Goal: Task Accomplishment & Management: Use online tool/utility

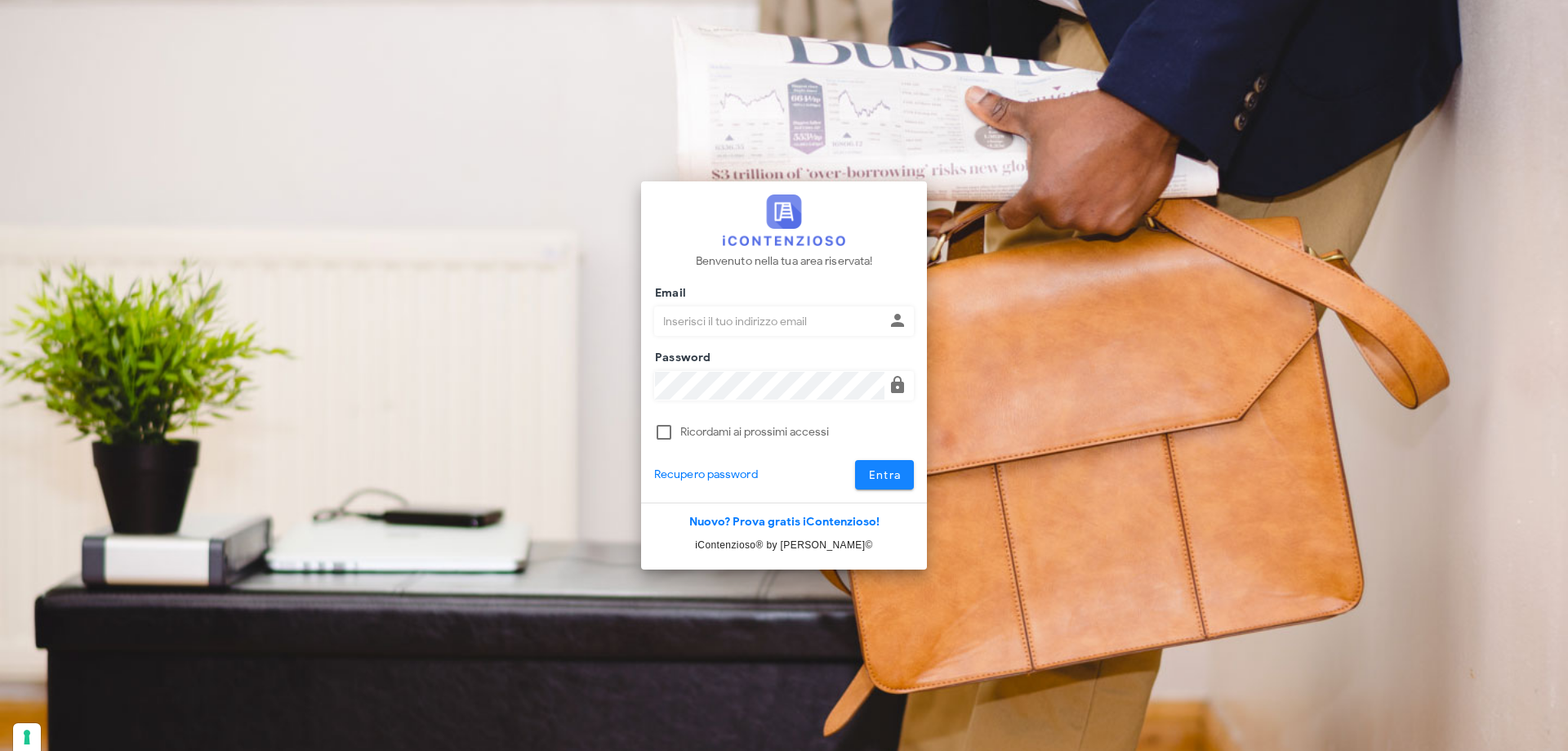
type input "dottbaronegiuseppe@gmail.com"
click at [905, 468] on button "Entra" at bounding box center [885, 474] width 59 height 30
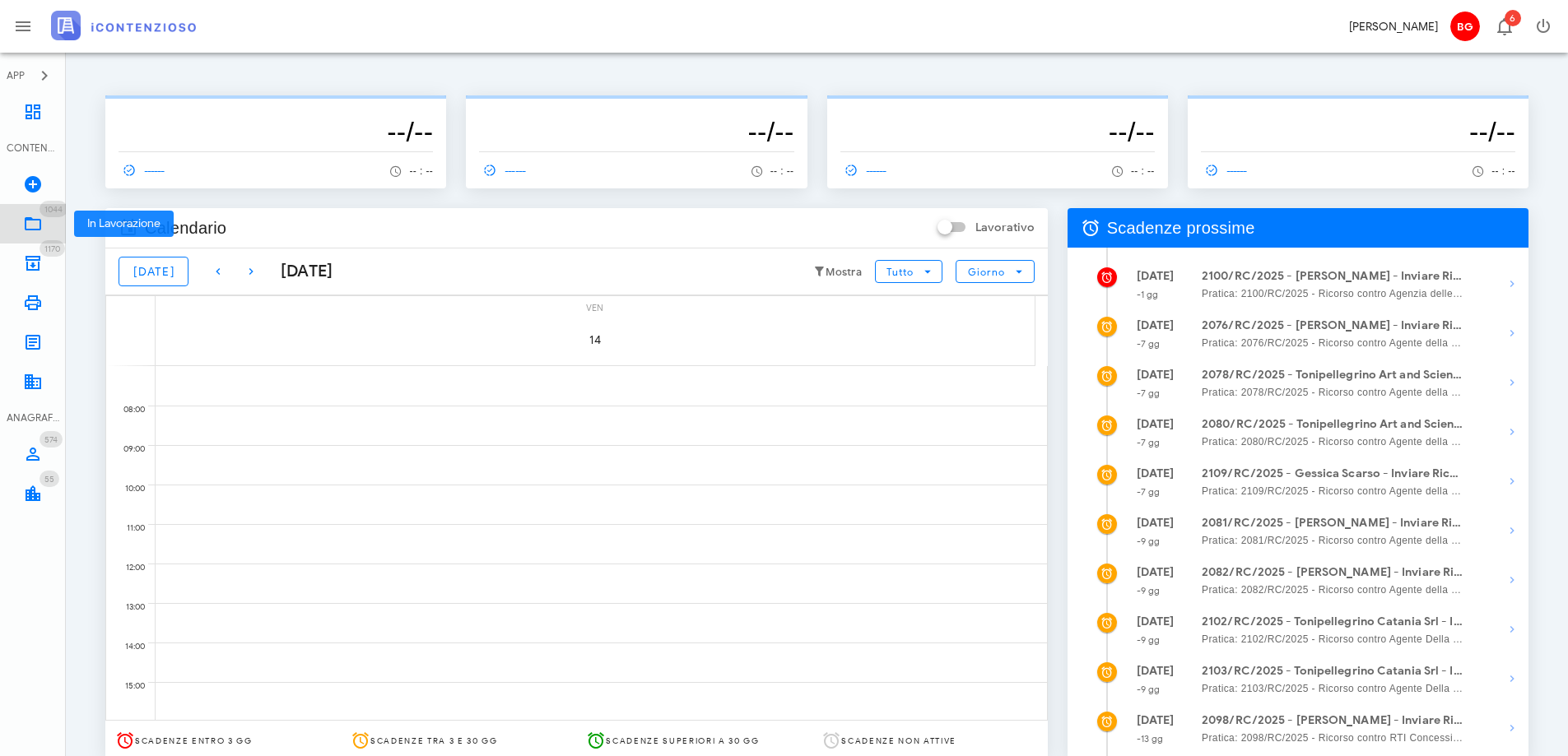
click at [35, 235] on link "1044 In Lavorazione 1044" at bounding box center [32, 223] width 66 height 39
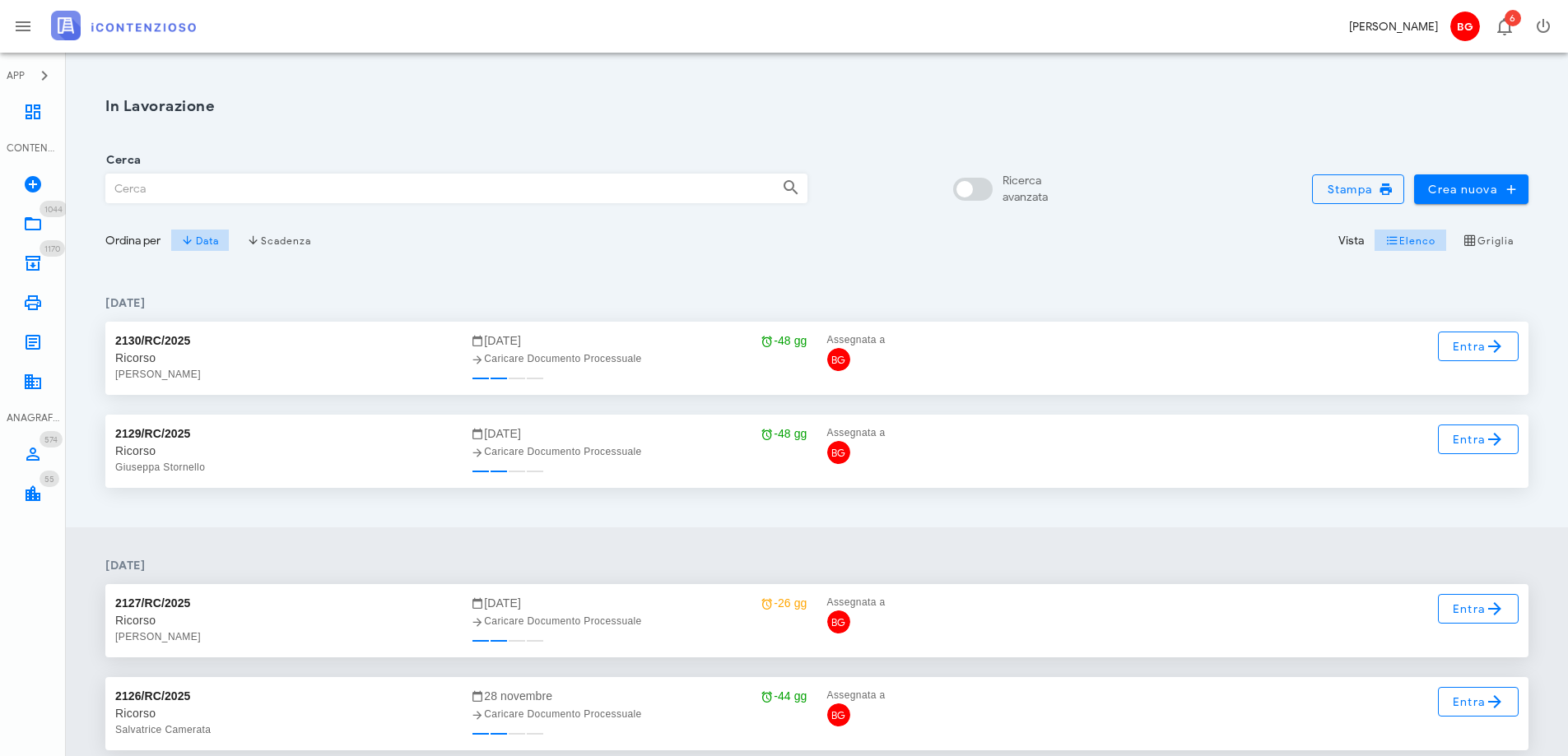
click at [205, 199] on input "Cerca" at bounding box center [437, 188] width 662 height 28
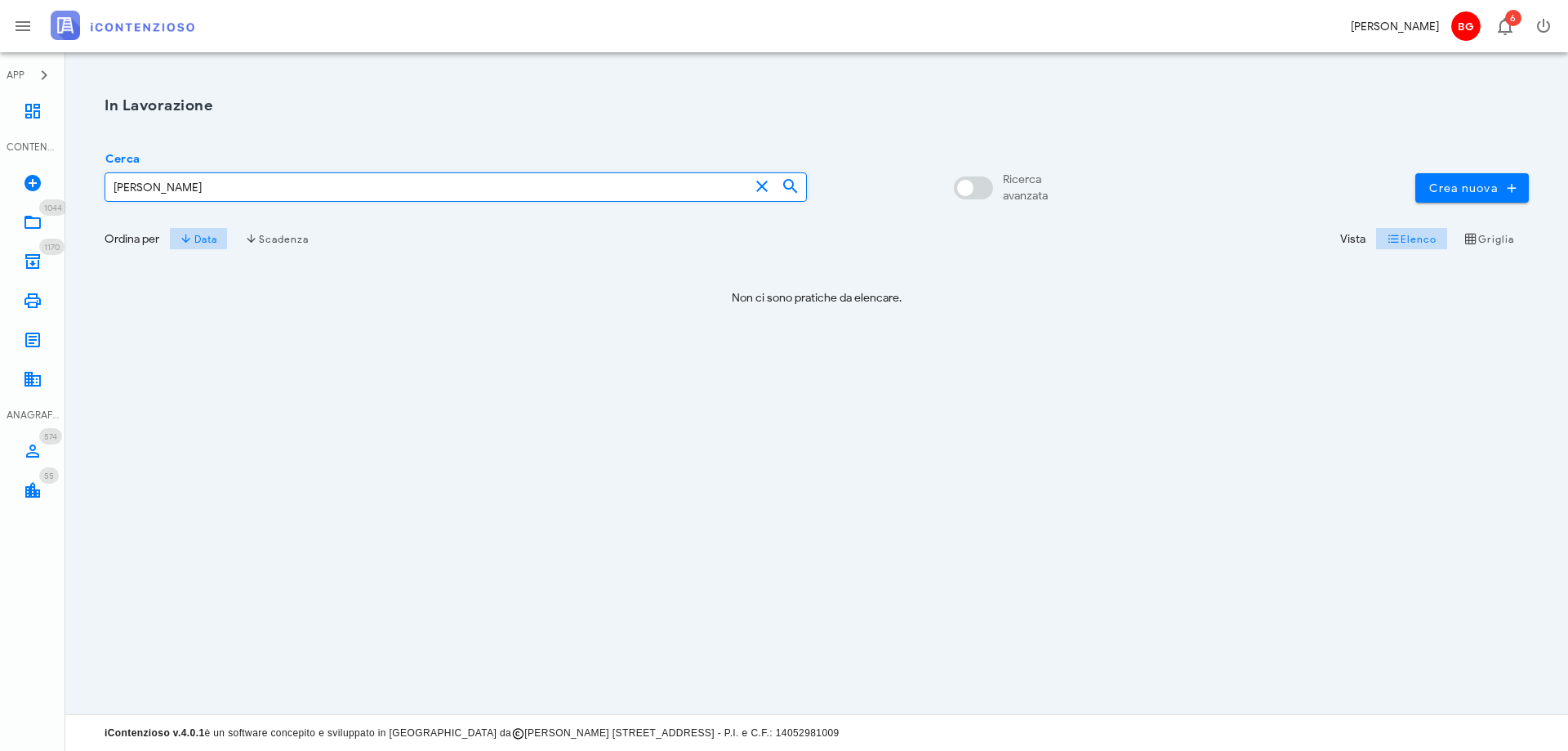
type input "maurici carlo"
click at [790, 184] on icon at bounding box center [790, 185] width 19 height 19
click at [972, 190] on div at bounding box center [965, 188] width 28 height 28
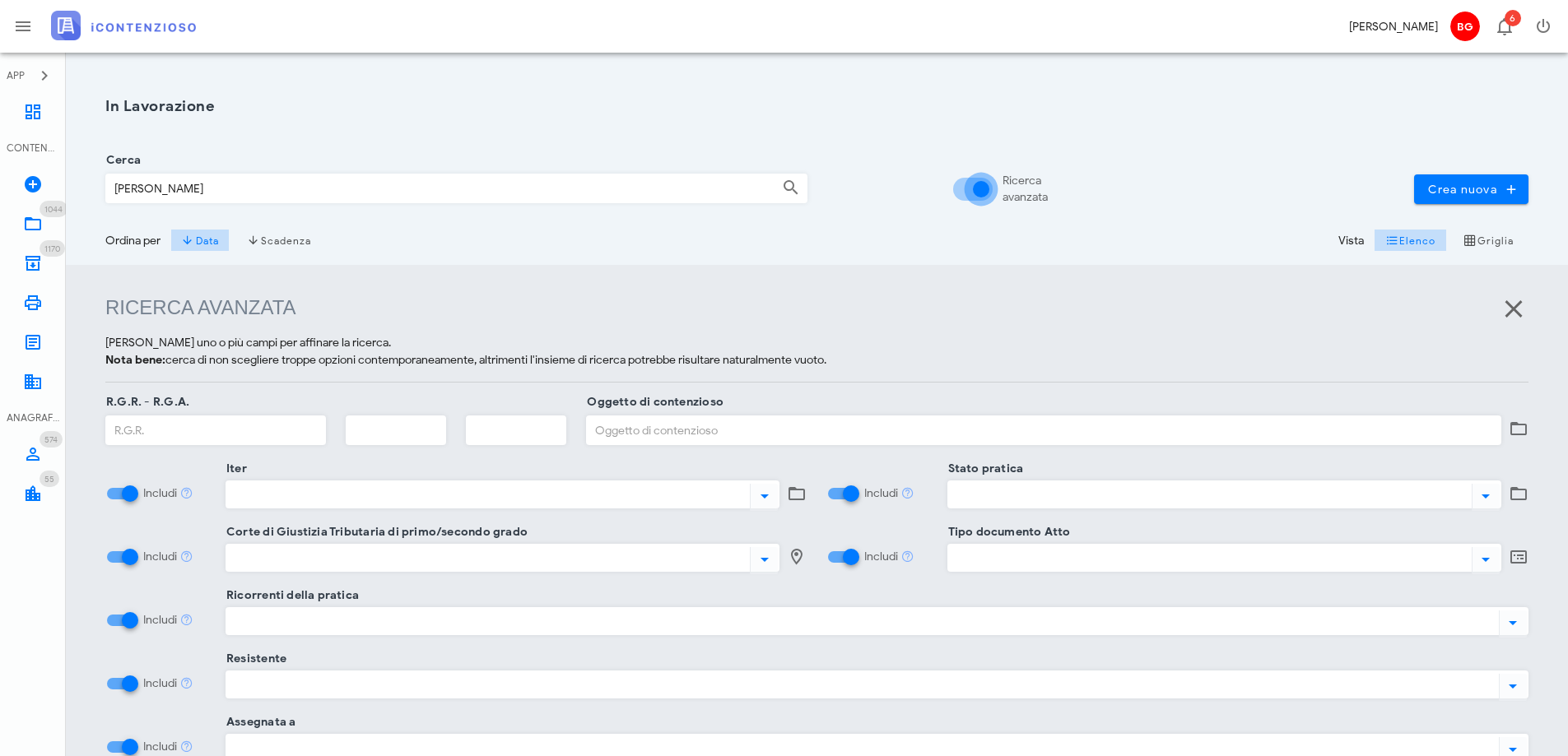
click at [982, 183] on div at bounding box center [981, 189] width 28 height 28
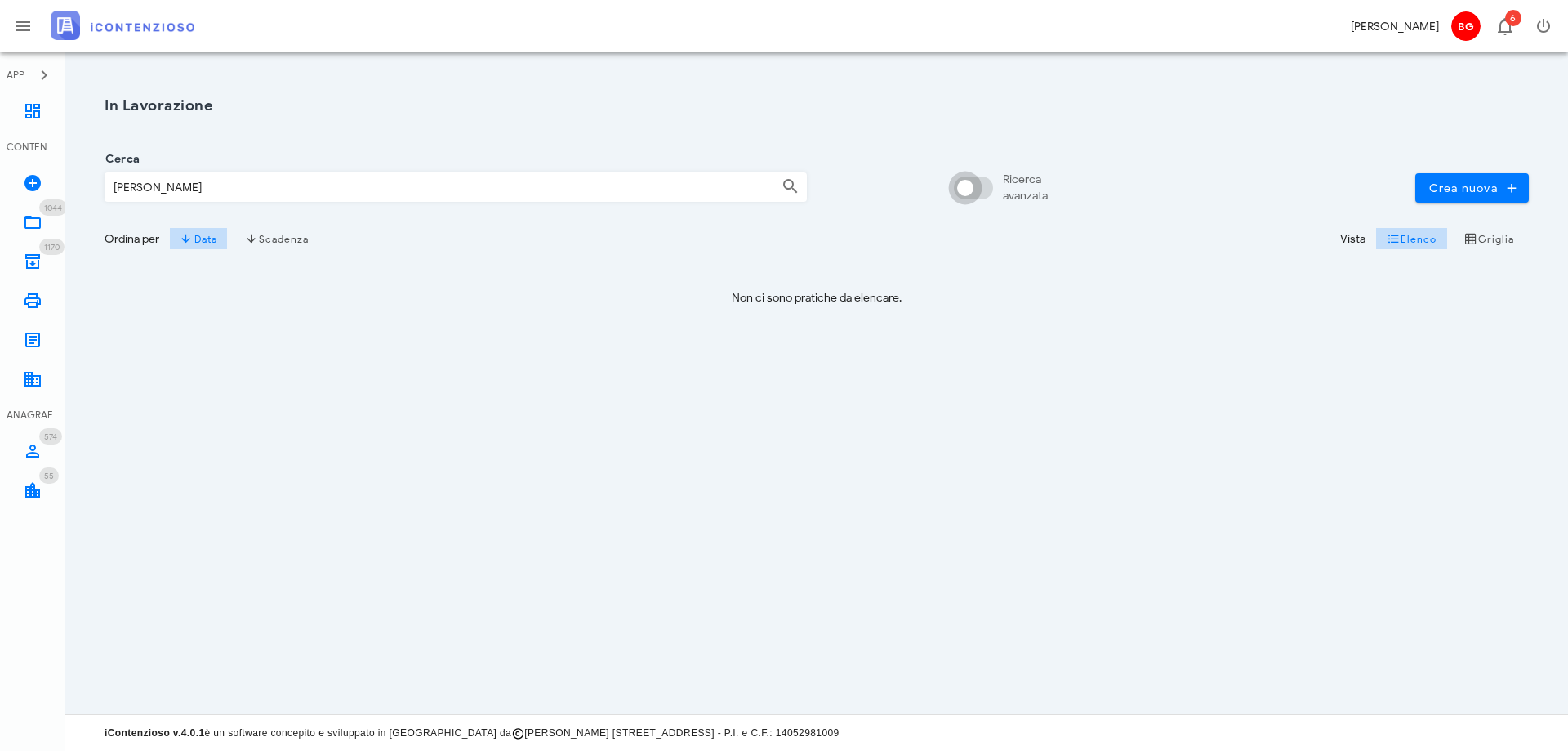
click at [975, 182] on div at bounding box center [965, 188] width 28 height 28
checkbox input "true"
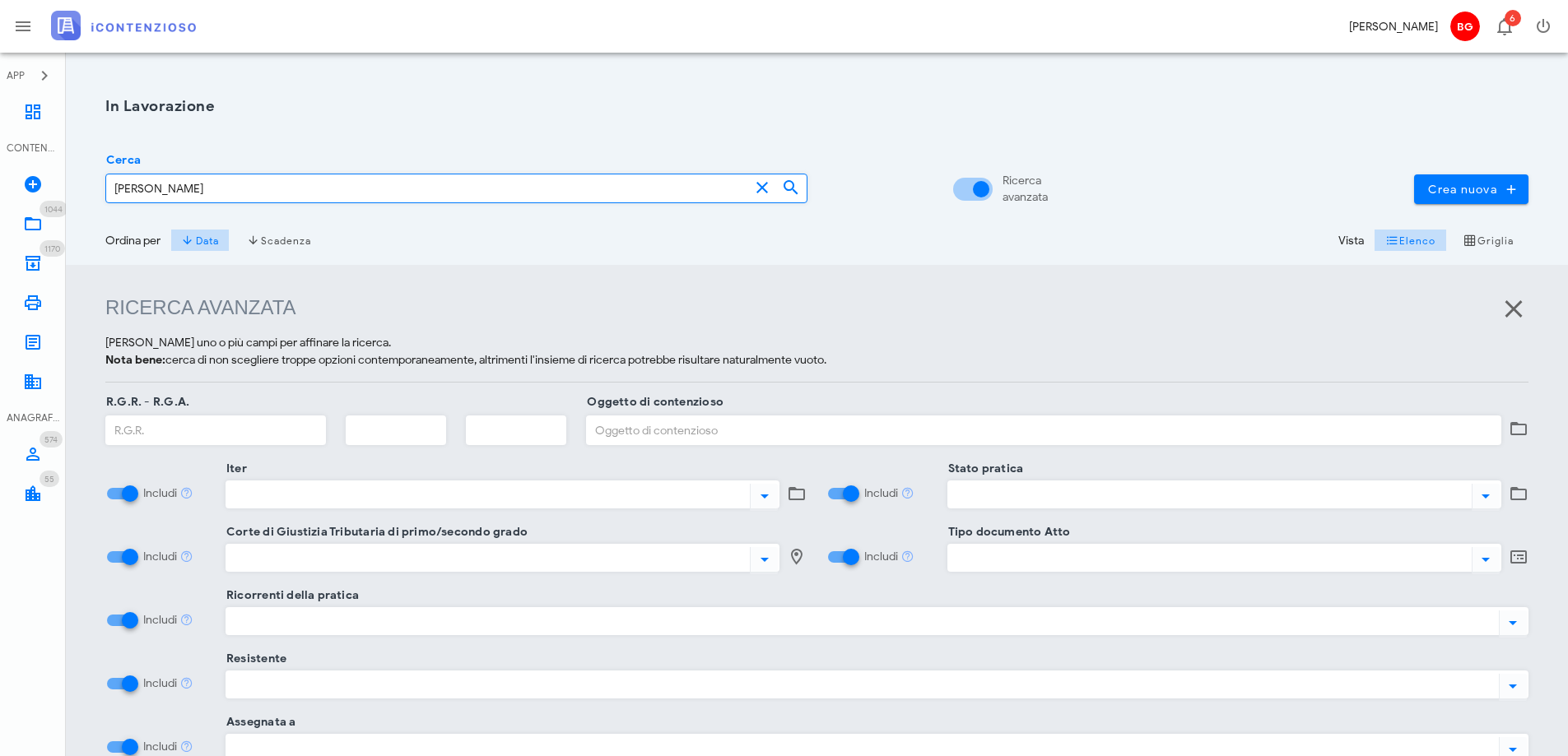
click at [225, 193] on input "maurici carlo" at bounding box center [428, 188] width 643 height 28
type input "maurici"
click at [967, 193] on div at bounding box center [981, 189] width 28 height 28
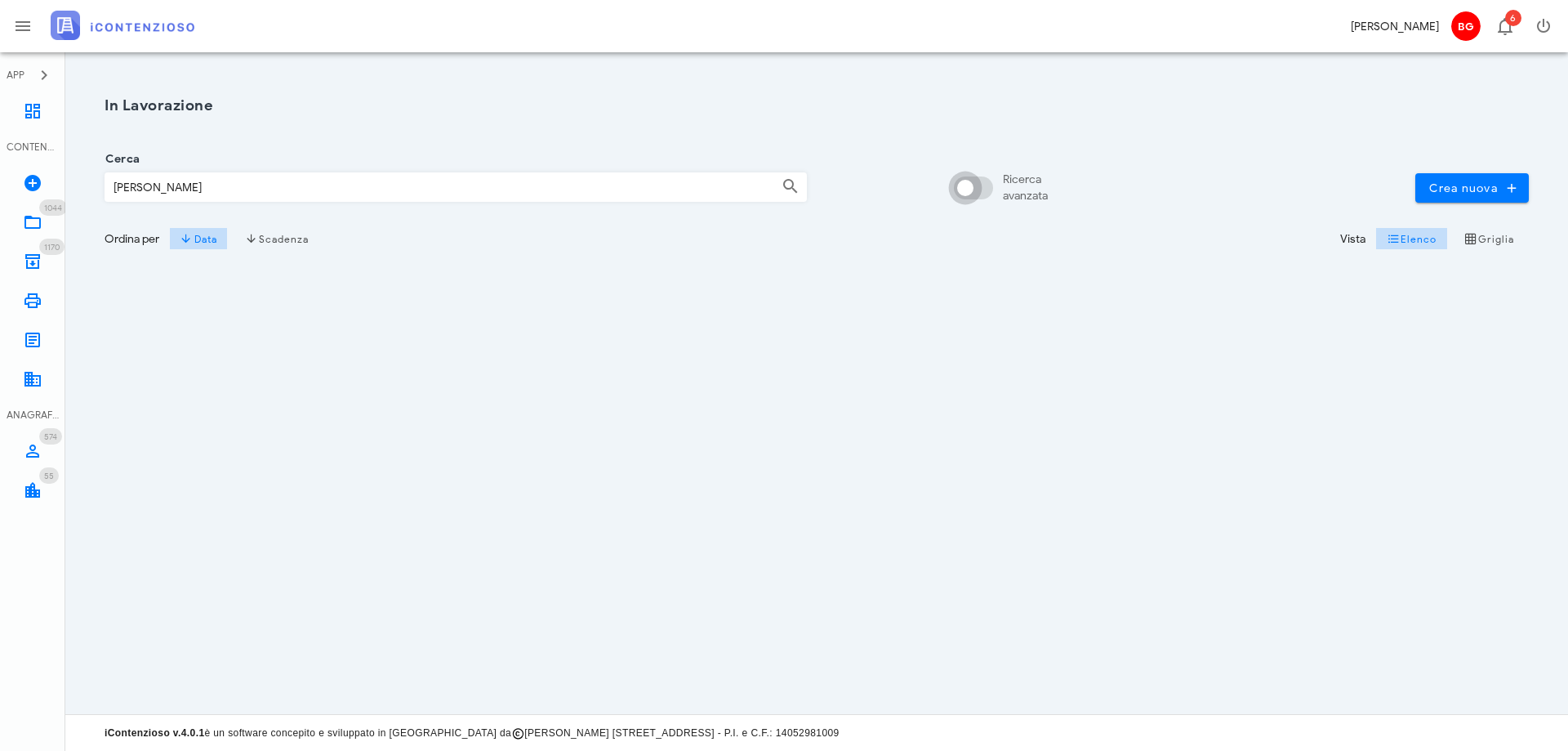
click at [959, 191] on div at bounding box center [965, 188] width 28 height 28
checkbox input "true"
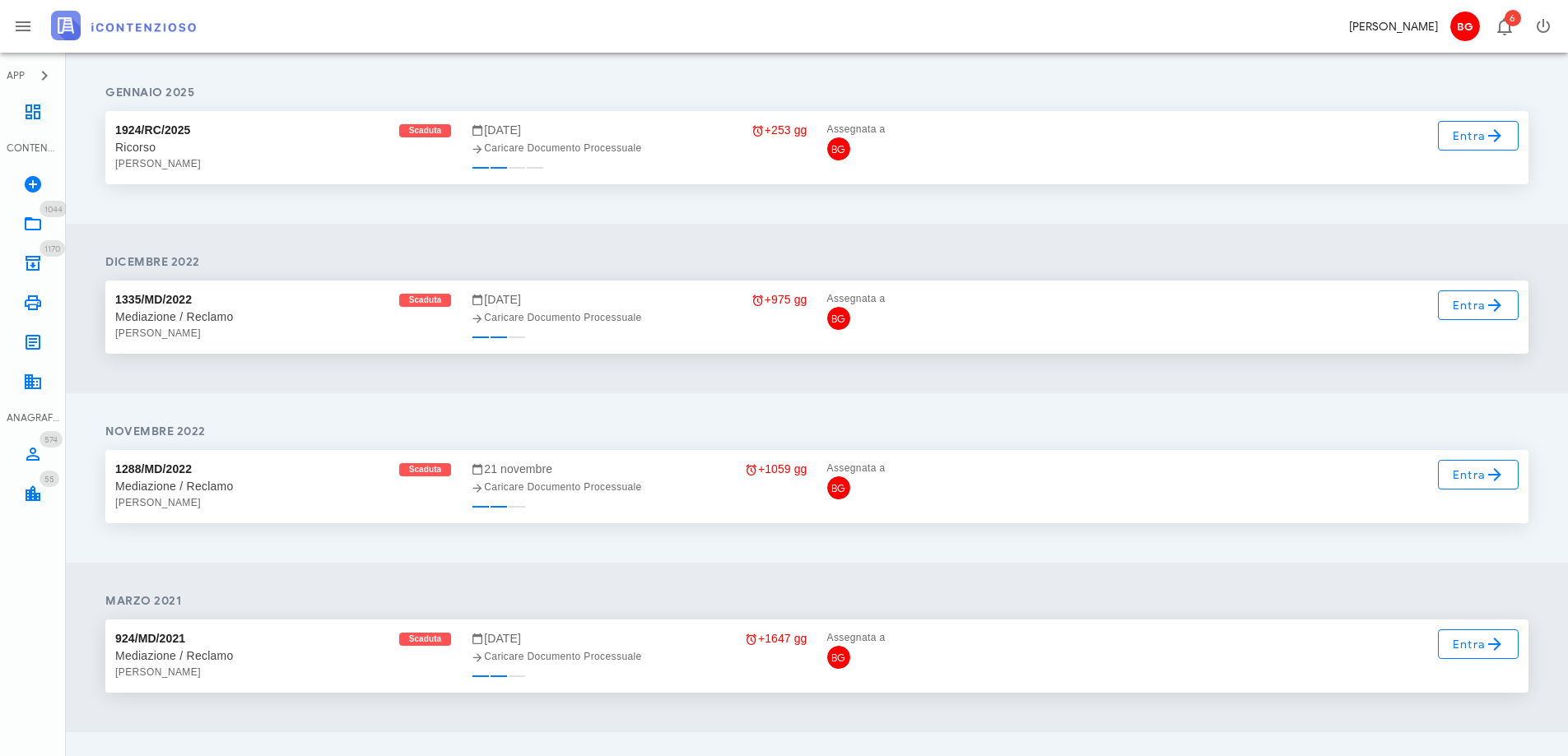
scroll to position [876, 0]
click at [1472, 304] on span "Entra" at bounding box center [1478, 303] width 54 height 20
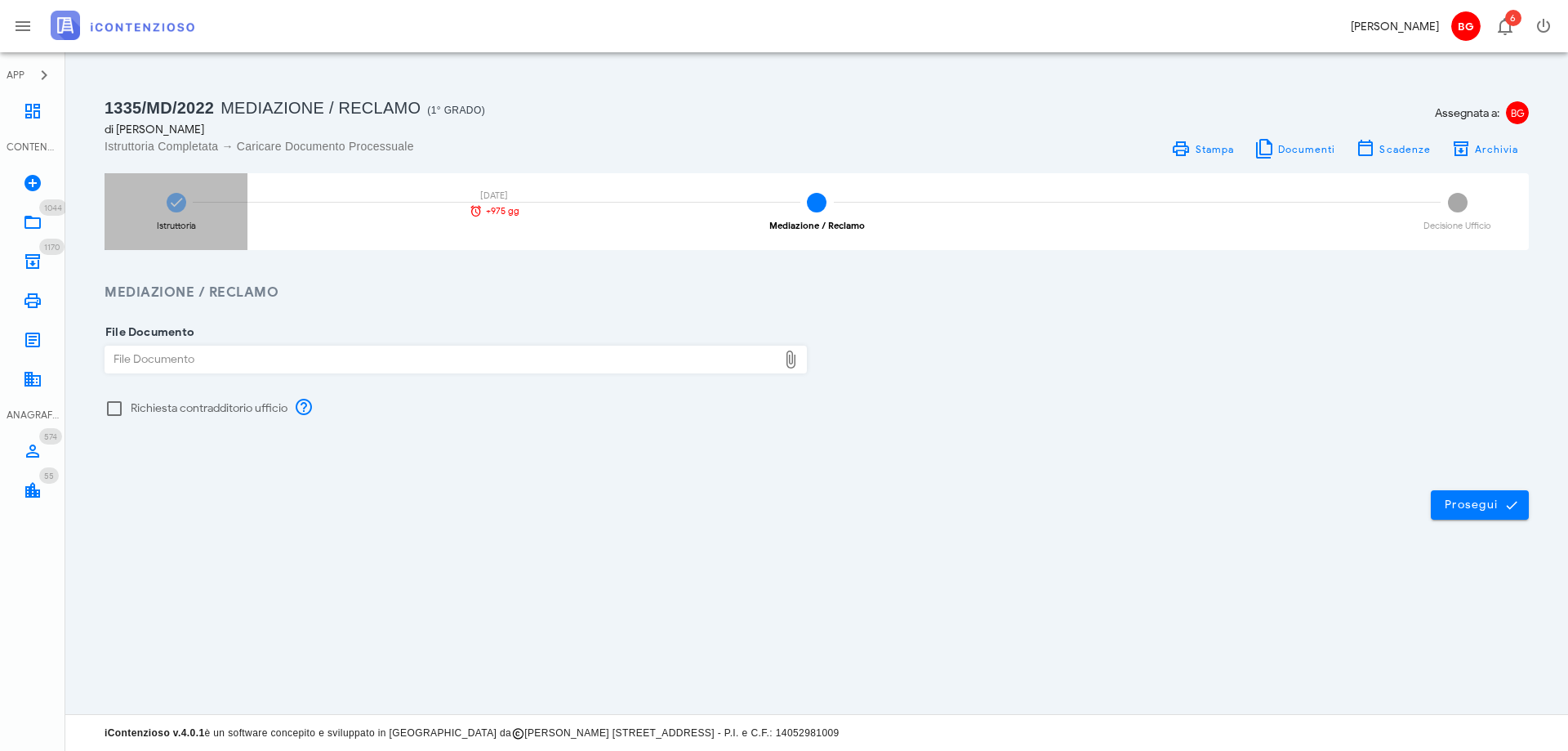
click at [159, 209] on div "Istruttoria [DATE] +975 gg" at bounding box center [176, 212] width 143 height 77
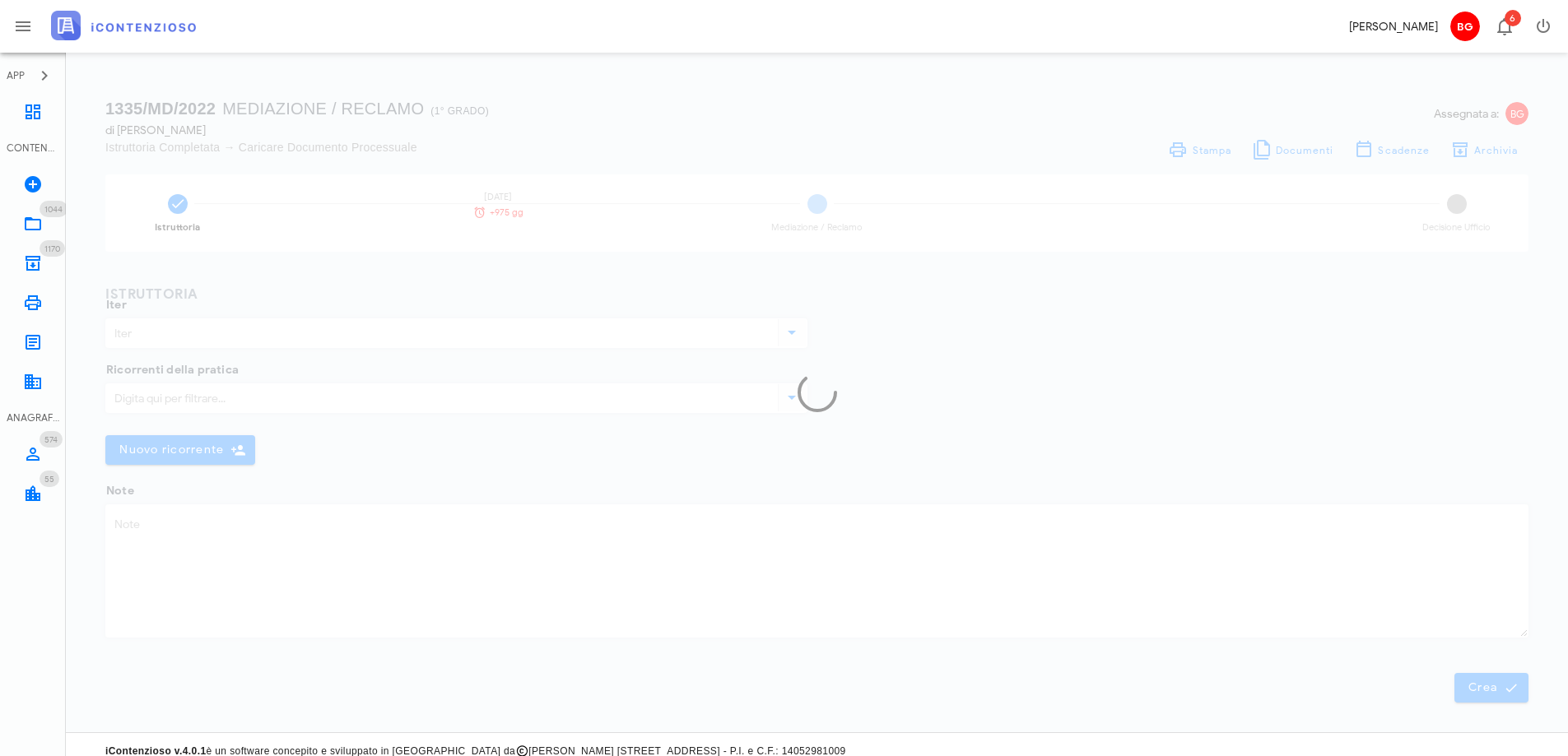
type input "Mediazione / Reclamo"
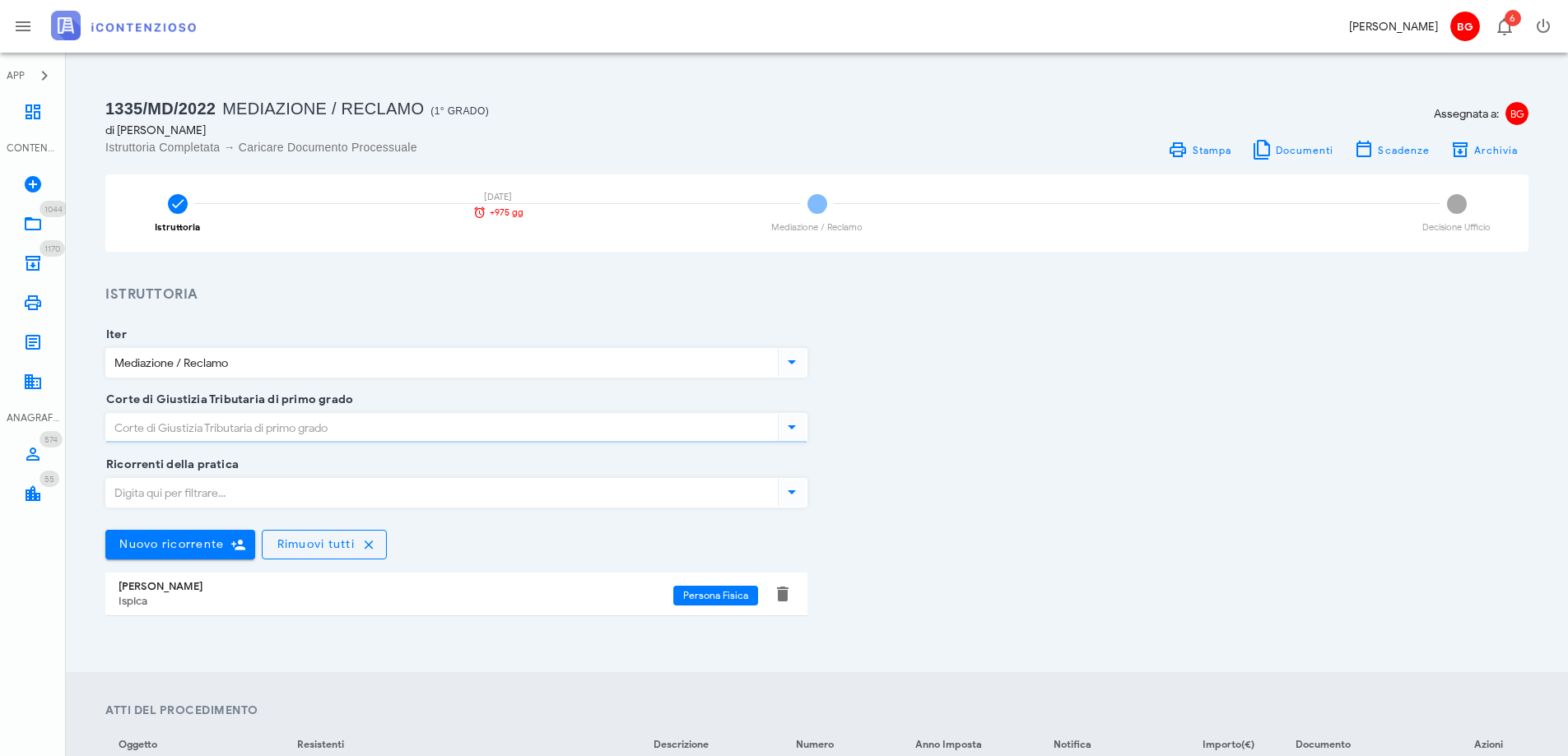
type input "Ragusa"
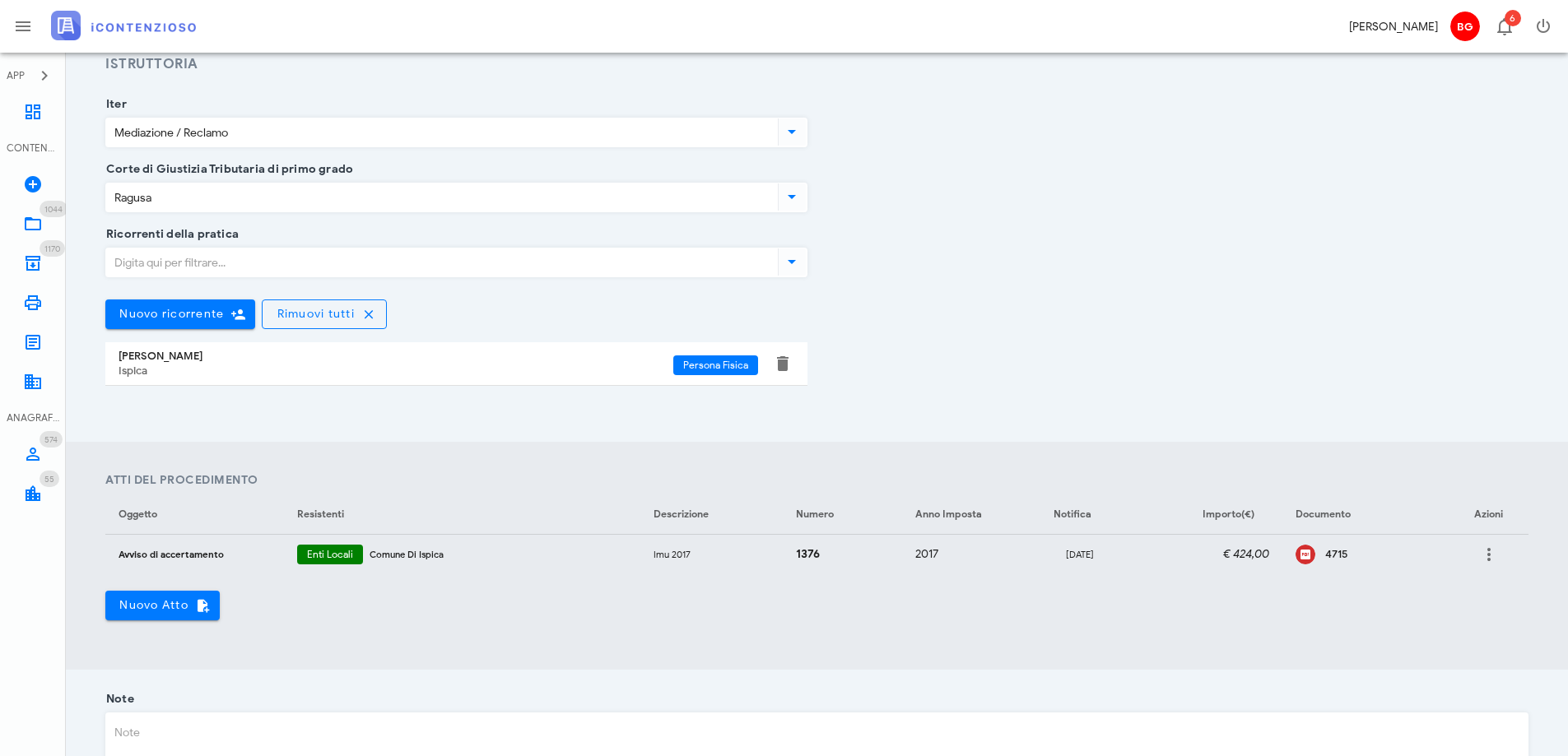
scroll to position [247, 0]
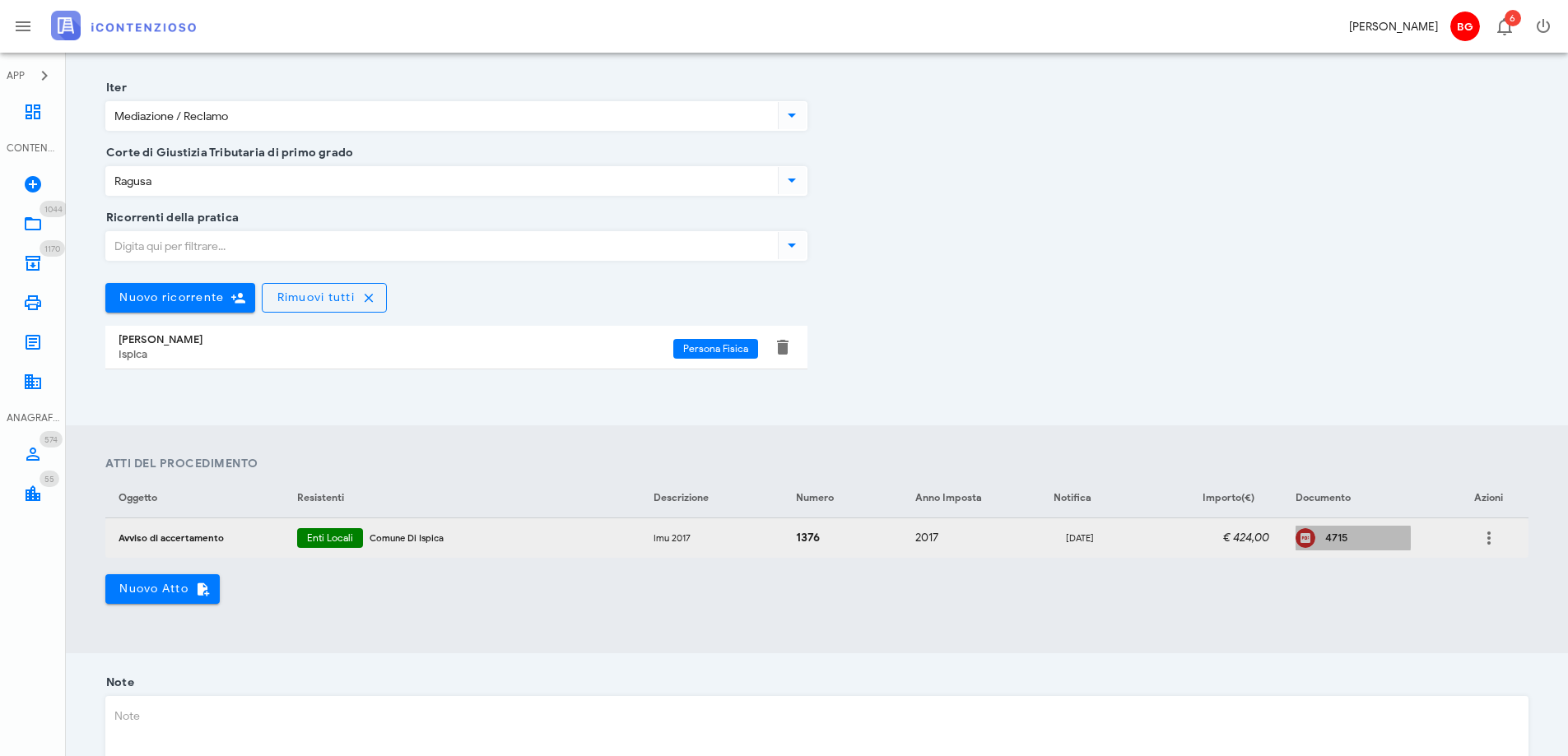
click at [1331, 536] on div "4715" at bounding box center [1368, 538] width 85 height 13
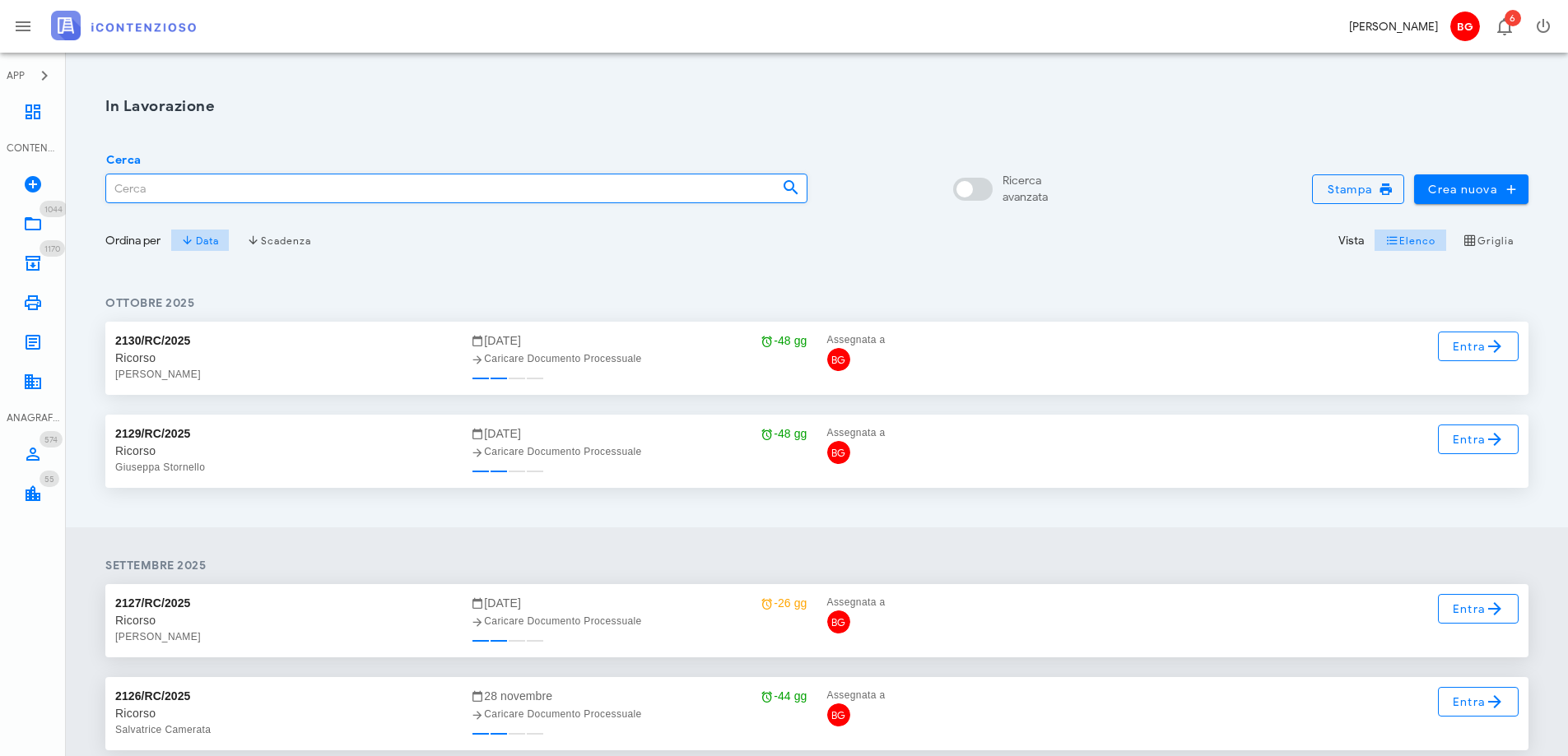
click at [319, 199] on input "Cerca" at bounding box center [437, 188] width 662 height 28
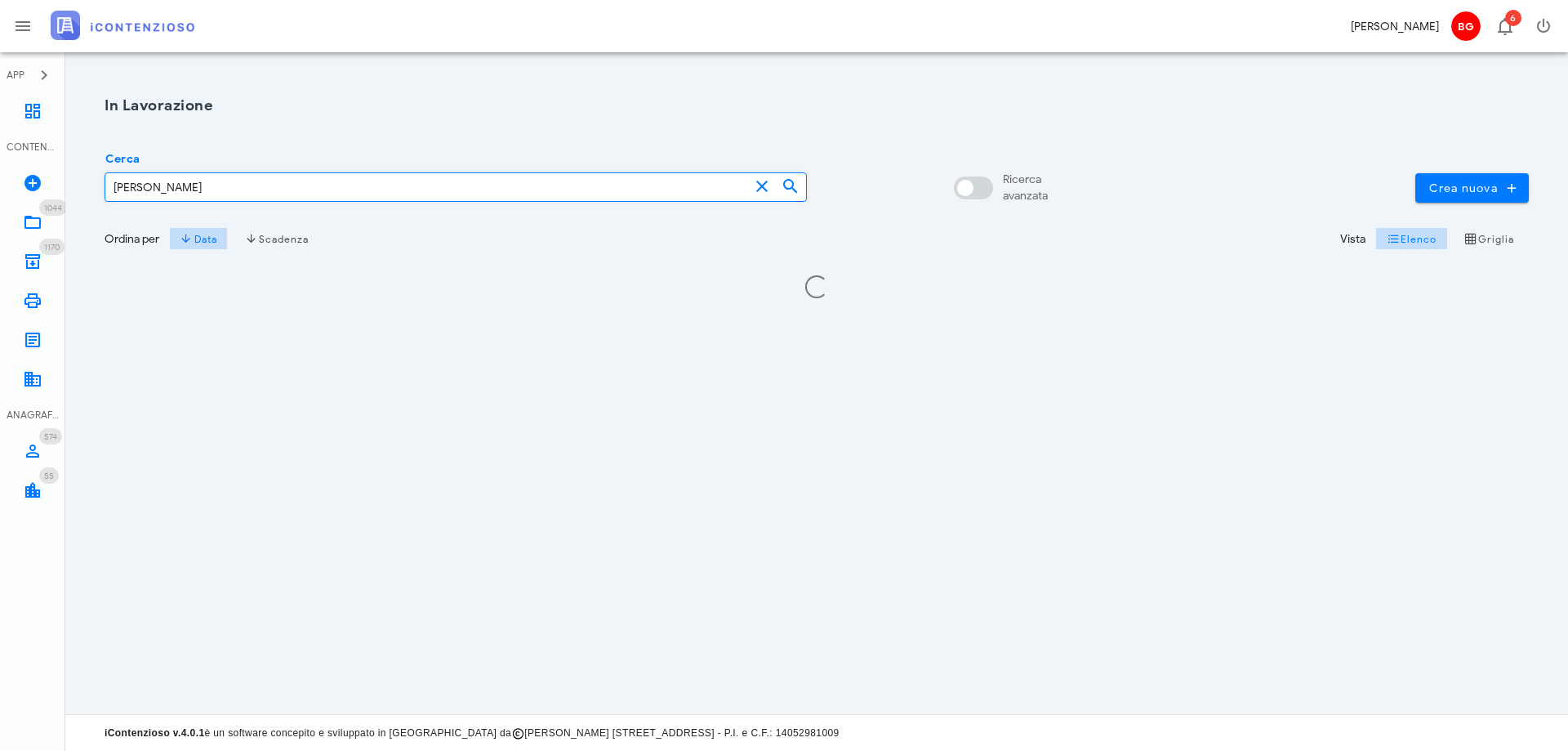
type input "maurici carlo"
click at [787, 179] on icon at bounding box center [790, 185] width 19 height 19
click at [985, 179] on input "Ricerca avanzata" at bounding box center [977, 187] width 39 height 19
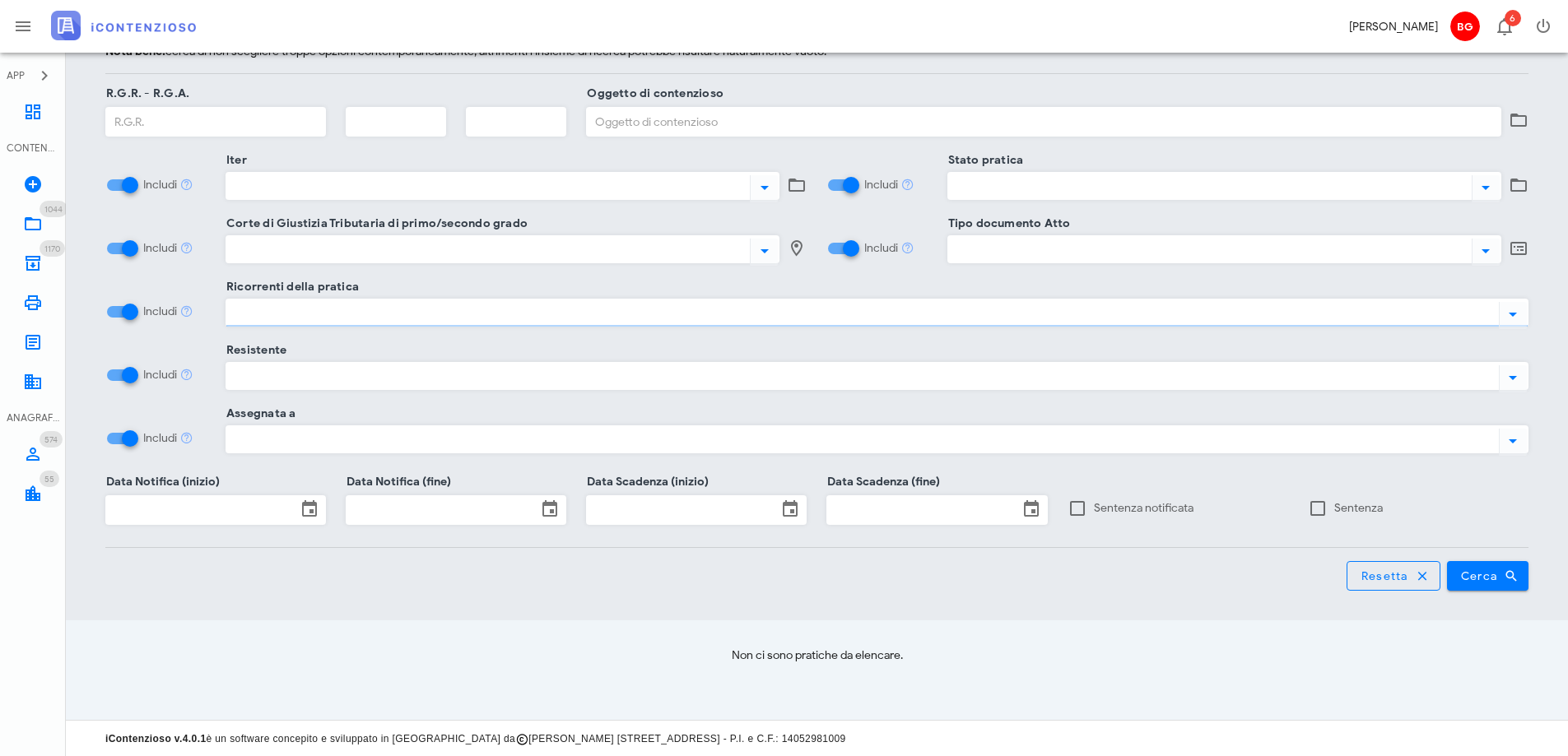
scroll to position [309, 0]
click at [1479, 580] on span "Cerca" at bounding box center [1488, 574] width 56 height 14
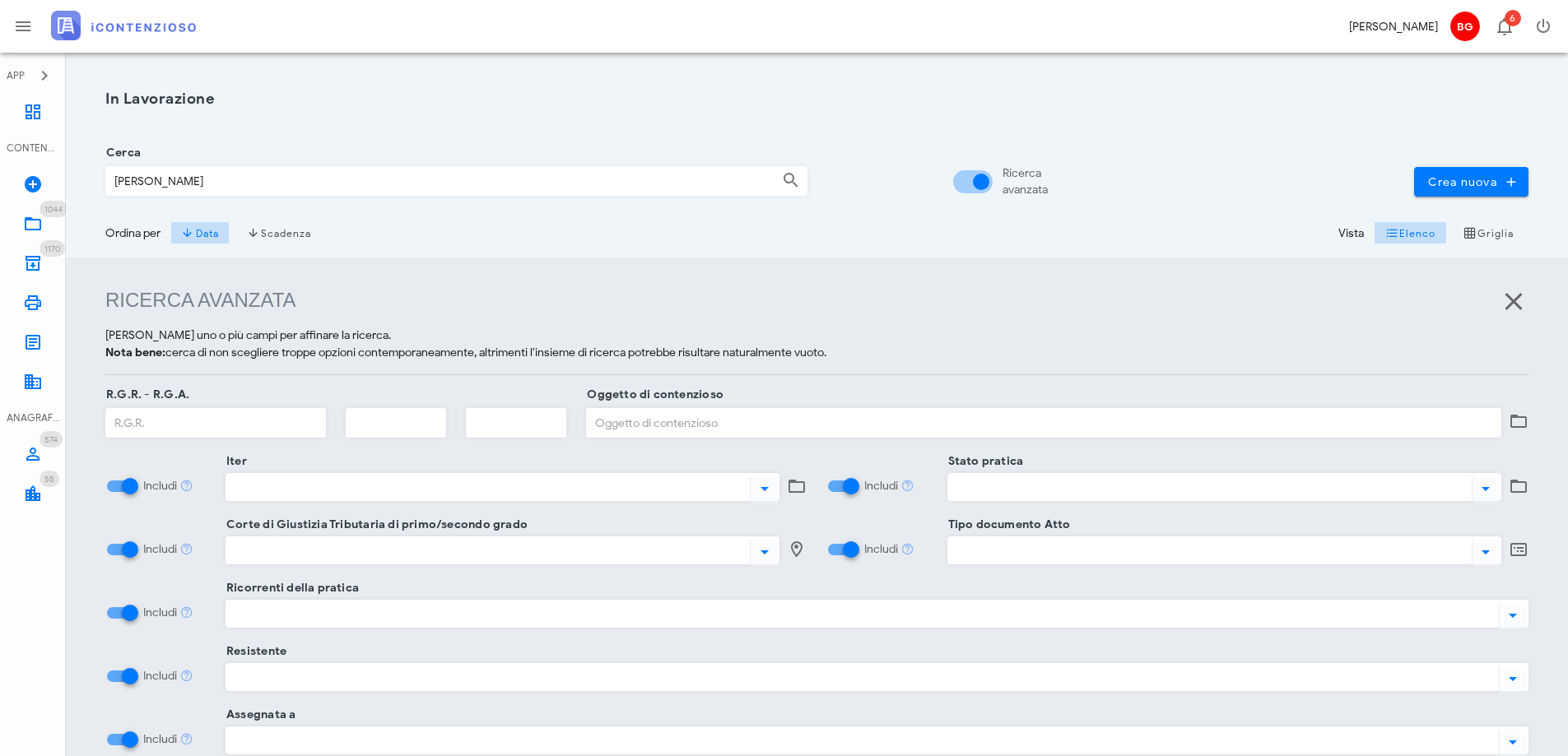
scroll to position [0, 0]
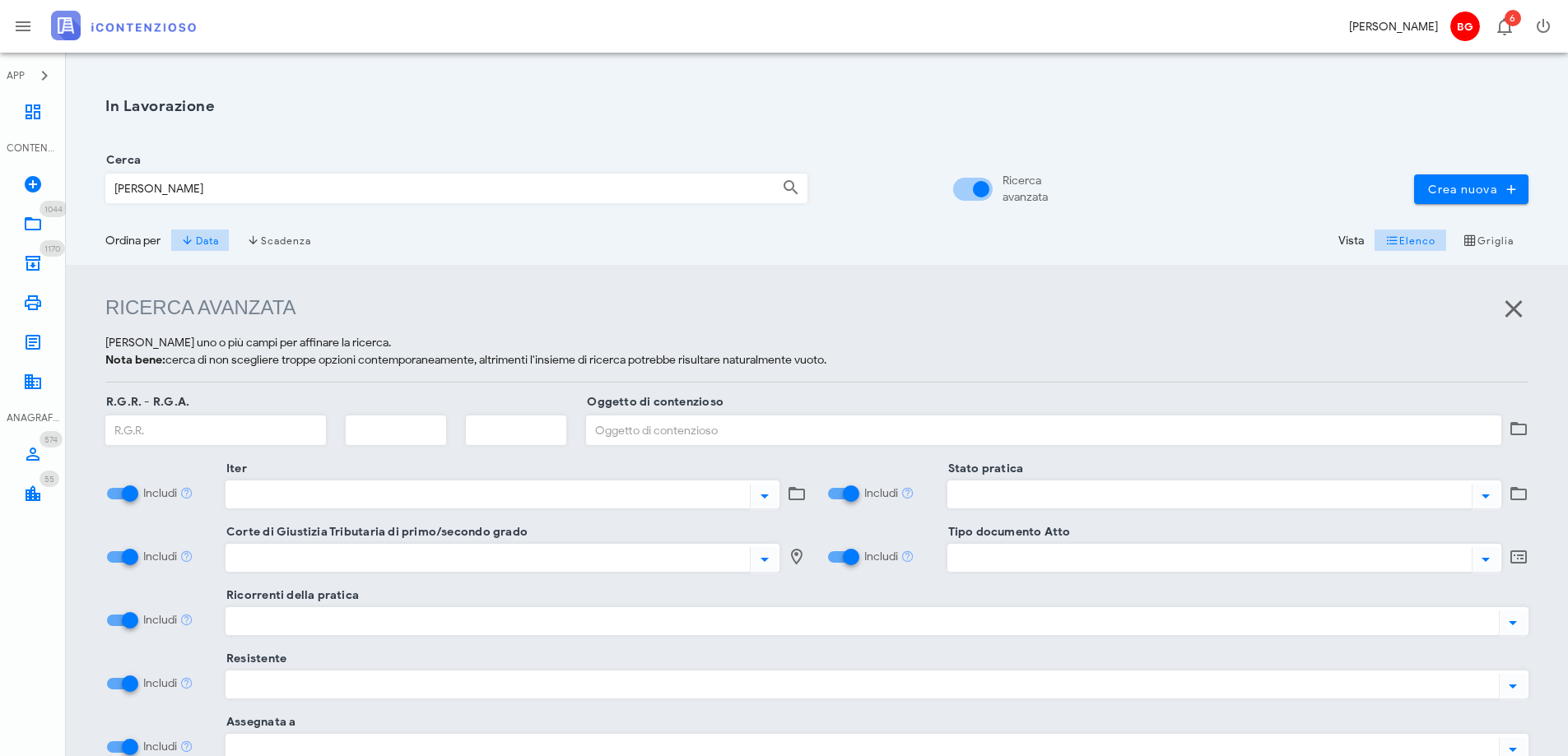
click at [1000, 190] on div "Ricerca avanzata" at bounding box center [1002, 189] width 91 height 33
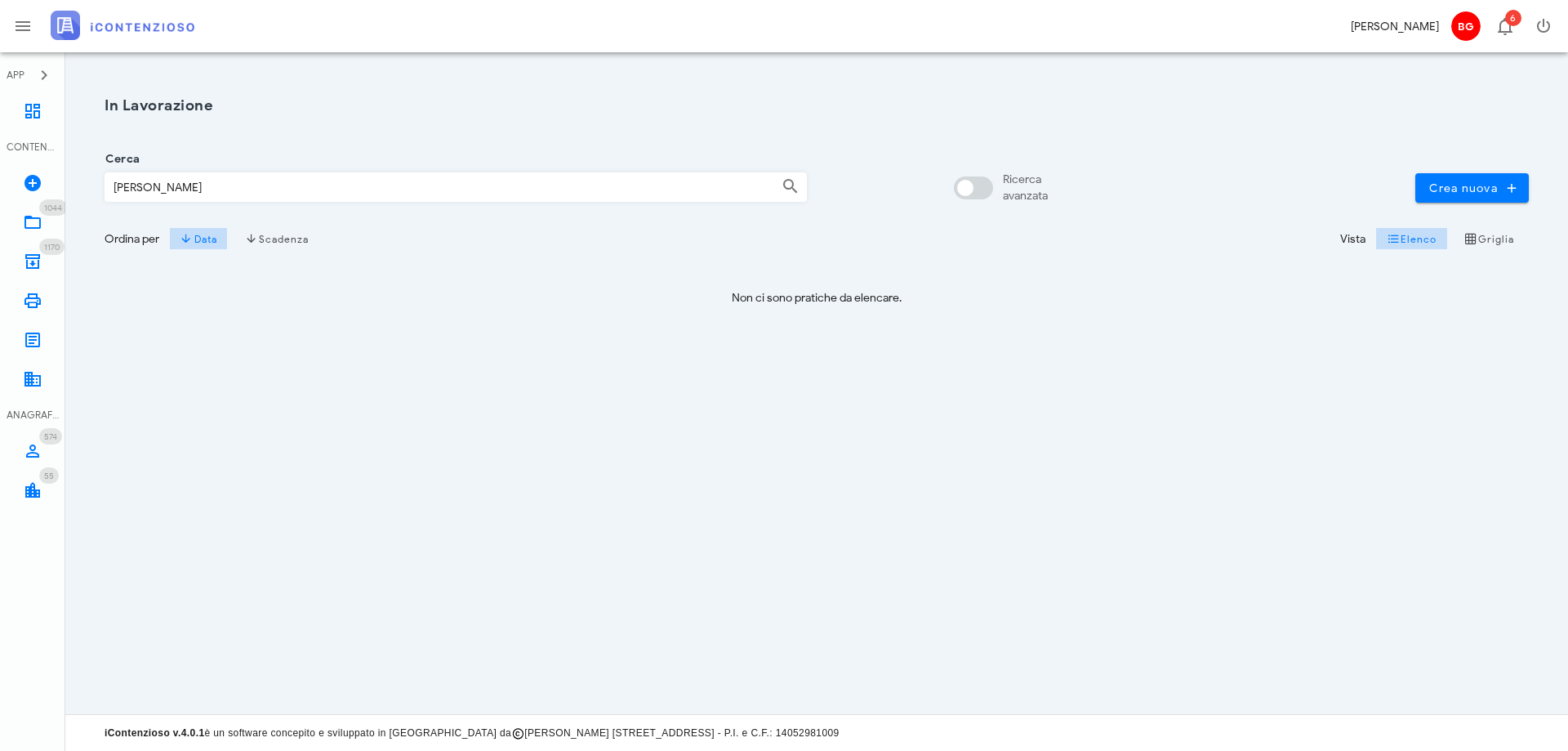
click at [993, 189] on input "Ricerca avanzata" at bounding box center [977, 187] width 39 height 19
checkbox input "false"
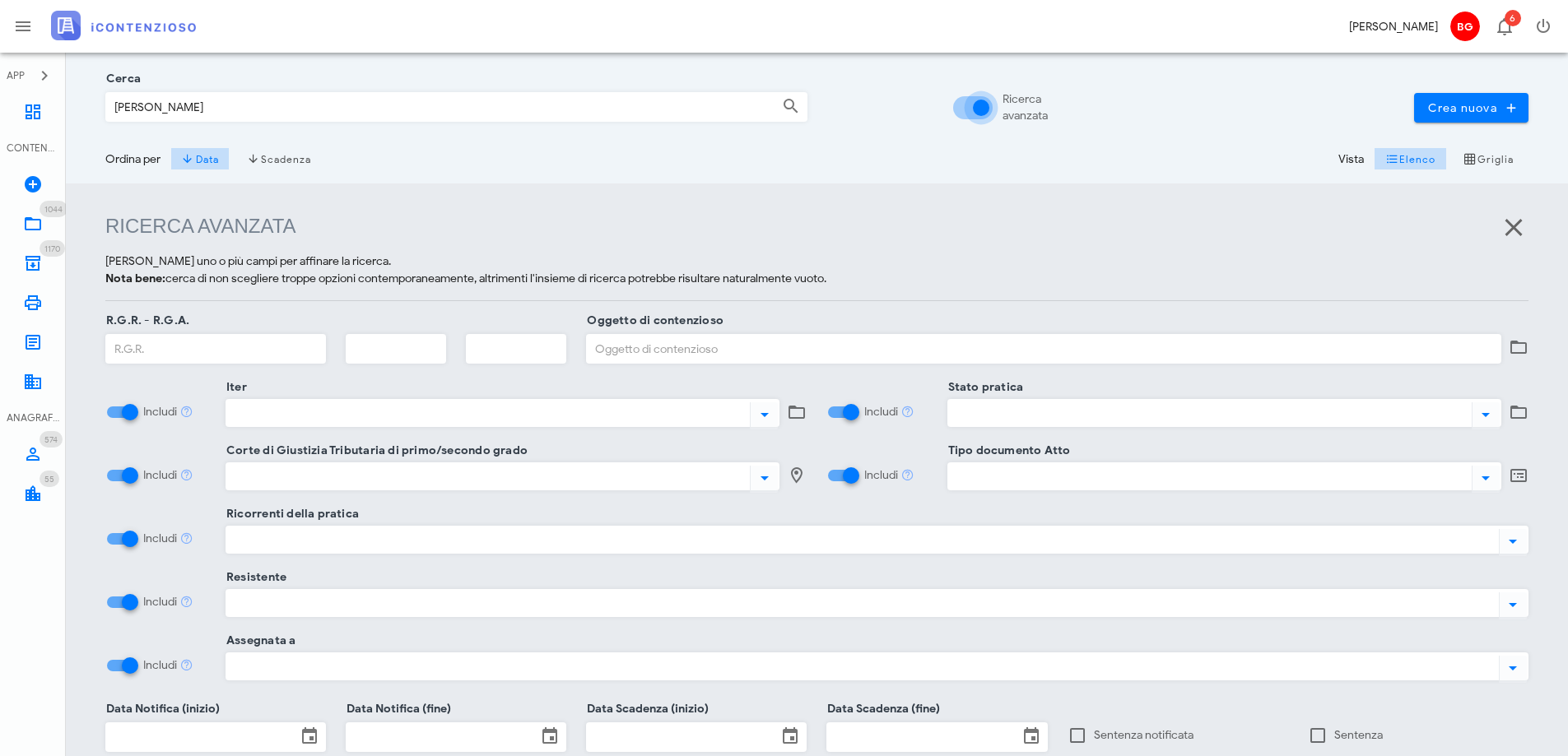
scroll to position [83, 0]
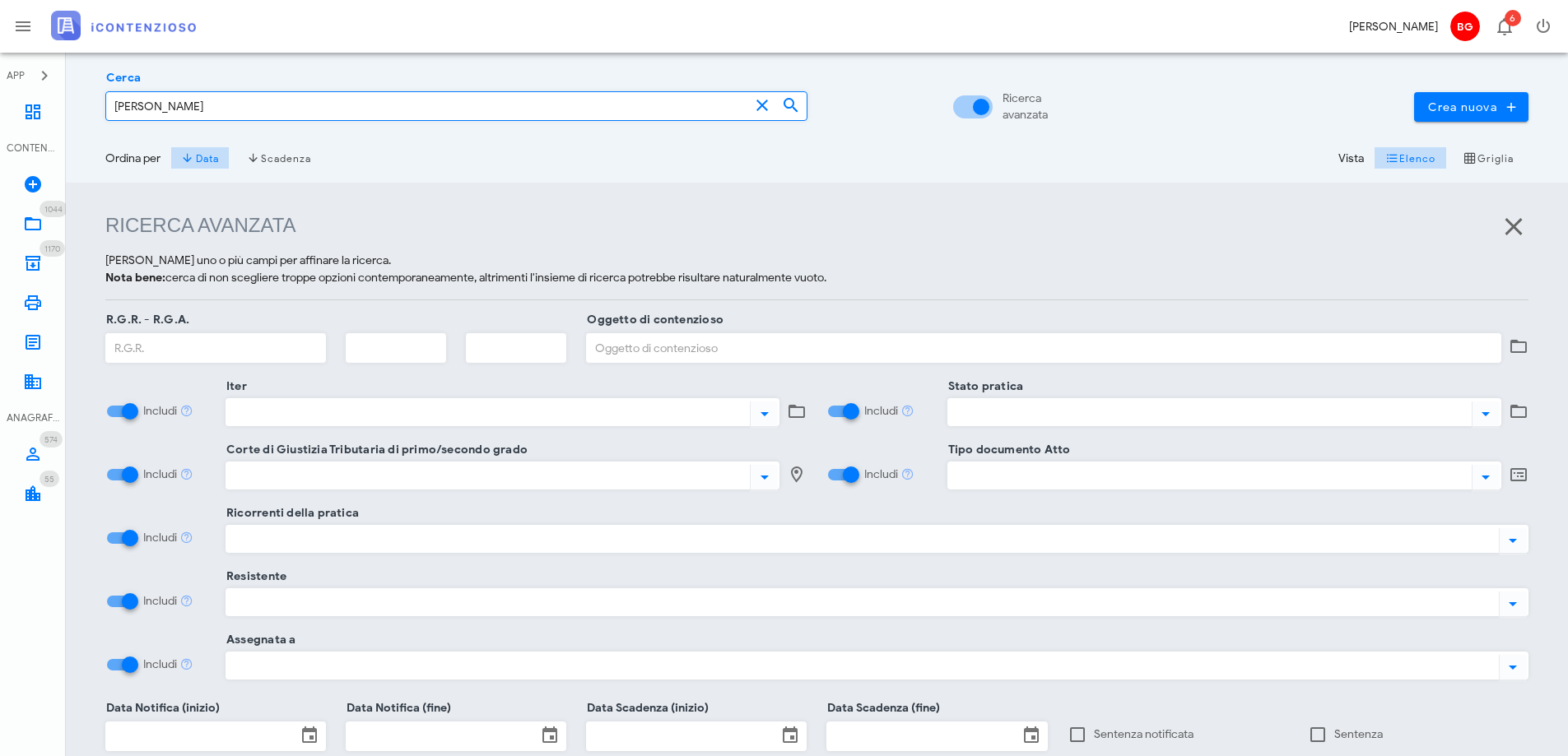
click at [232, 108] on input "maurici carlo" at bounding box center [428, 106] width 643 height 28
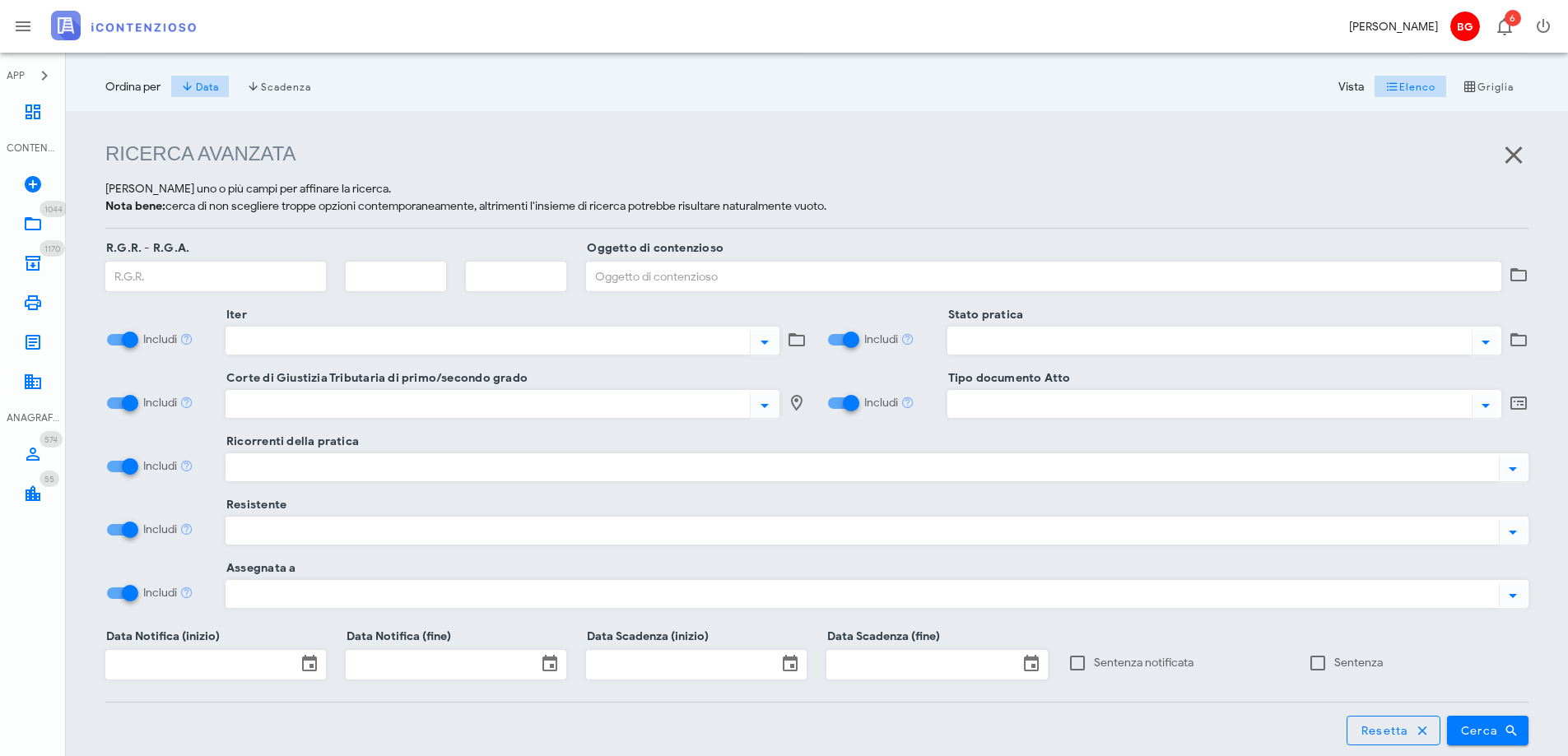
scroll to position [292, 0]
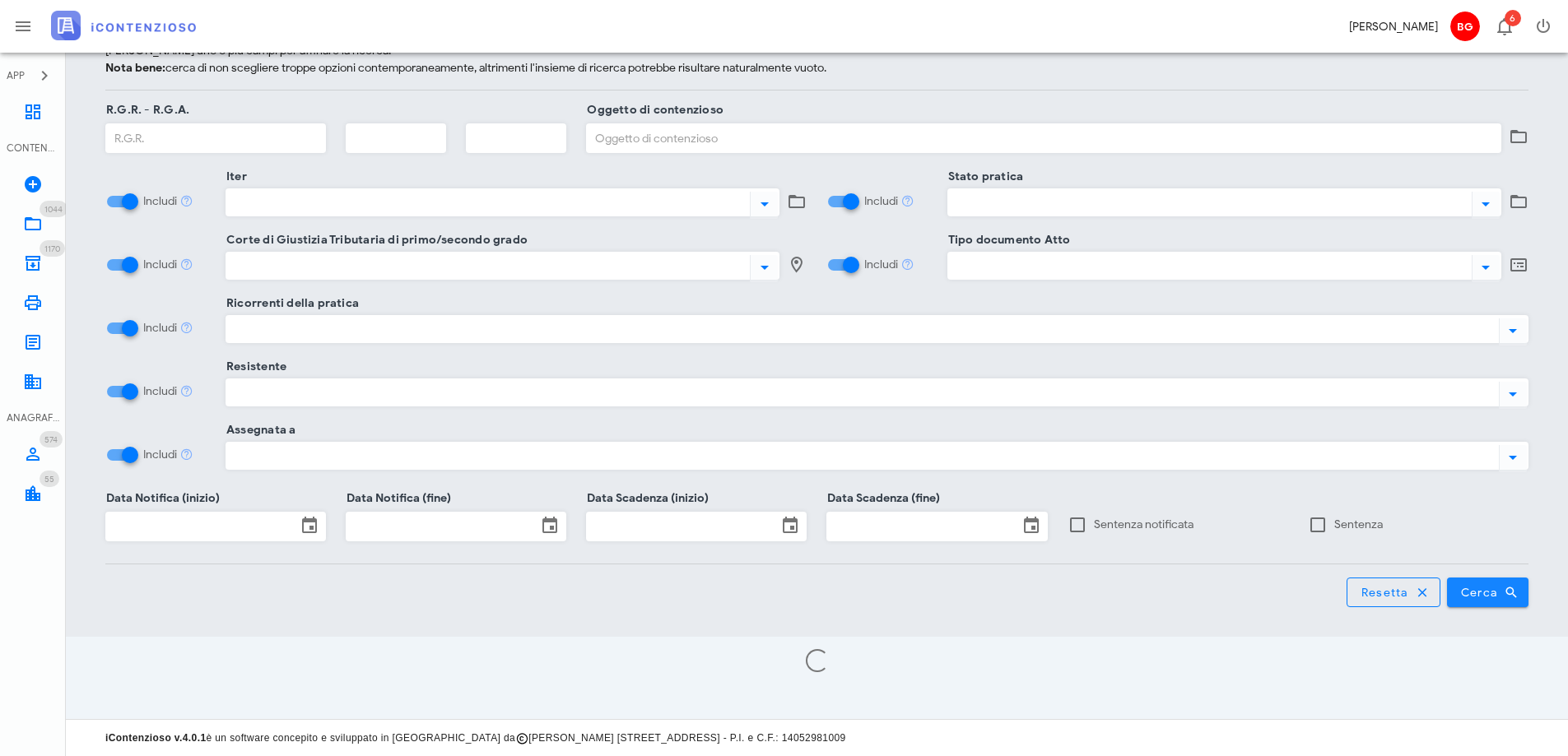
type input "maurici"
click at [1480, 603] on button "Cerca" at bounding box center [1488, 592] width 83 height 30
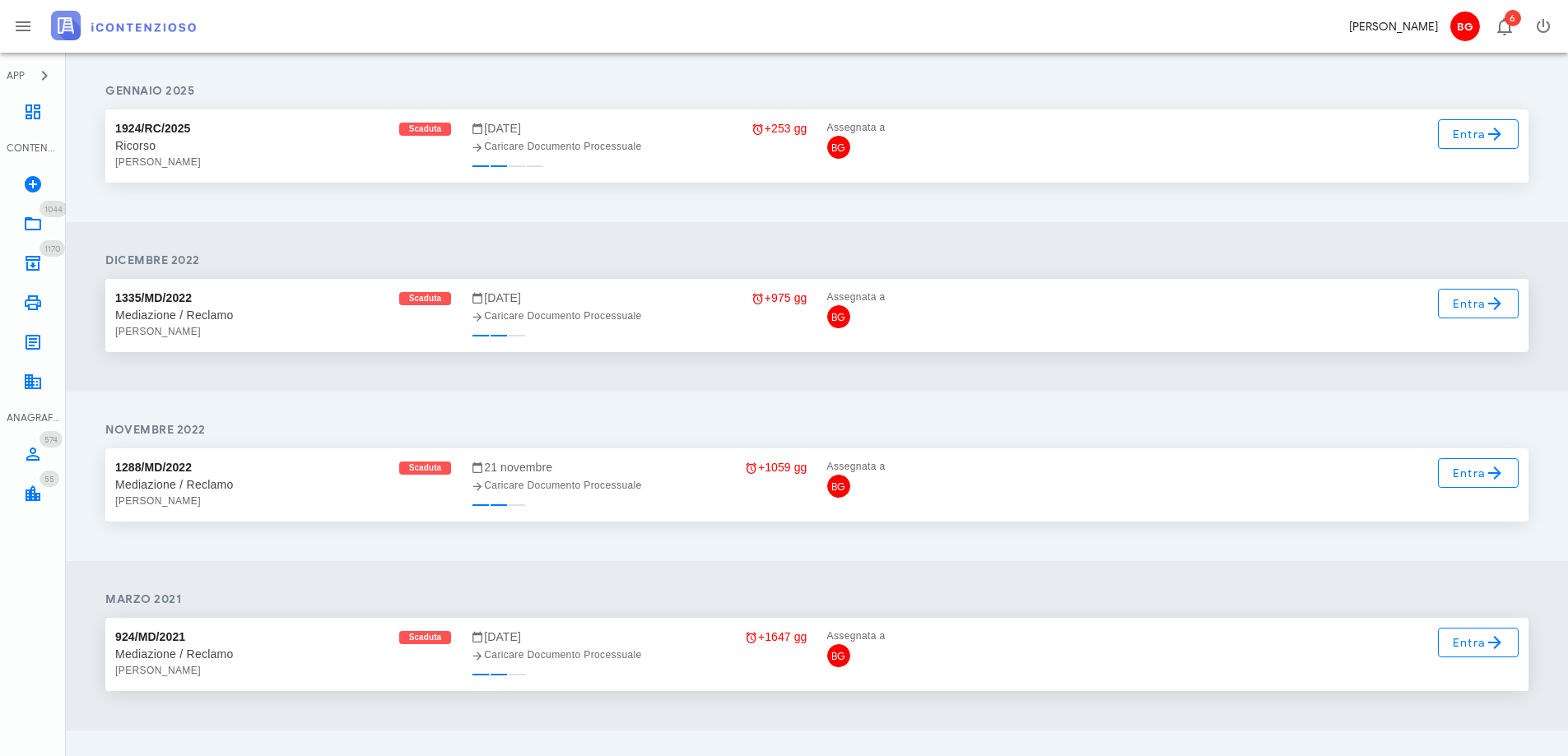
scroll to position [883, 0]
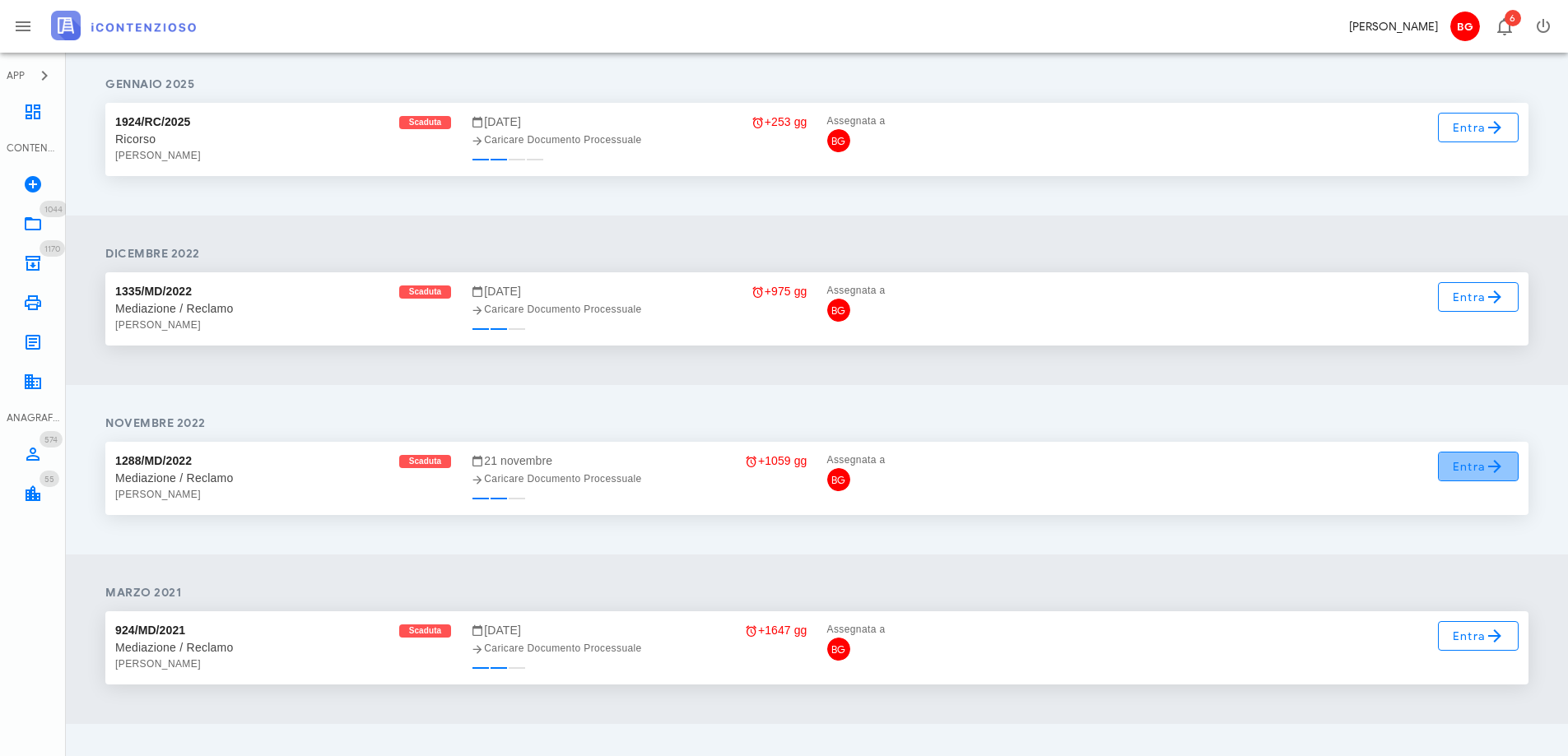
click at [1476, 459] on span "Entra" at bounding box center [1478, 466] width 54 height 20
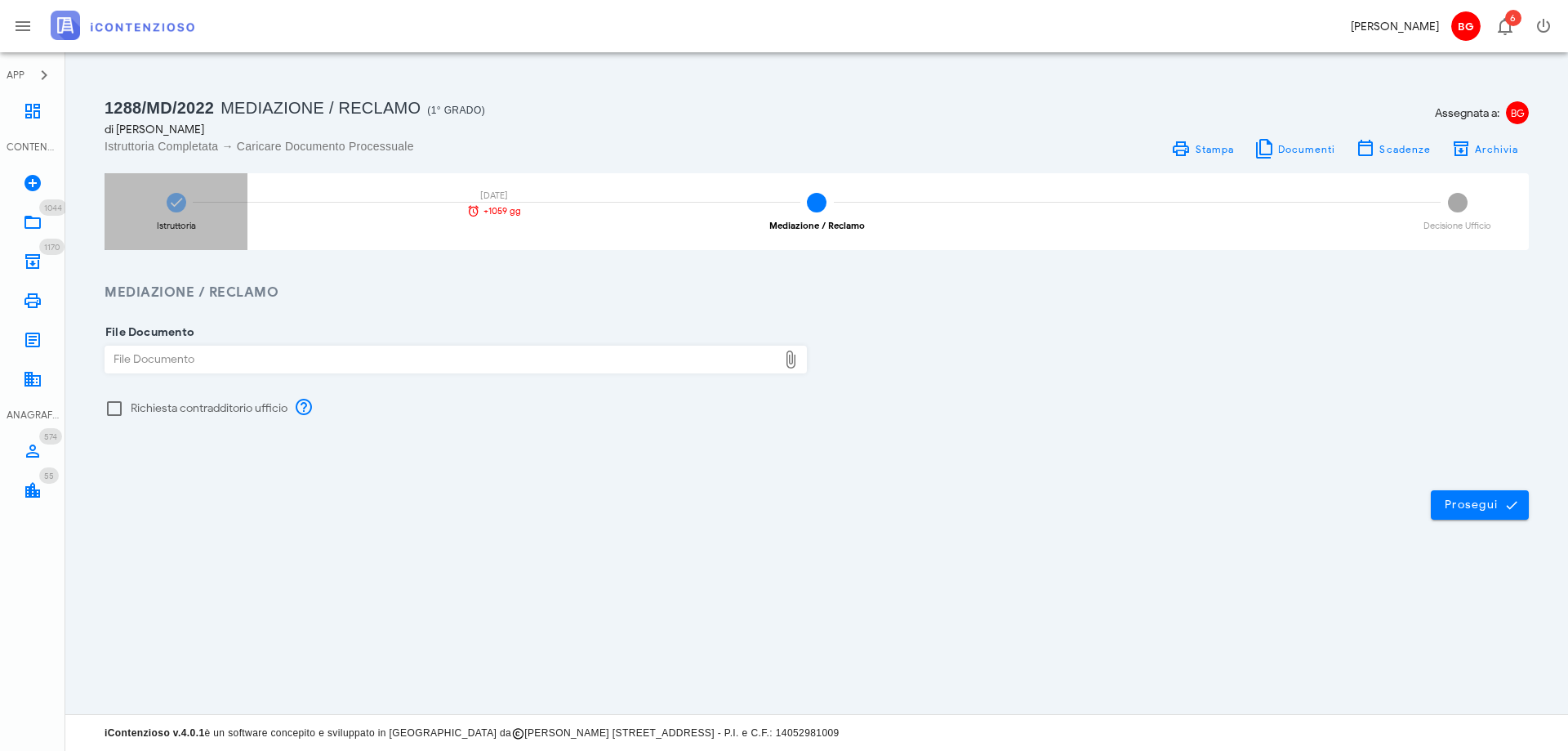
click at [200, 199] on div "Istruttoria 21/11/2022 +1059 gg" at bounding box center [176, 212] width 143 height 77
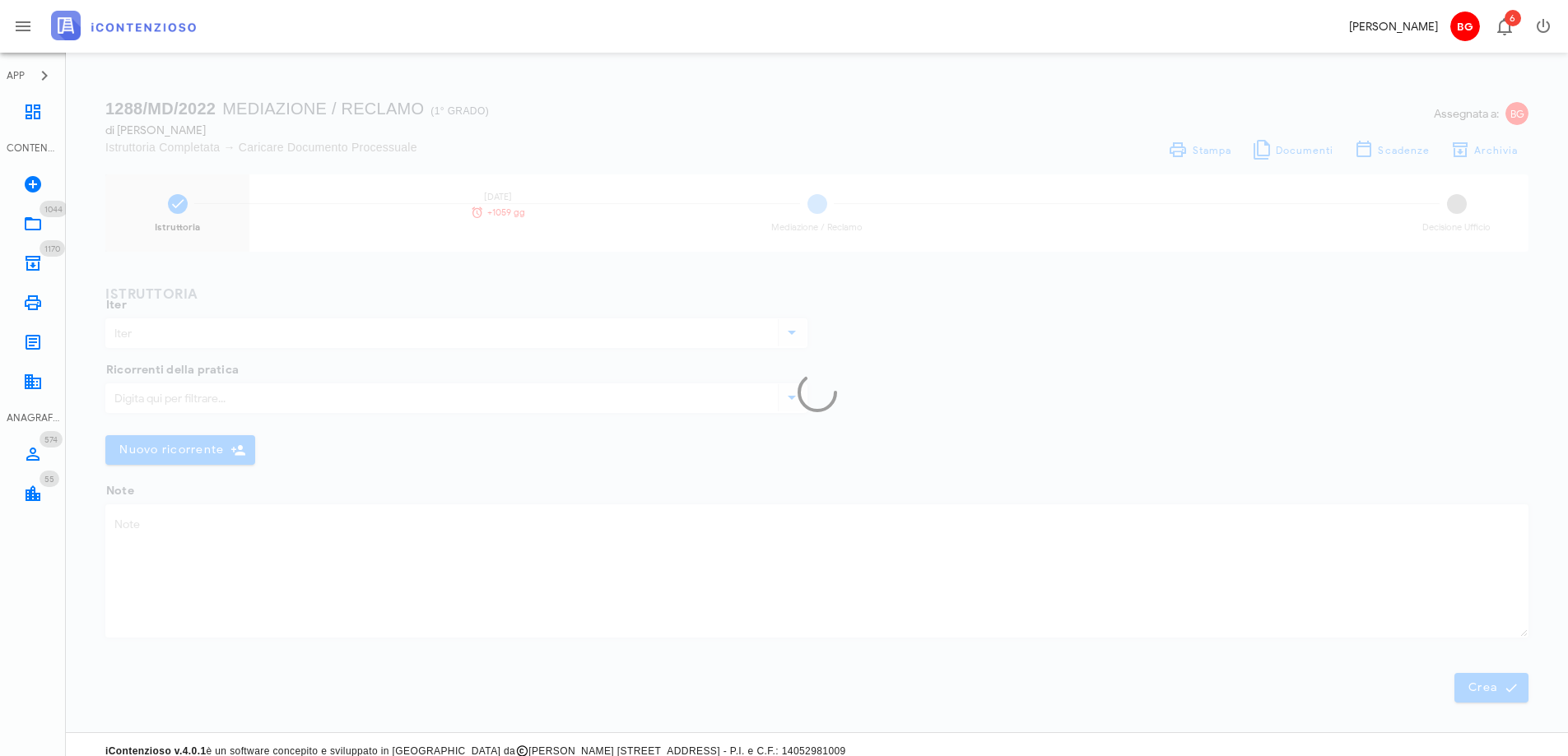
type input "Mediazione / Reclamo"
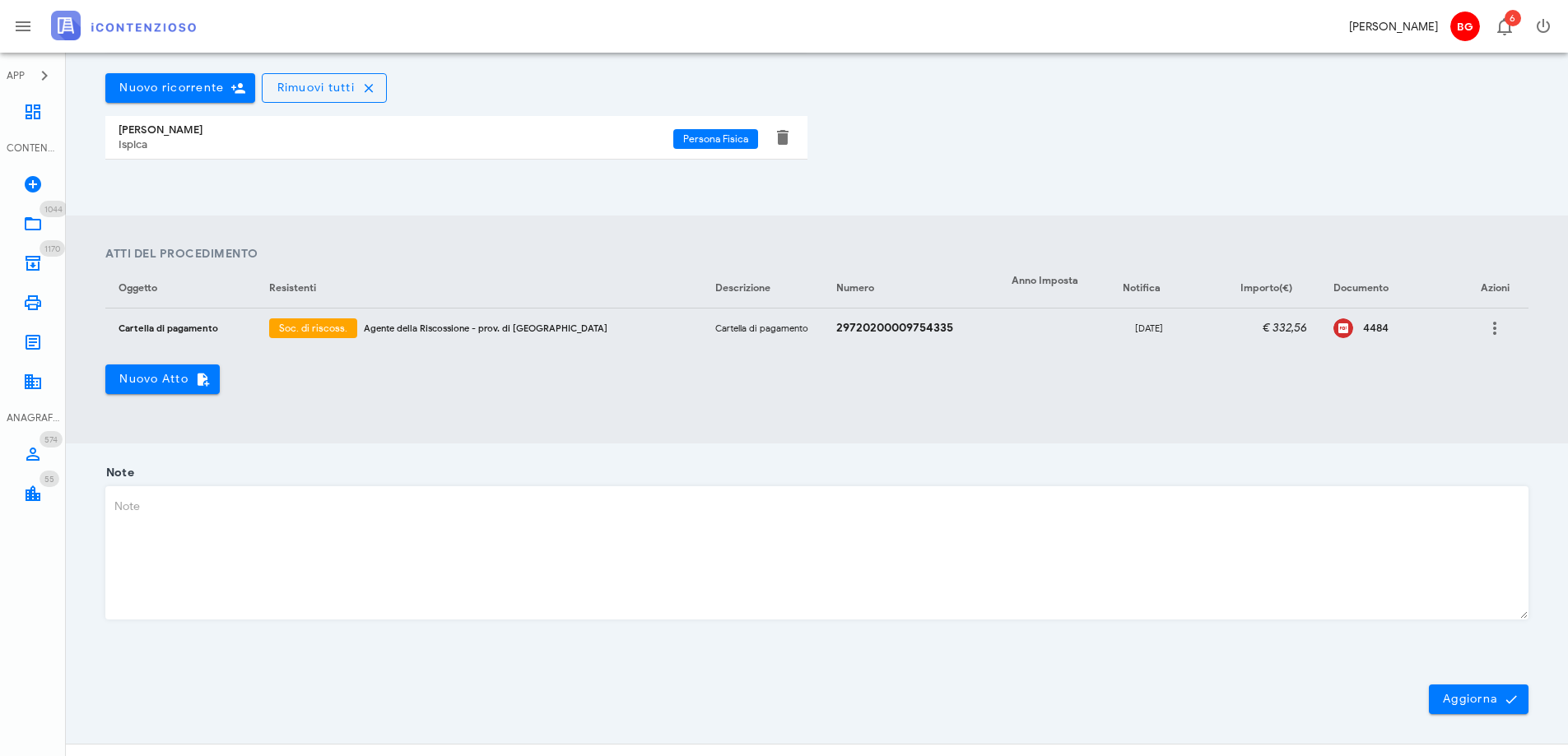
scroll to position [482, 0]
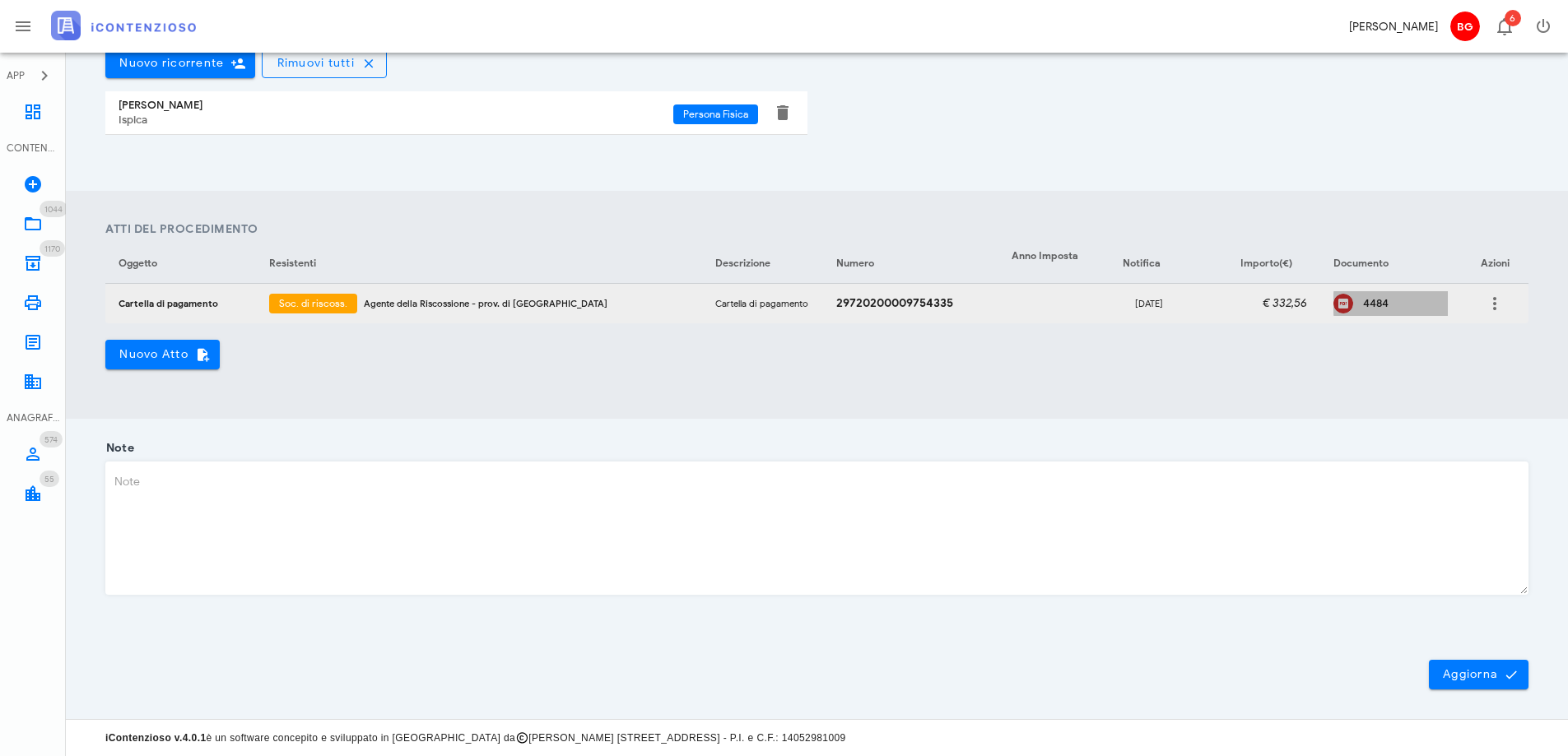
click at [1340, 302] on div "4484" at bounding box center [1391, 303] width 114 height 25
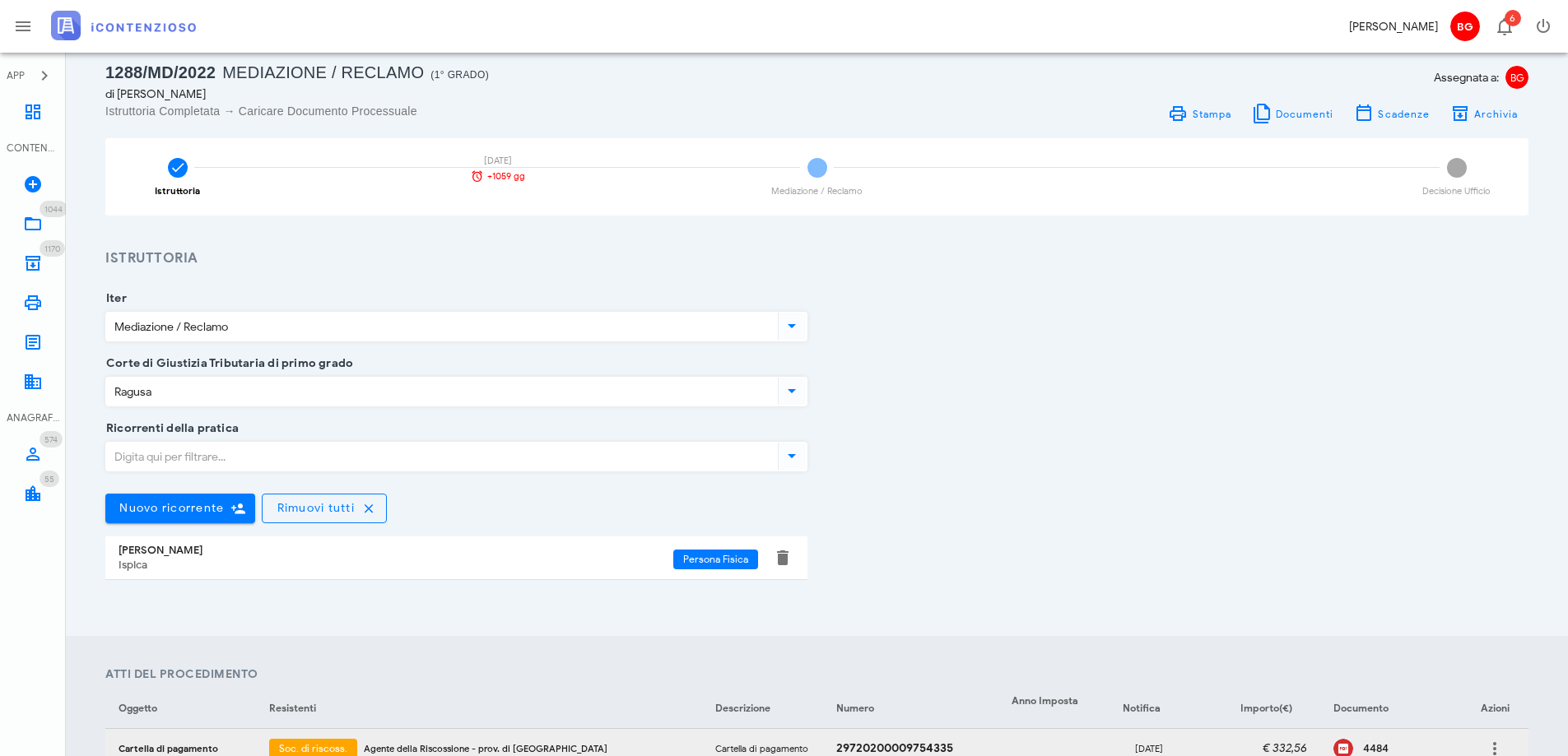
scroll to position [0, 0]
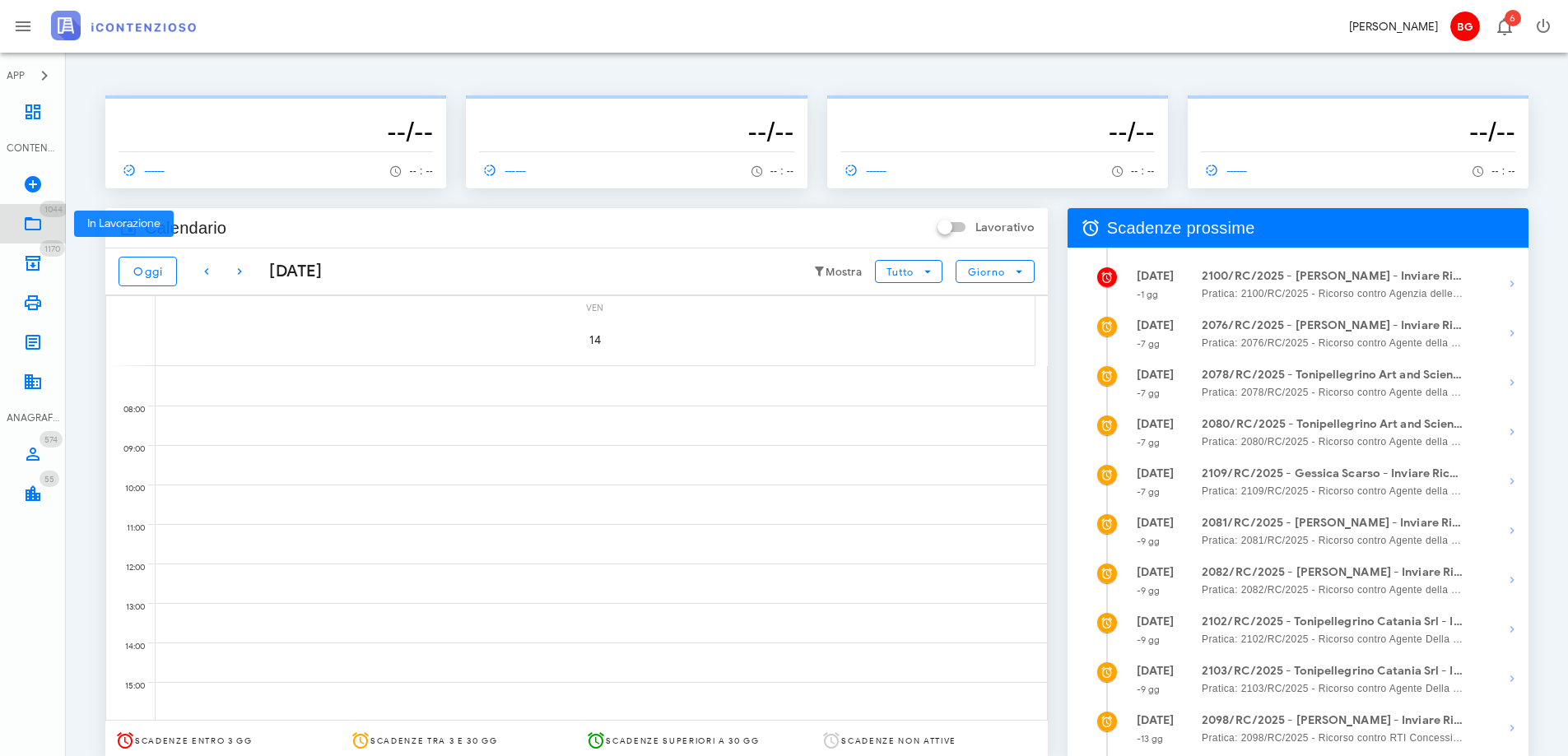
click at [40, 233] on icon at bounding box center [32, 223] width 20 height 20
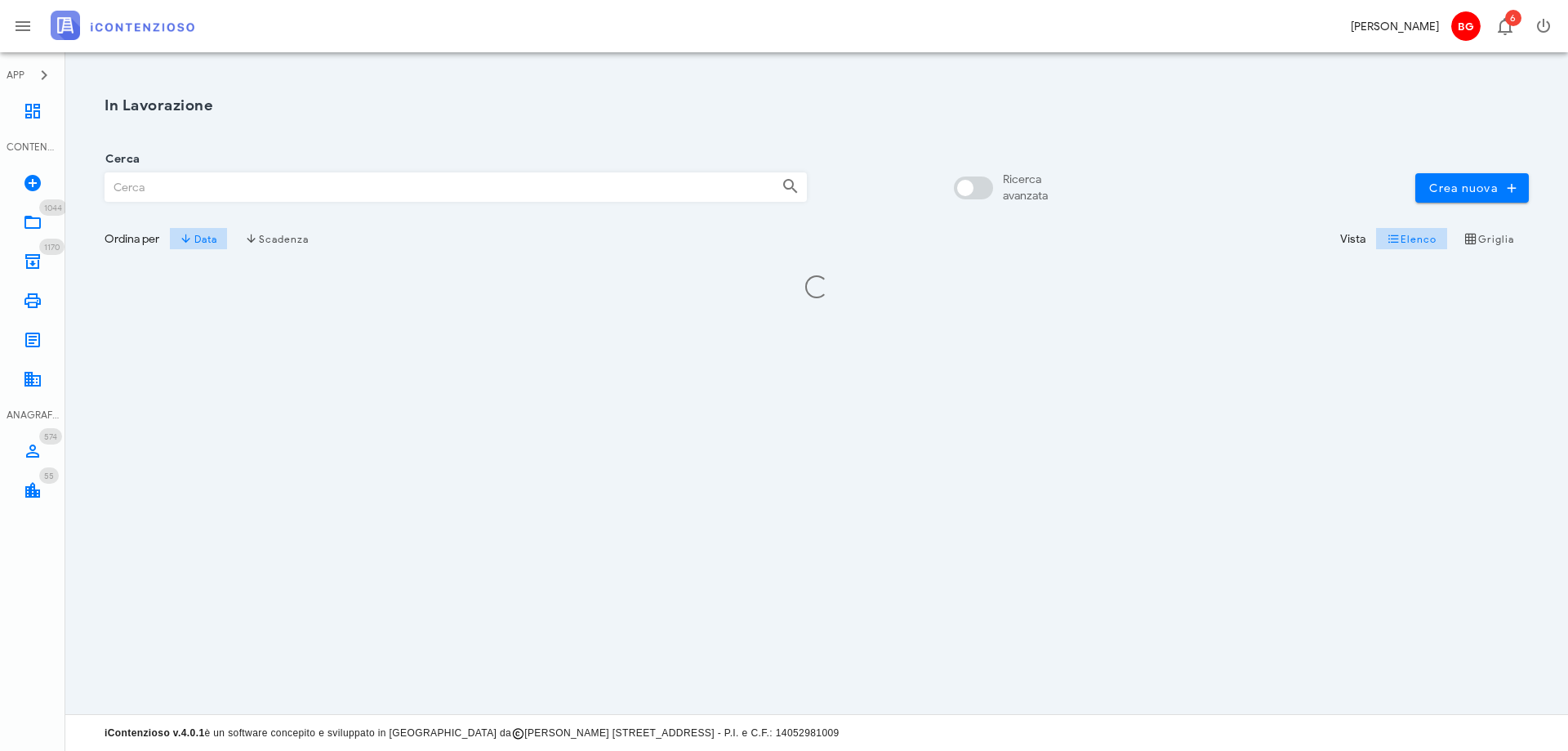
click at [256, 196] on input "Cerca" at bounding box center [437, 187] width 663 height 28
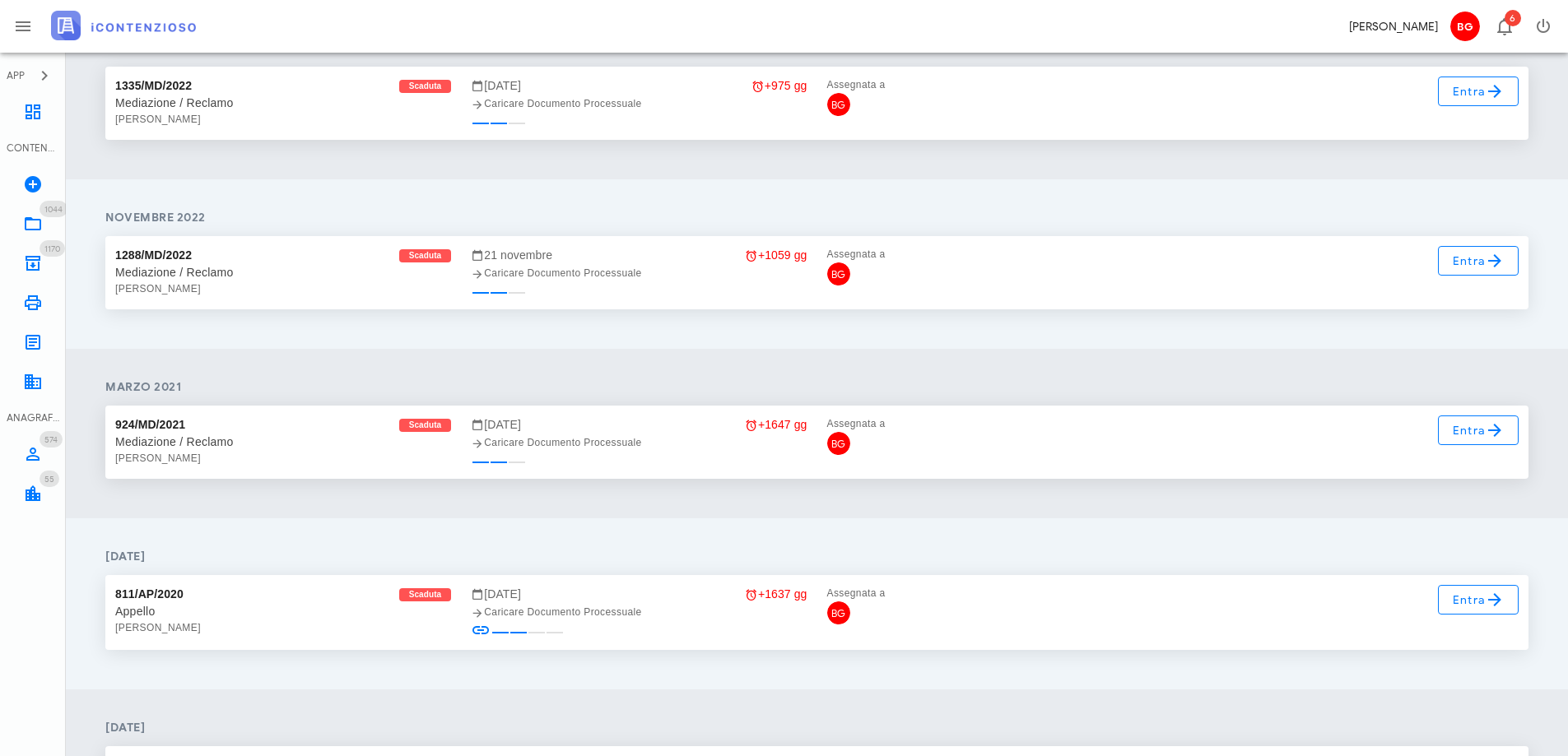
scroll to position [493, 0]
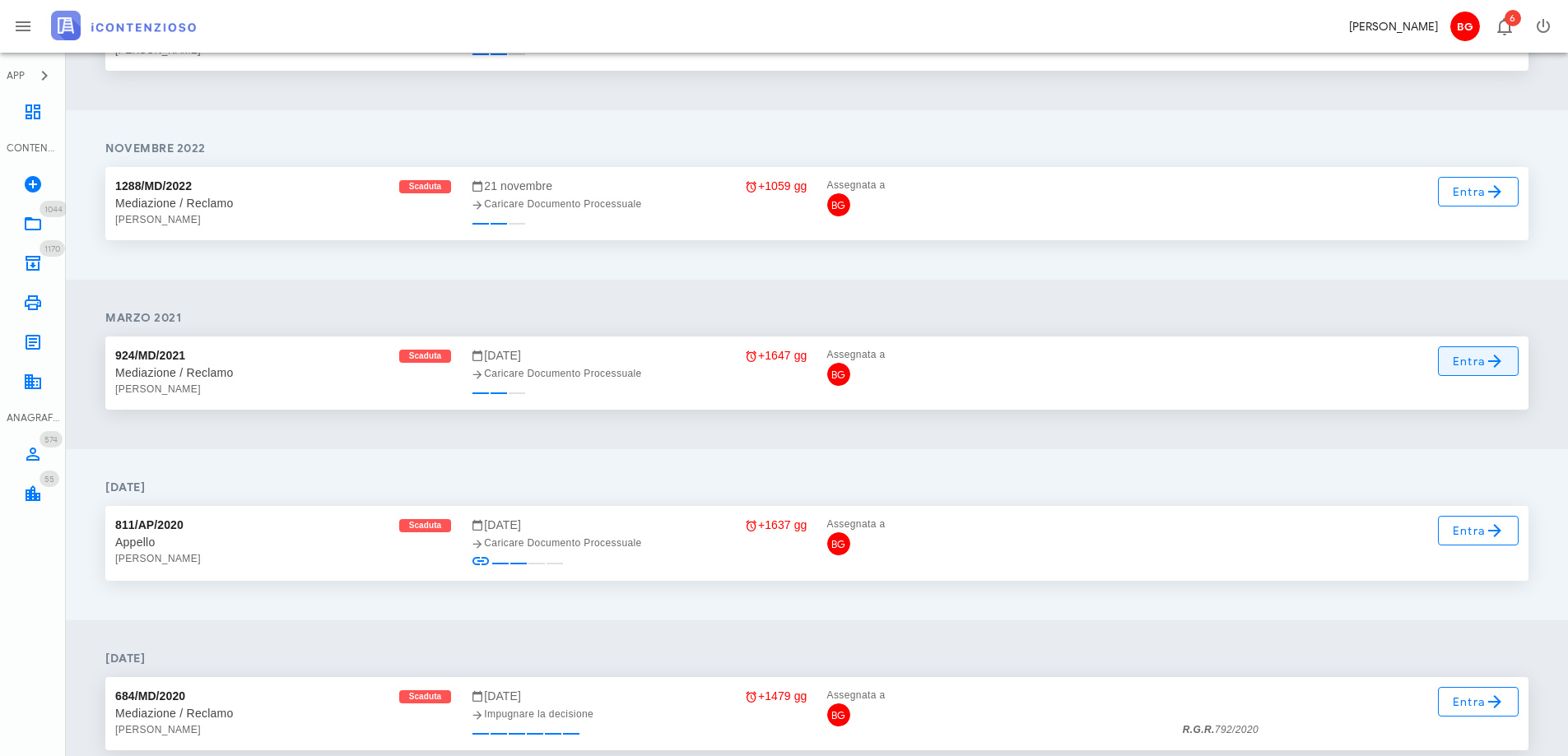
type input "[PERSON_NAME]"
click at [1474, 366] on span "Entra" at bounding box center [1478, 361] width 54 height 20
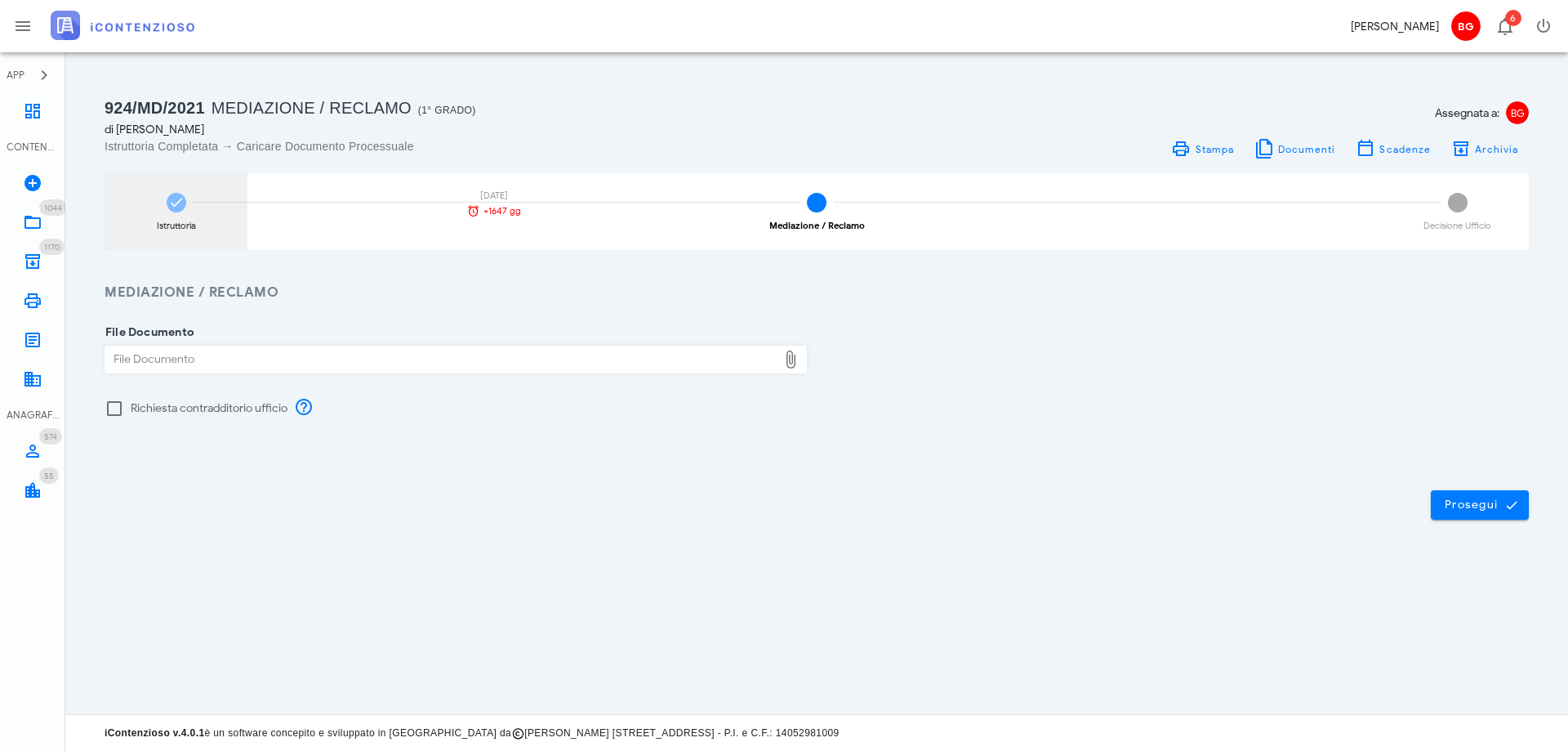
click at [165, 207] on div "Istruttoria [DATE] +1647 gg" at bounding box center [176, 212] width 143 height 77
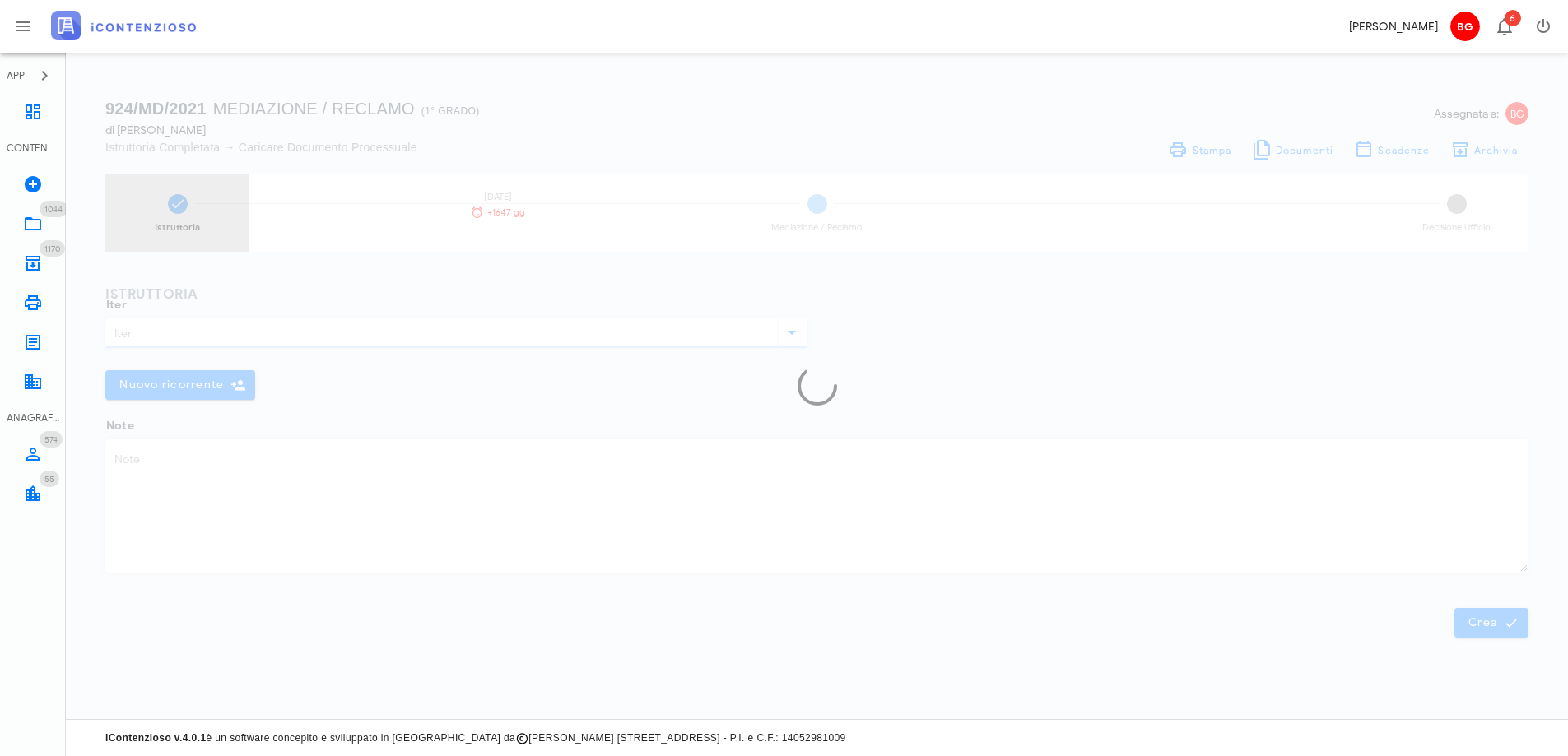
type input "Mediazione / Reclamo"
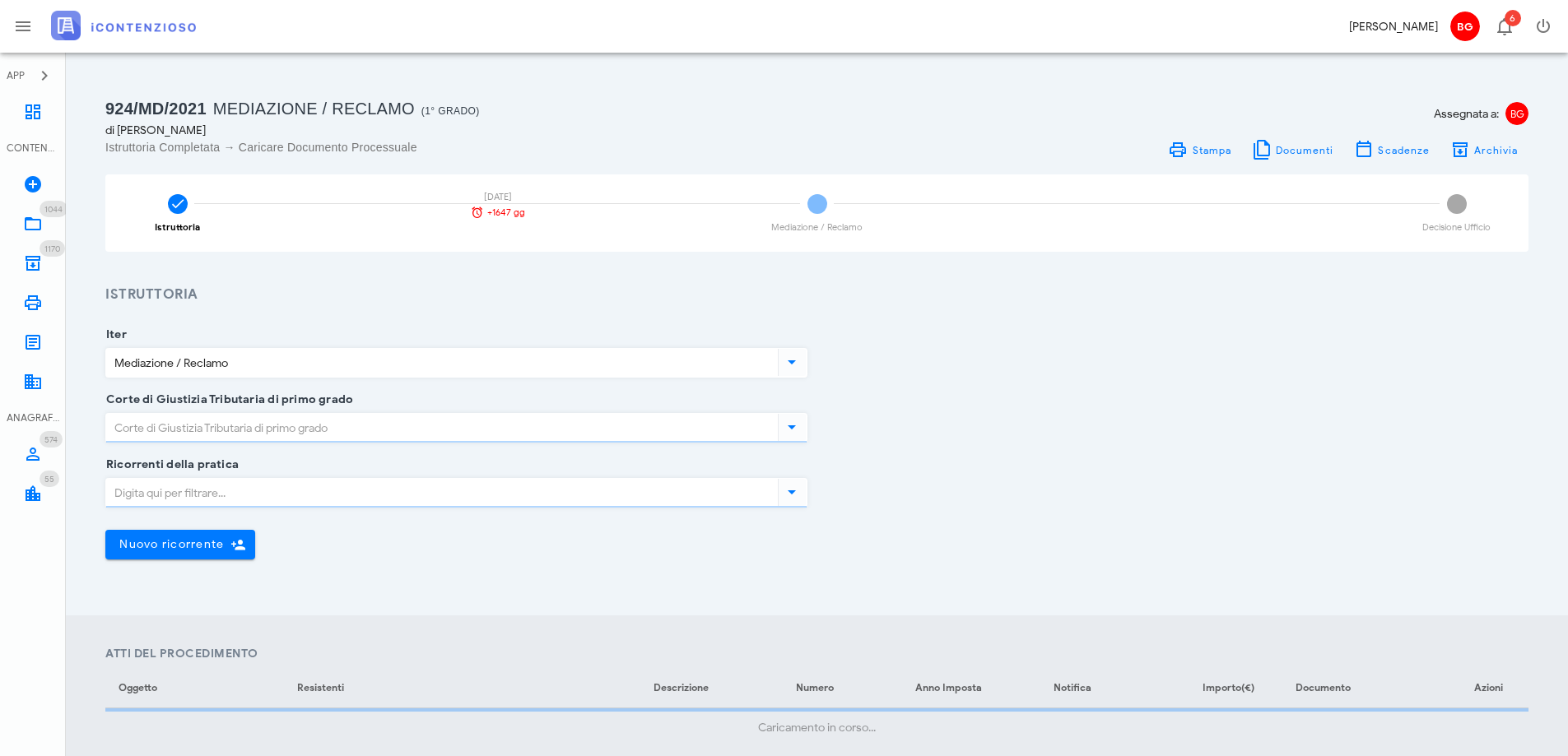
type input "Ragusa"
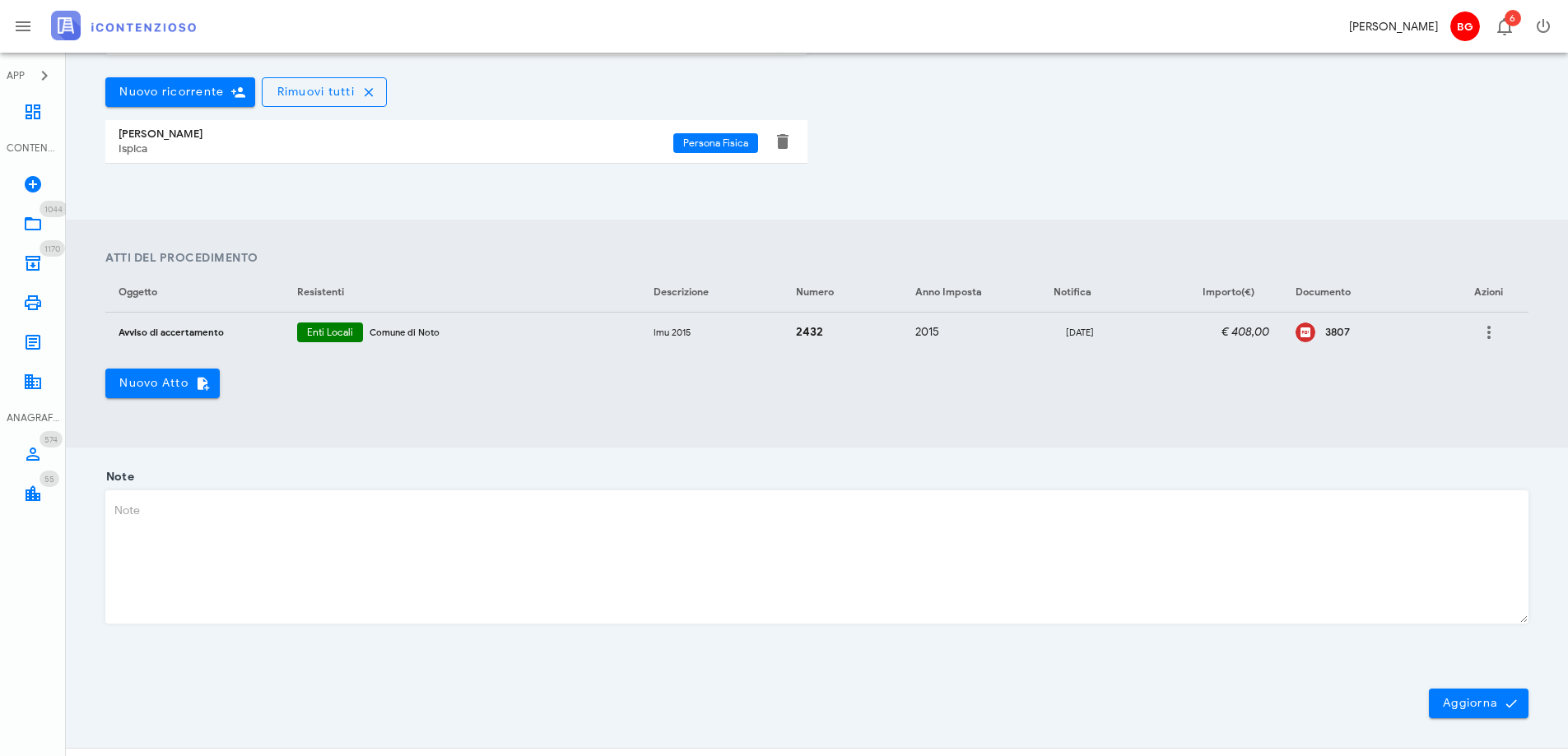
scroll to position [482, 0]
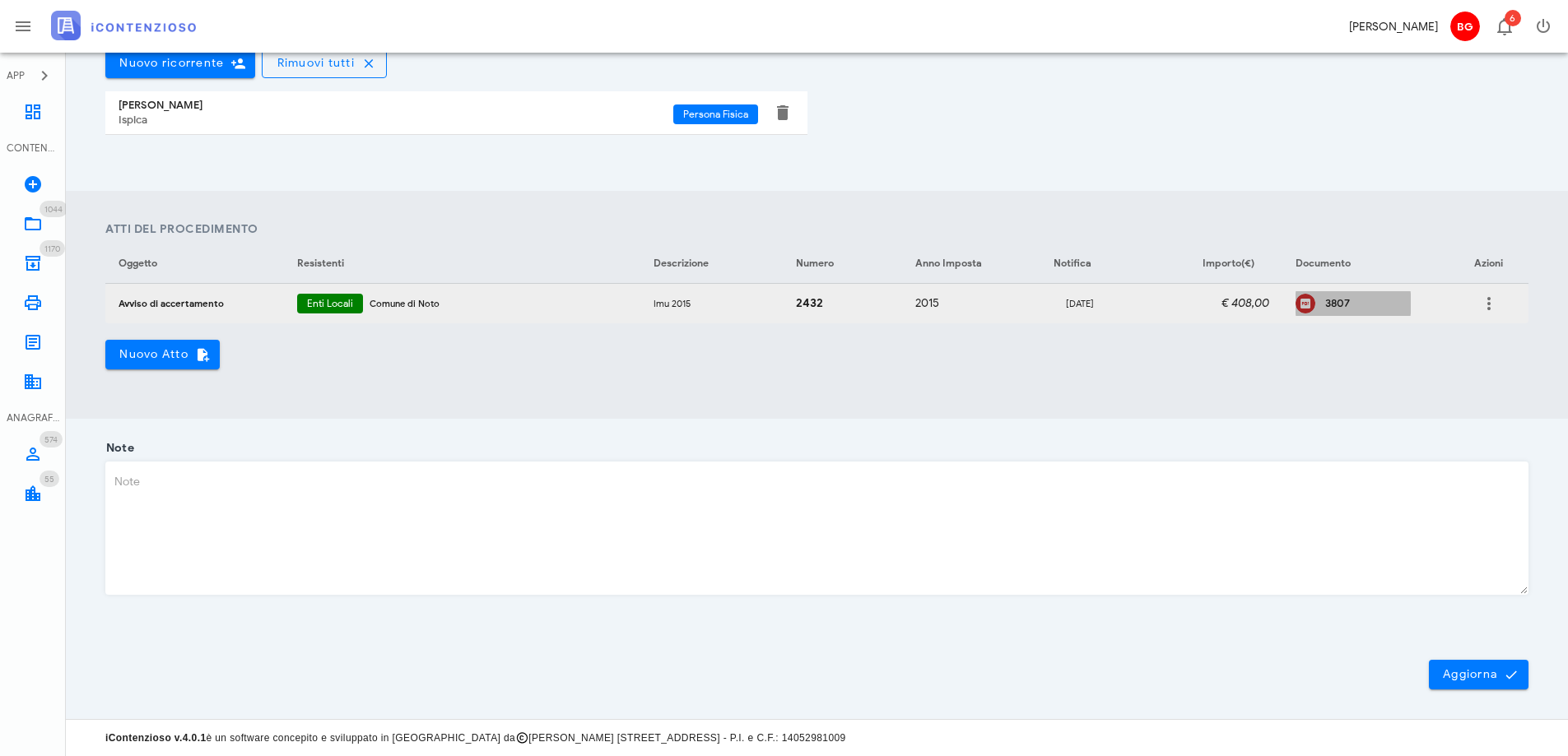
click at [1333, 309] on div "3807" at bounding box center [1368, 303] width 85 height 13
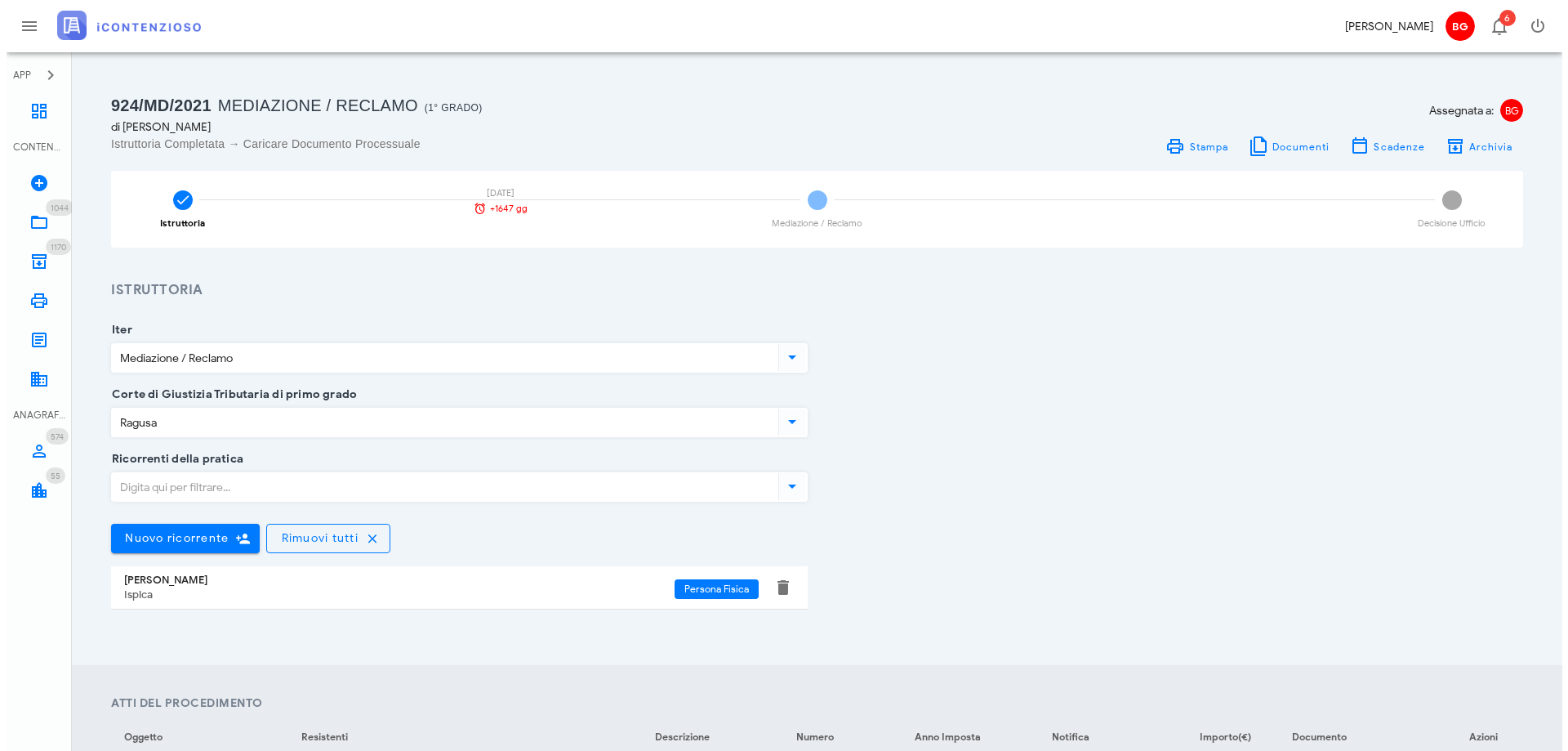
scroll to position [0, 0]
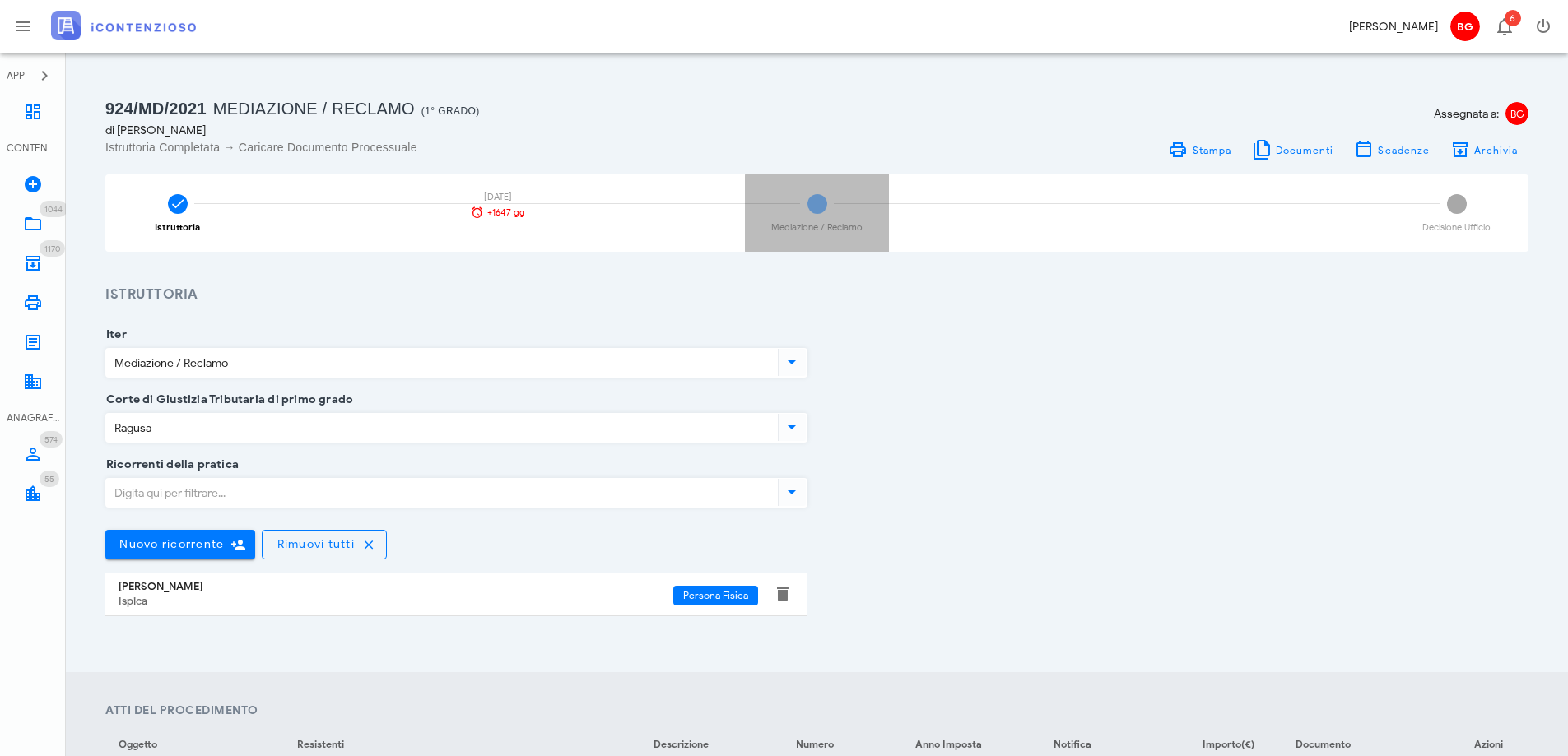
click at [804, 219] on div "2 Mediazione / Reclamo" at bounding box center [817, 213] width 144 height 78
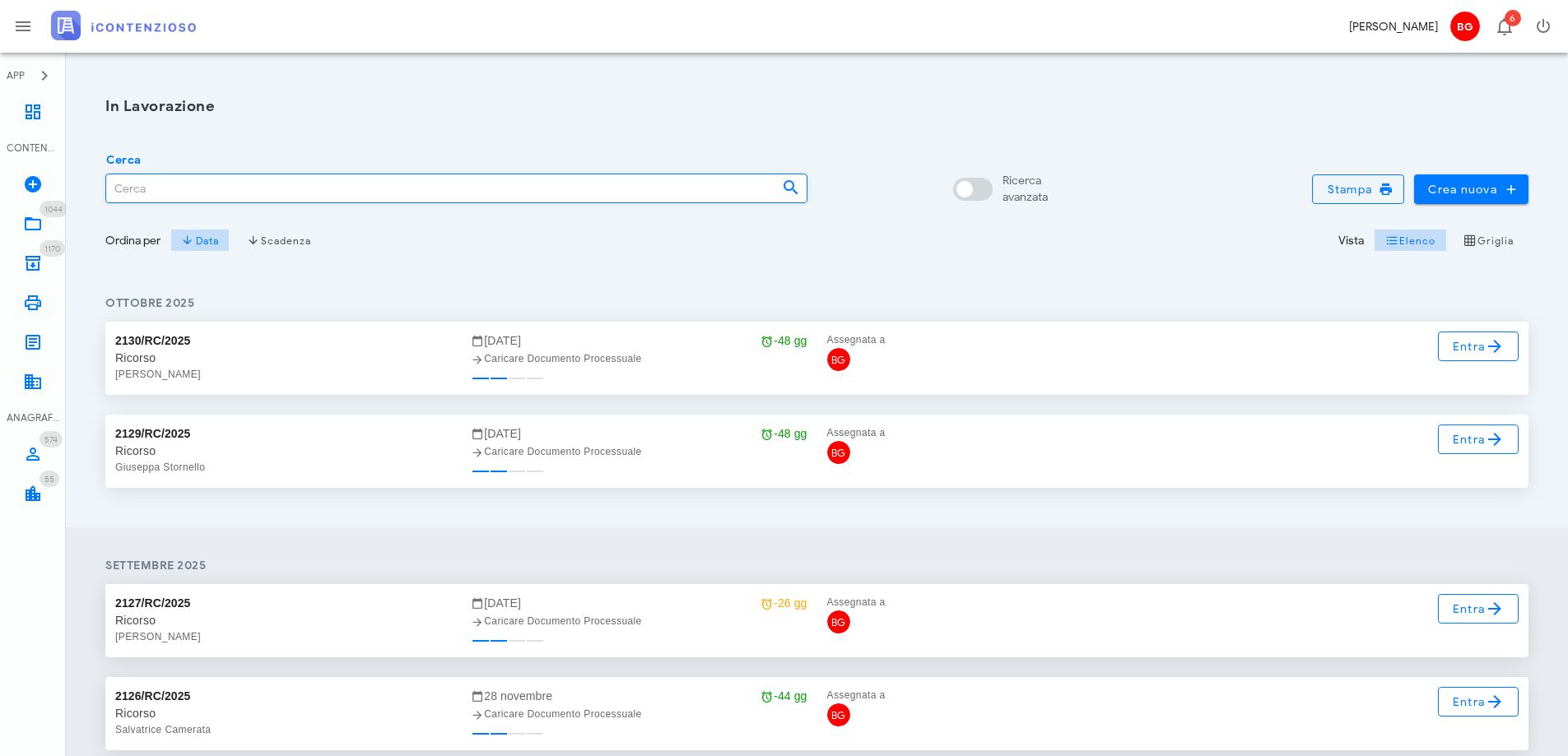
click at [268, 180] on input "Cerca" at bounding box center [437, 188] width 662 height 28
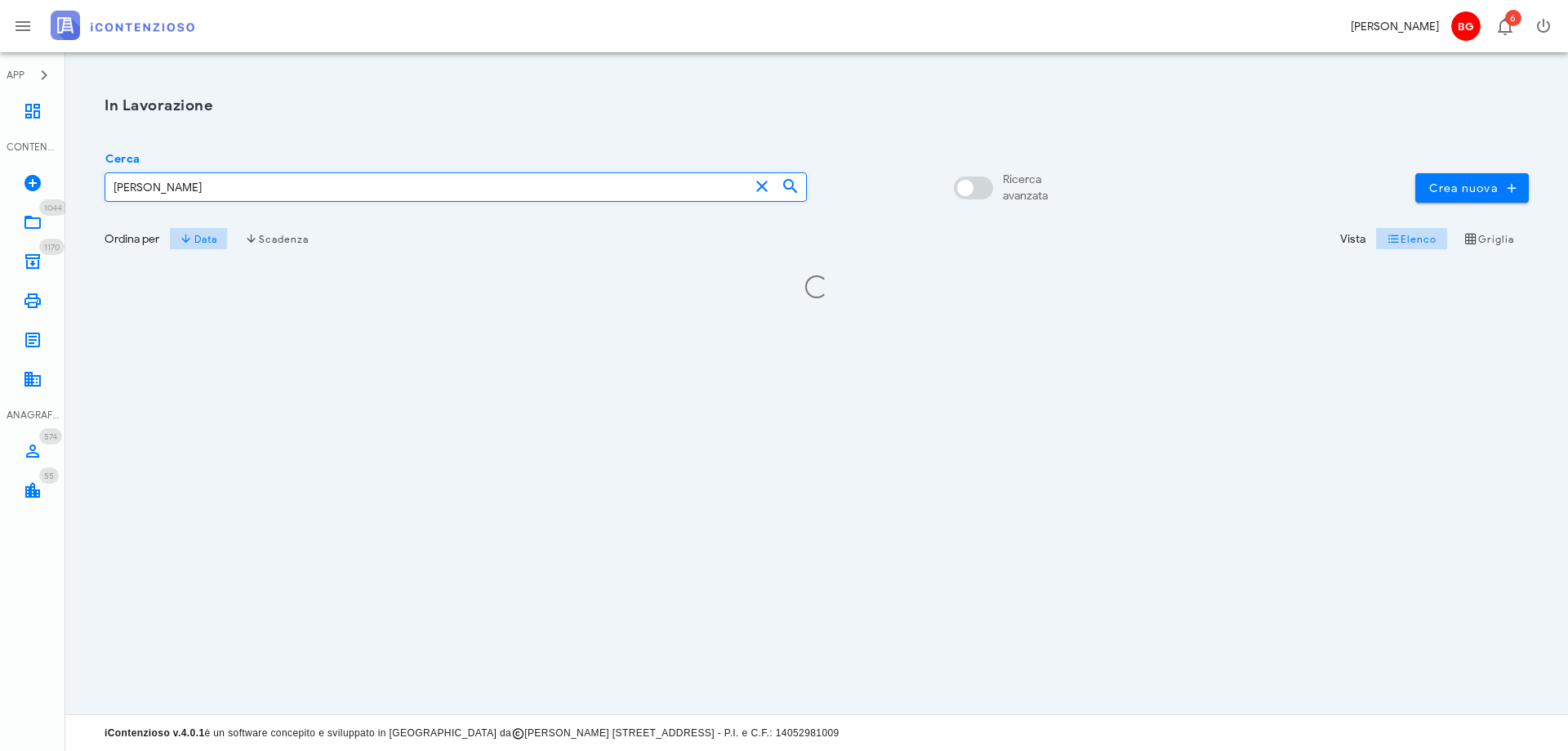
type input "[PERSON_NAME]"
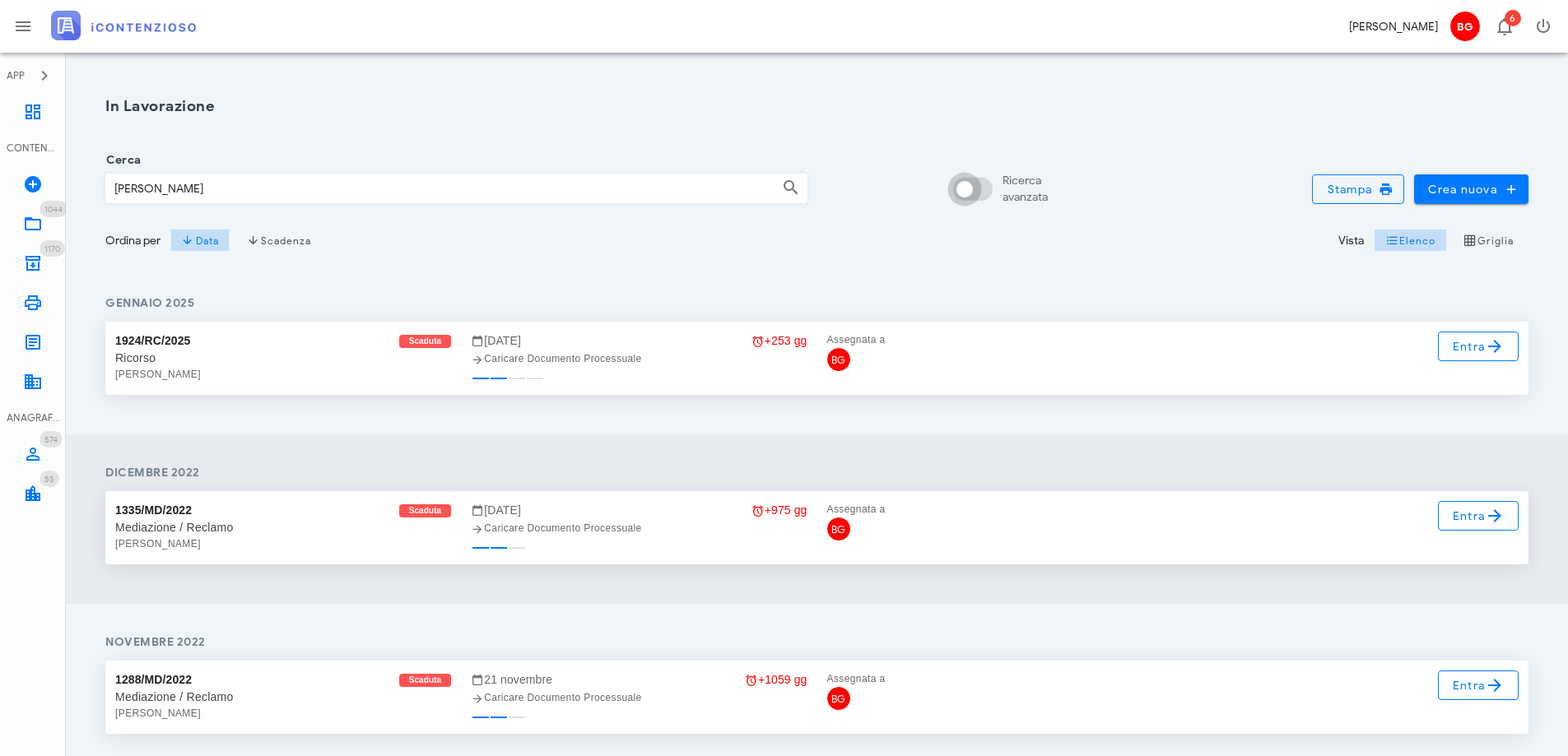
click at [982, 188] on input "Ricerca avanzata" at bounding box center [976, 188] width 39 height 20
checkbox input "false"
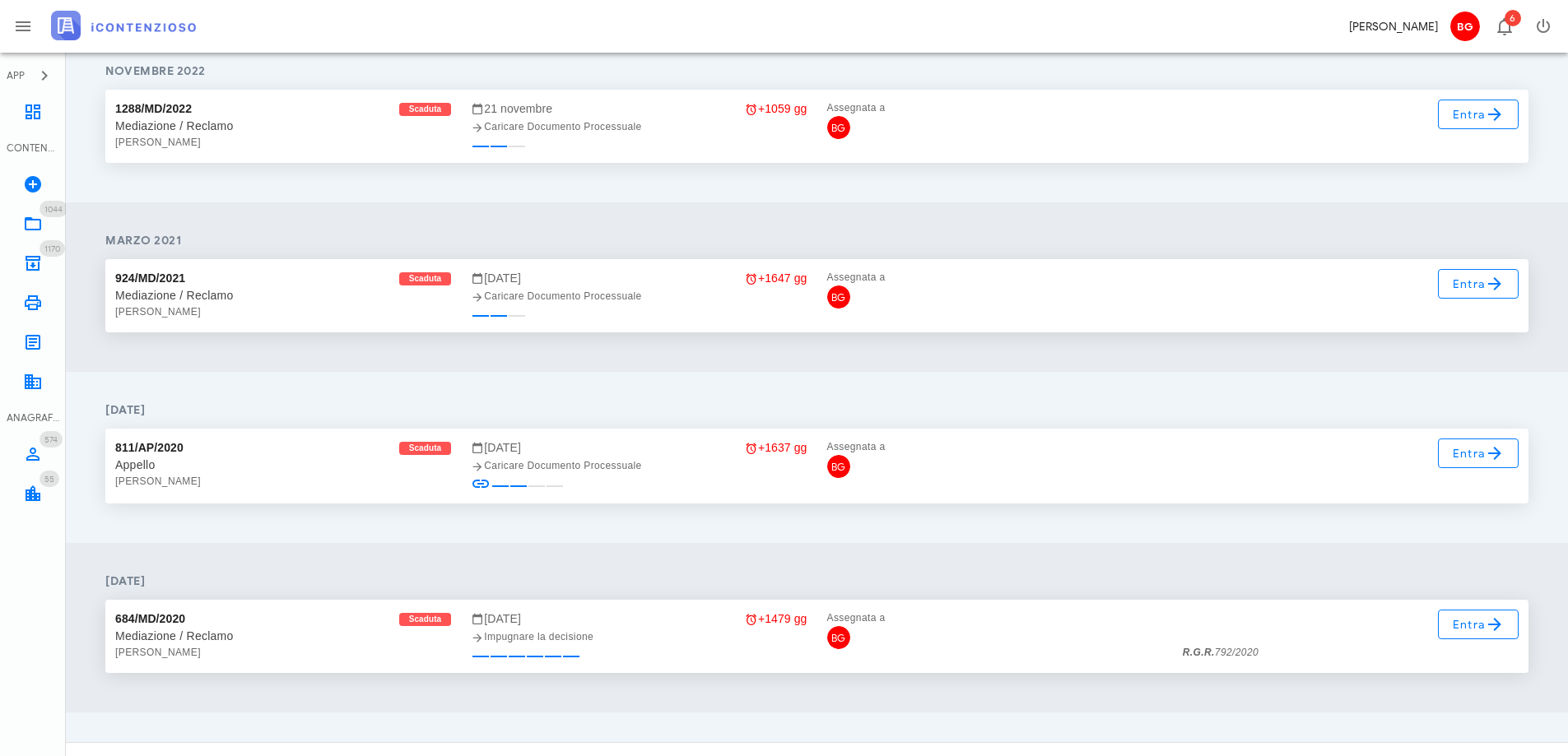
scroll to position [1258, 0]
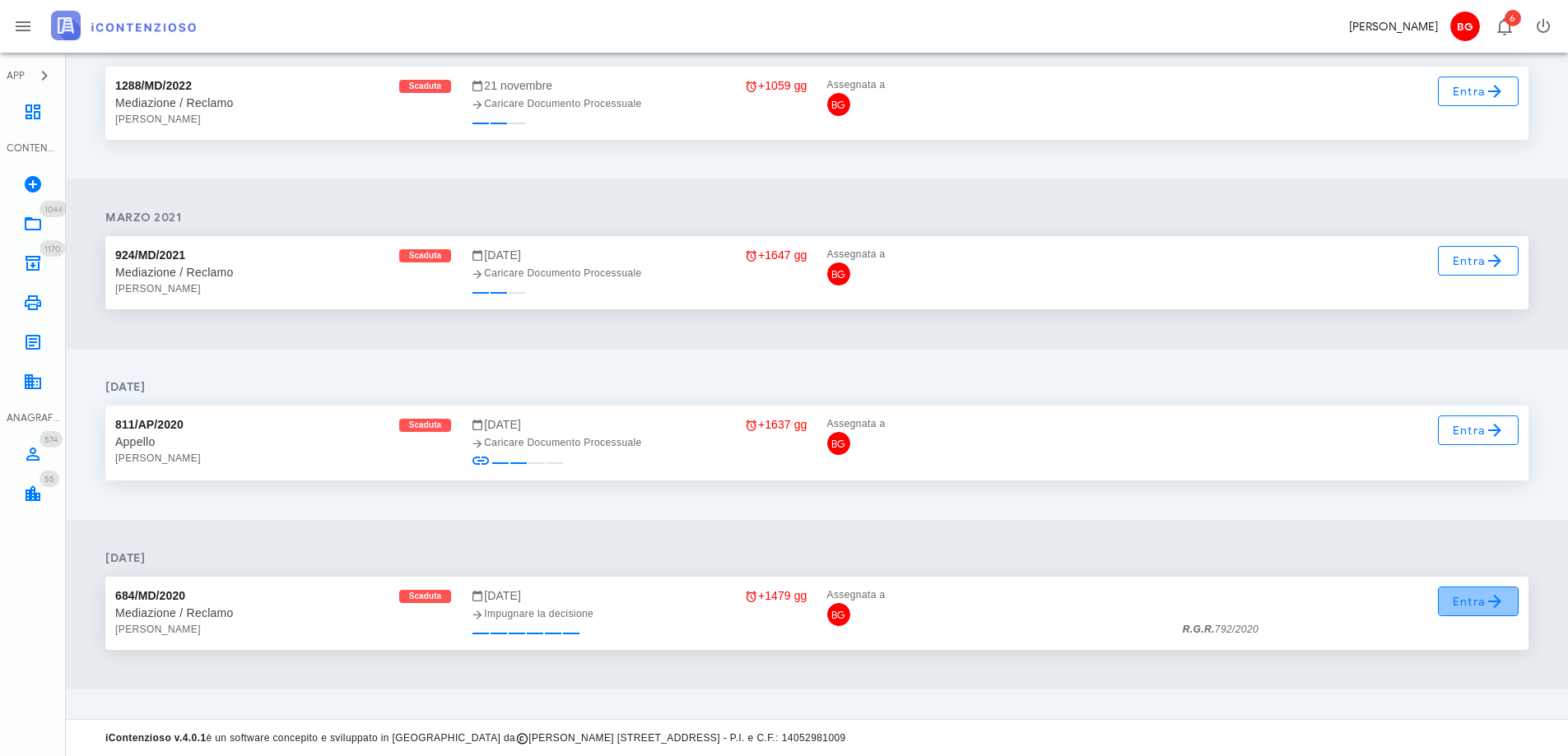
click at [1469, 600] on span "Entra" at bounding box center [1478, 601] width 54 height 20
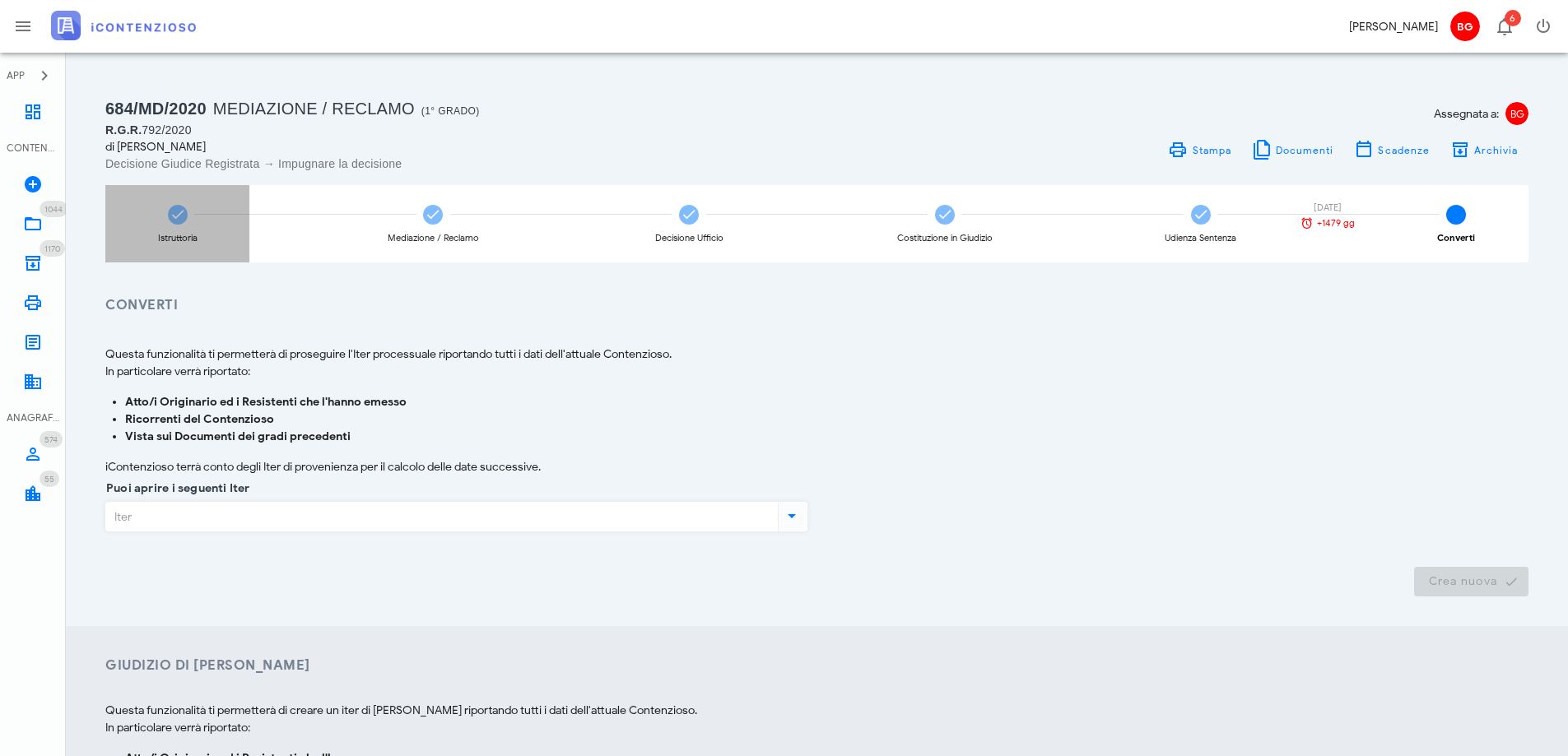
click at [176, 213] on icon at bounding box center [177, 214] width 16 height 16
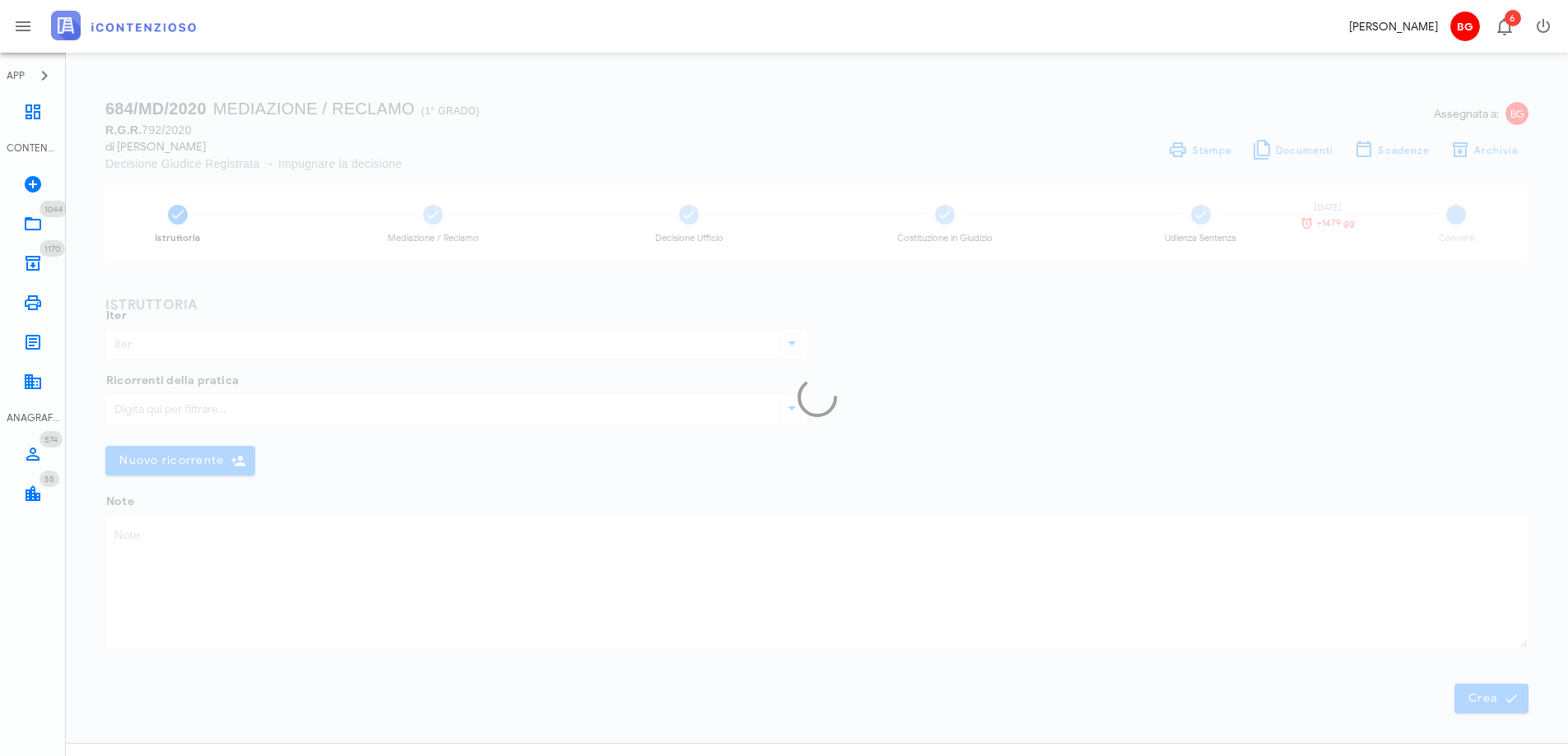
type input "Mediazione / Reclamo"
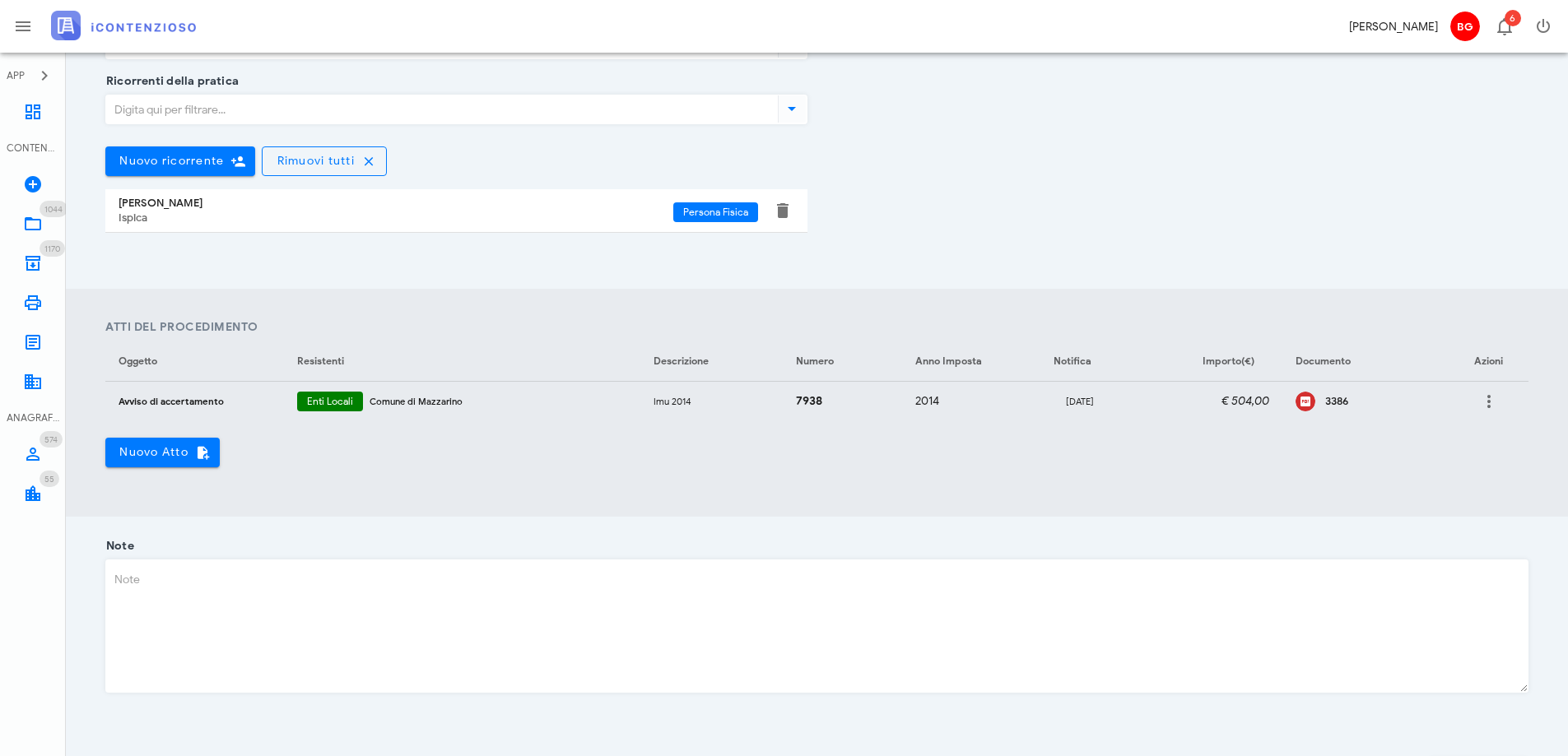
scroll to position [492, 0]
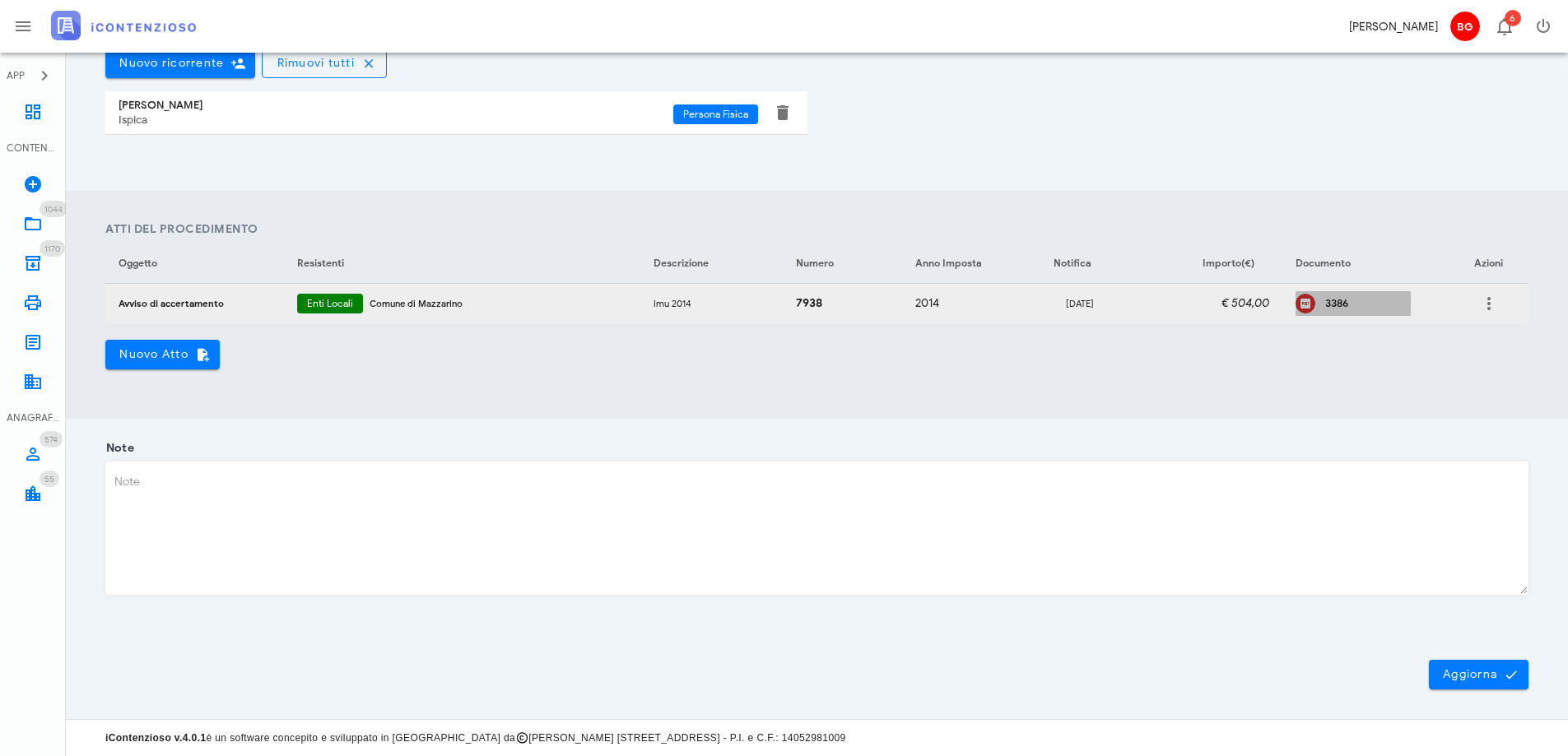
click at [1308, 303] on icon at bounding box center [1305, 303] width 20 height 20
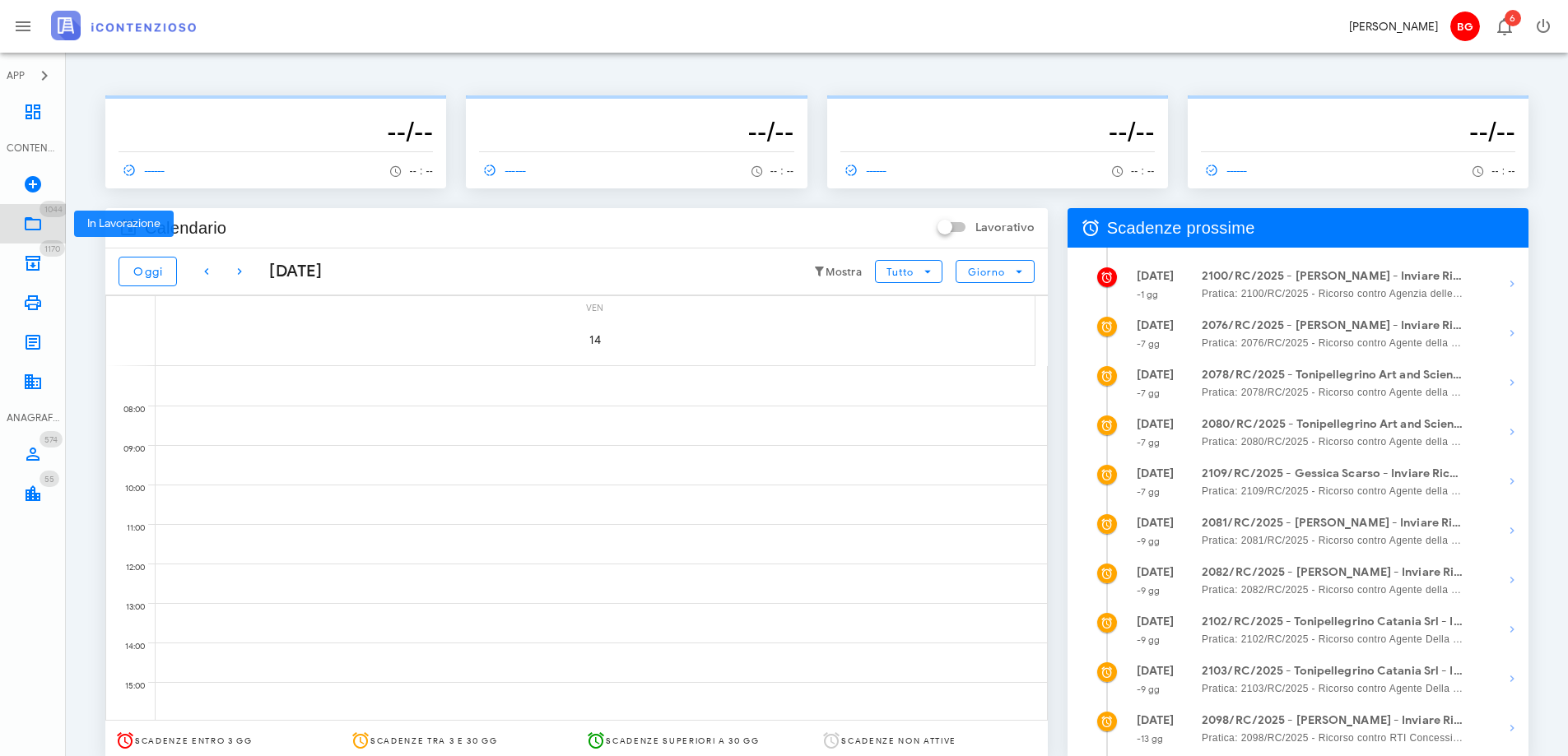
click at [41, 214] on span "1044" at bounding box center [53, 209] width 28 height 16
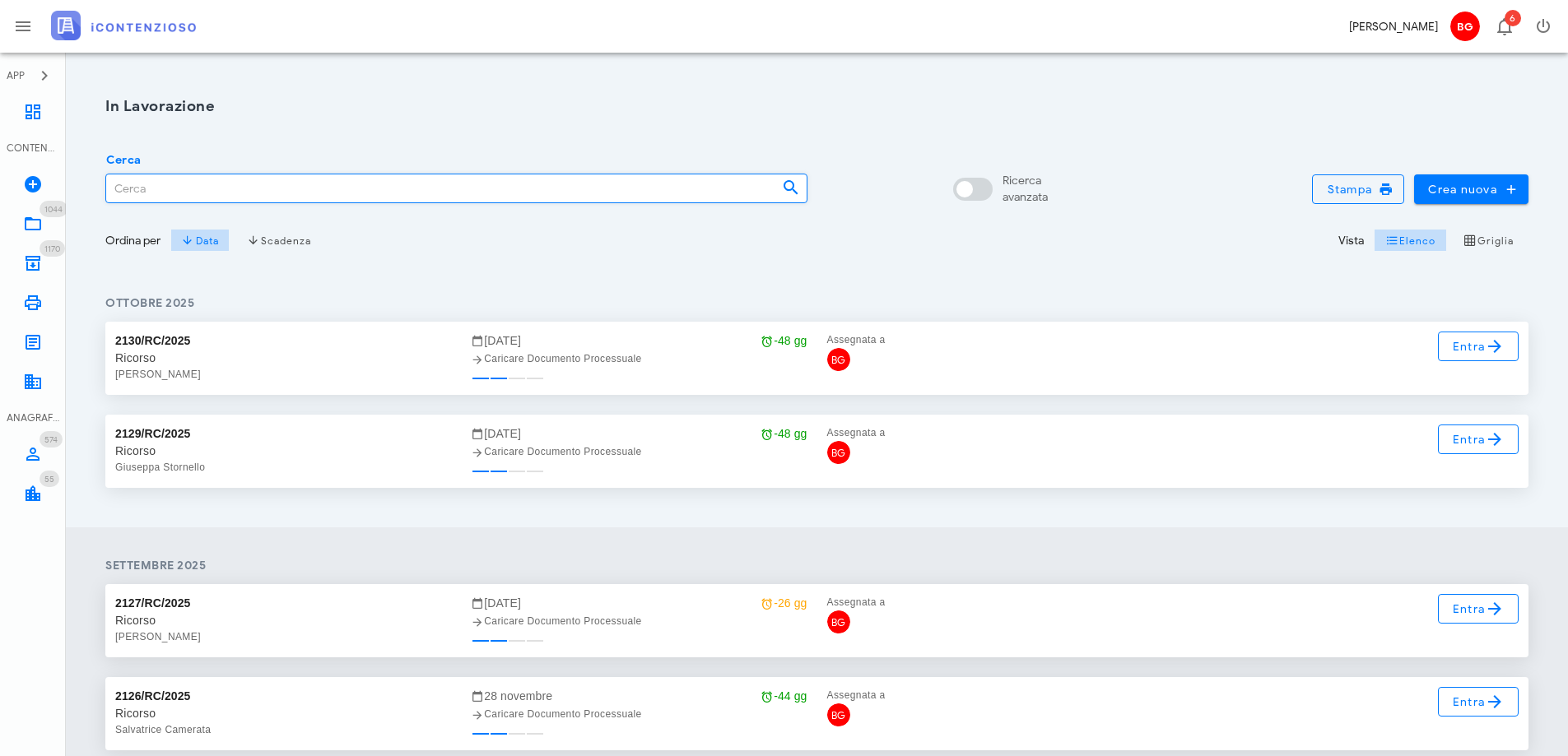
click at [240, 188] on input "Cerca" at bounding box center [437, 188] width 662 height 28
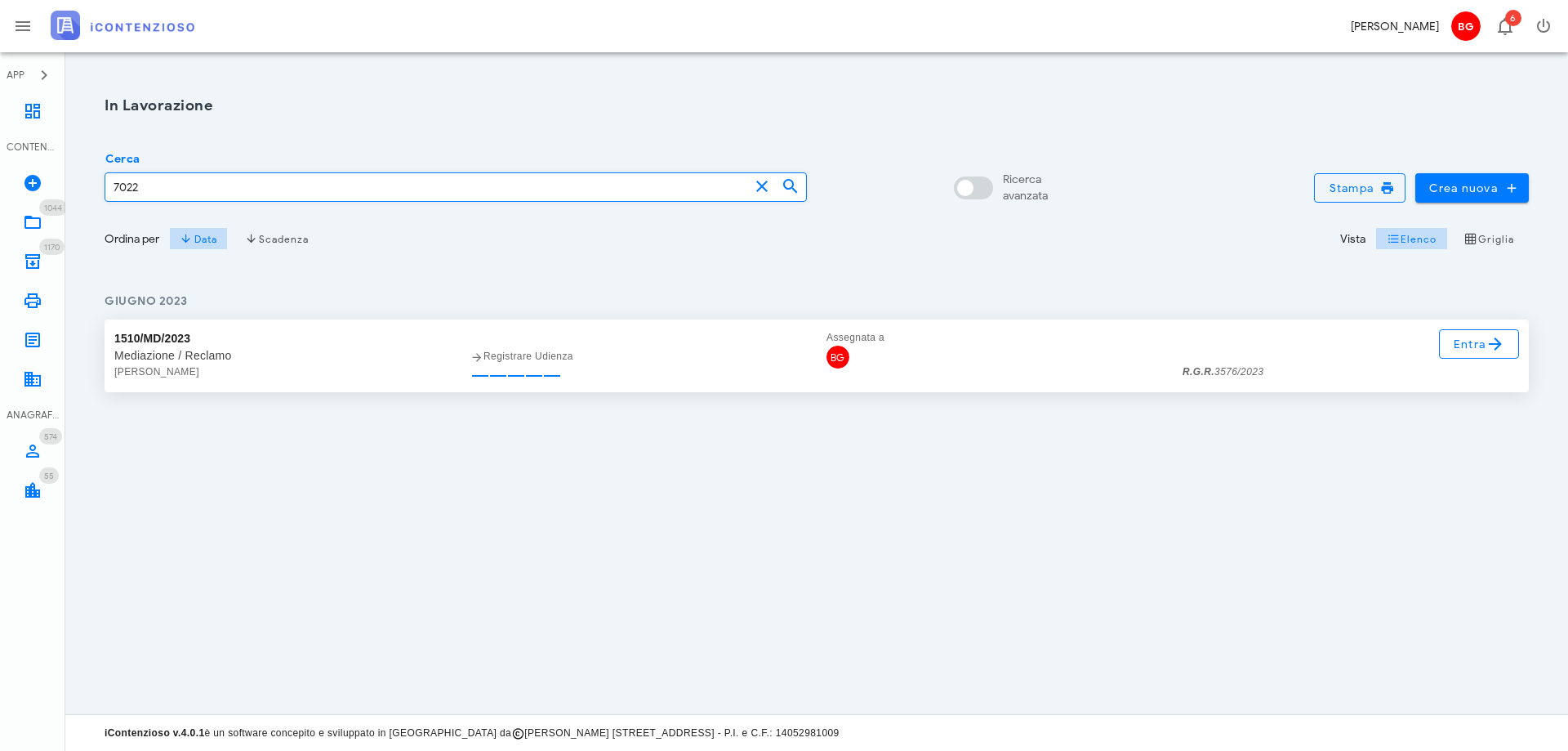
type input "7022"
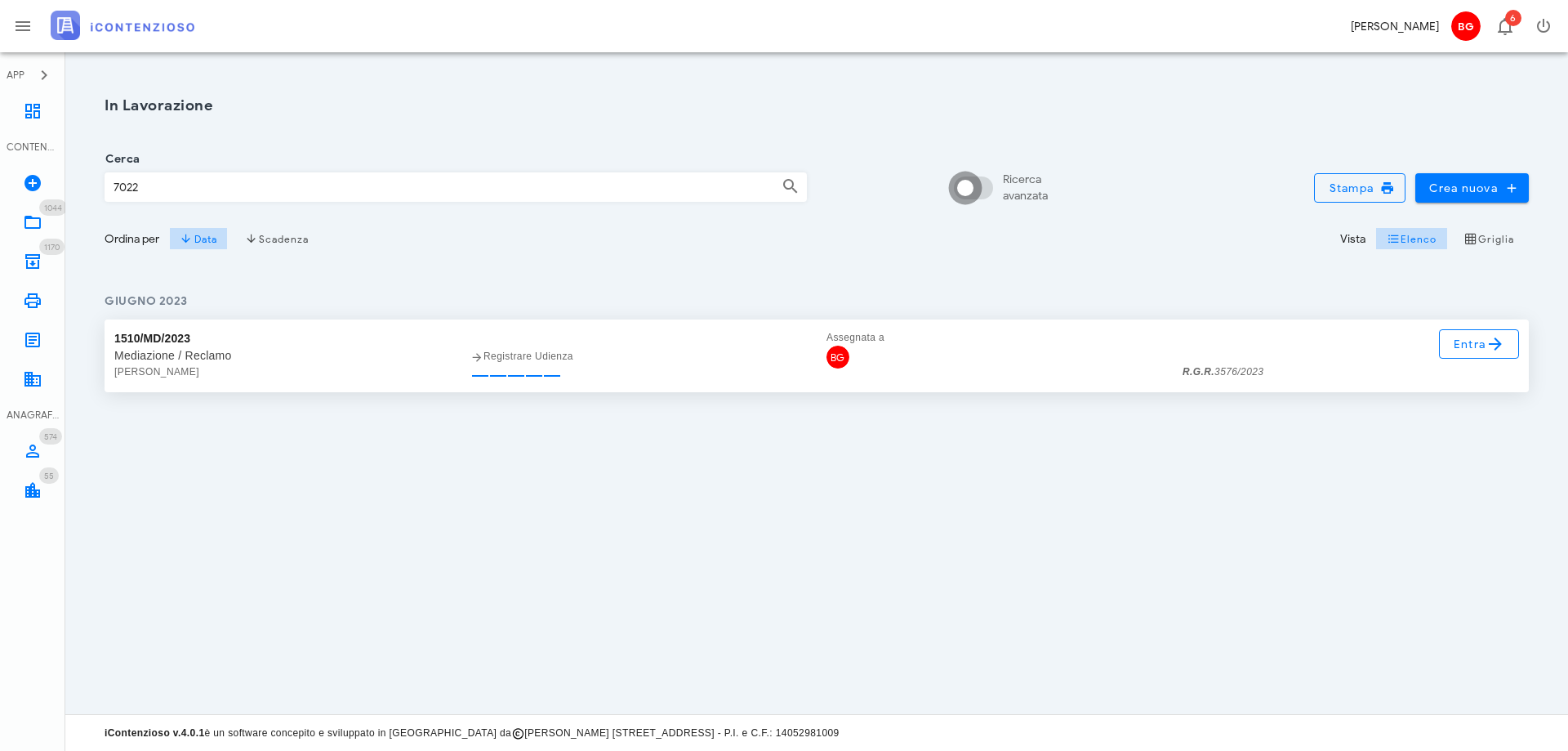
click at [966, 193] on div at bounding box center [965, 188] width 28 height 28
checkbox input "true"
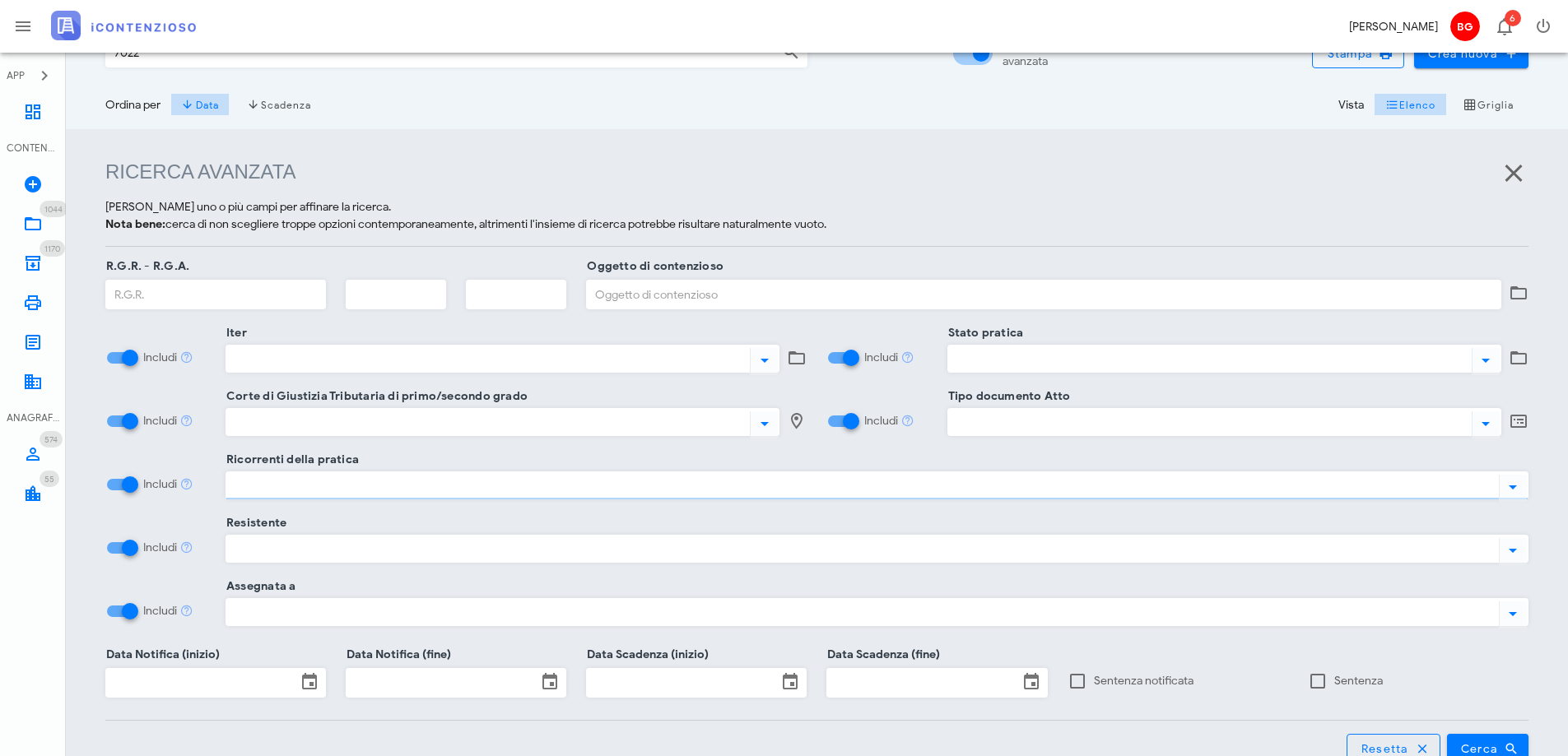
scroll to position [212, 0]
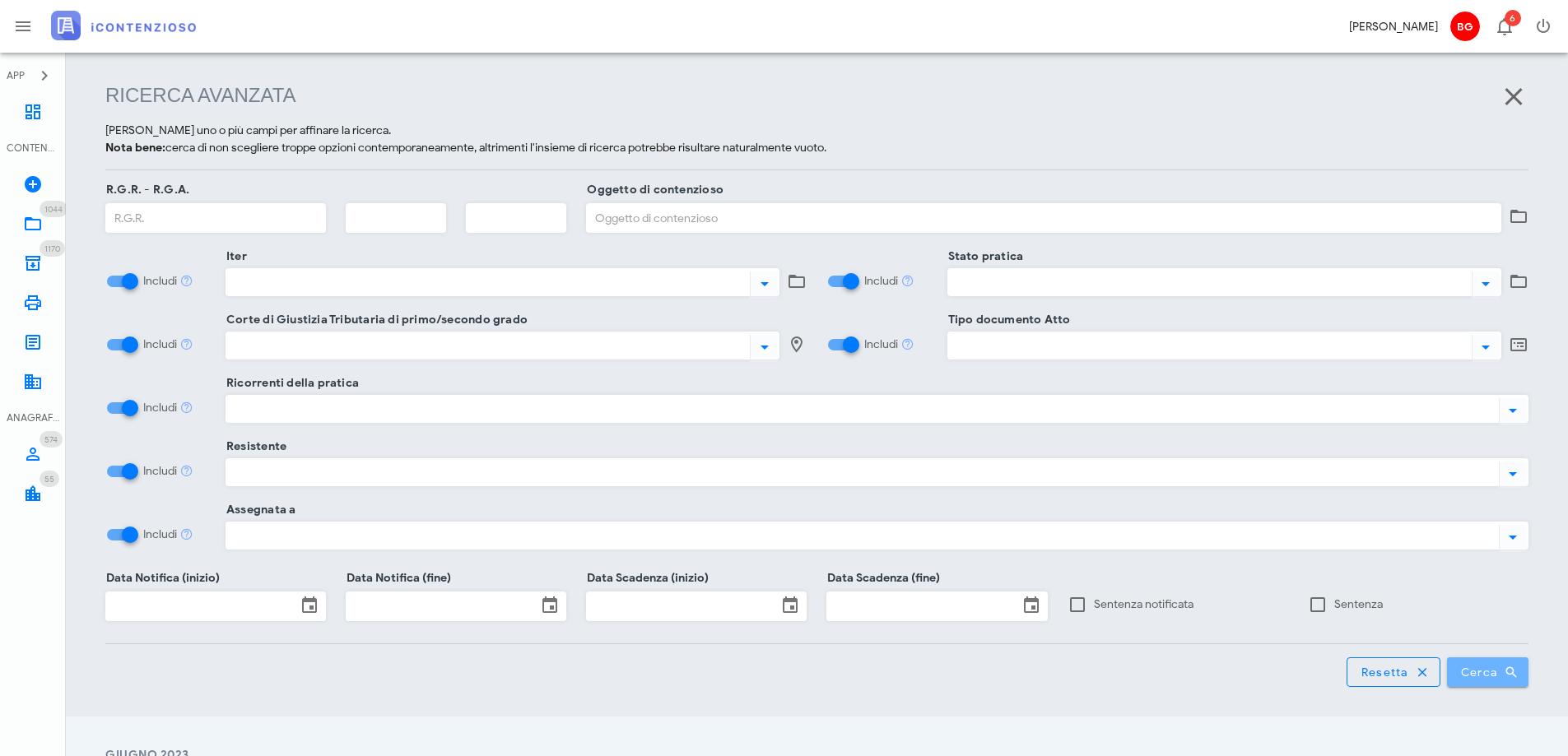
click at [1474, 672] on span "Cerca" at bounding box center [1488, 672] width 56 height 14
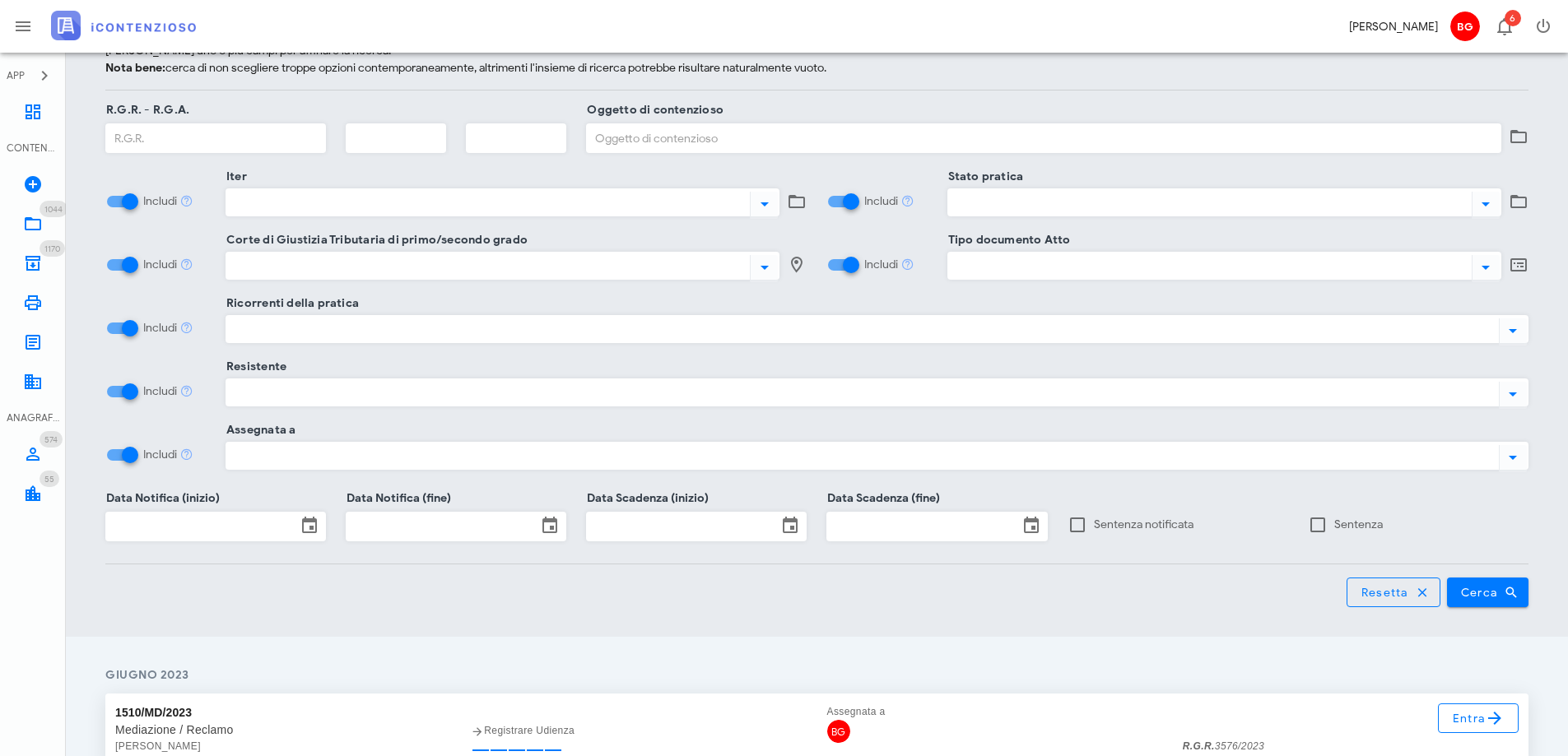
scroll to position [409, 0]
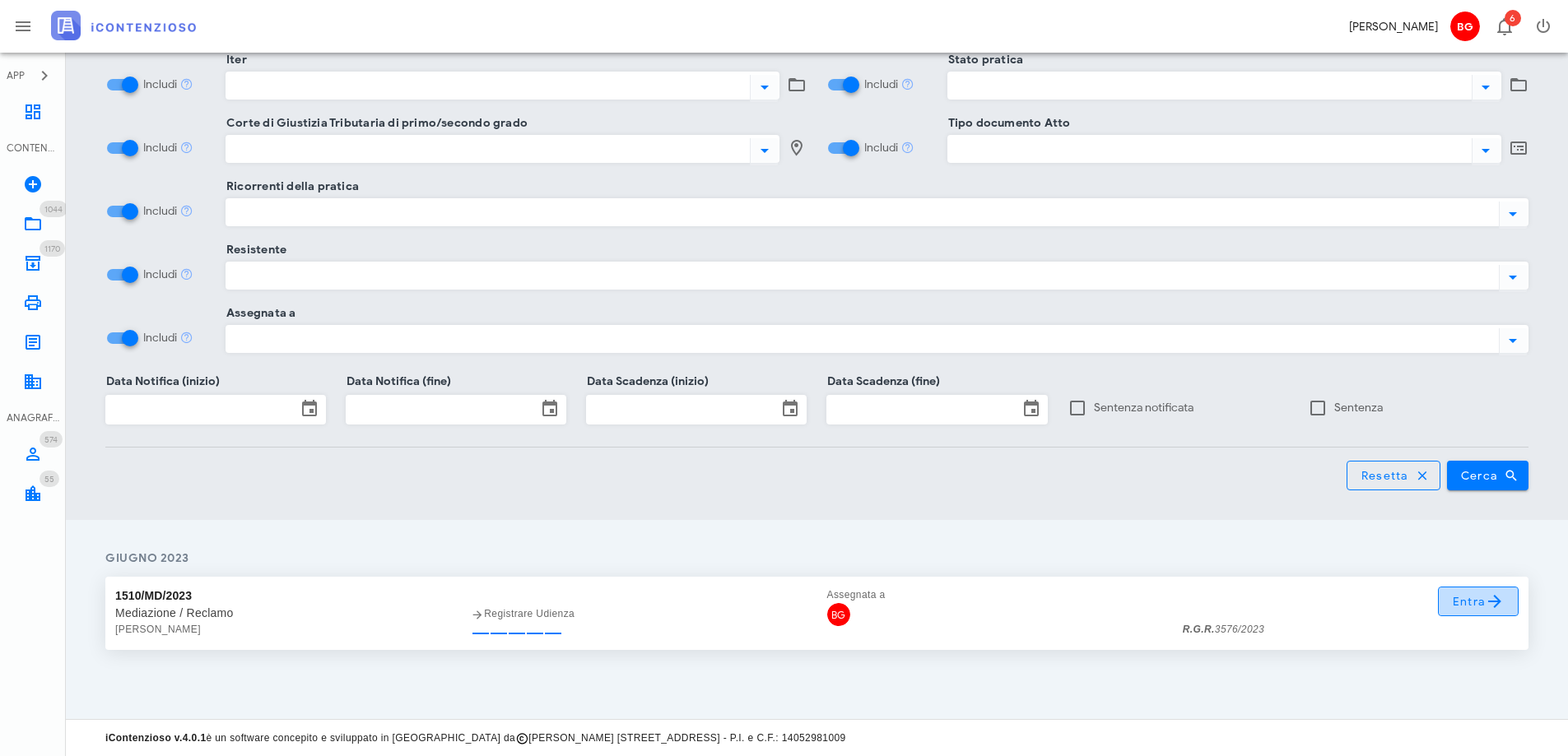
click at [1476, 608] on span "Entra" at bounding box center [1478, 601] width 54 height 20
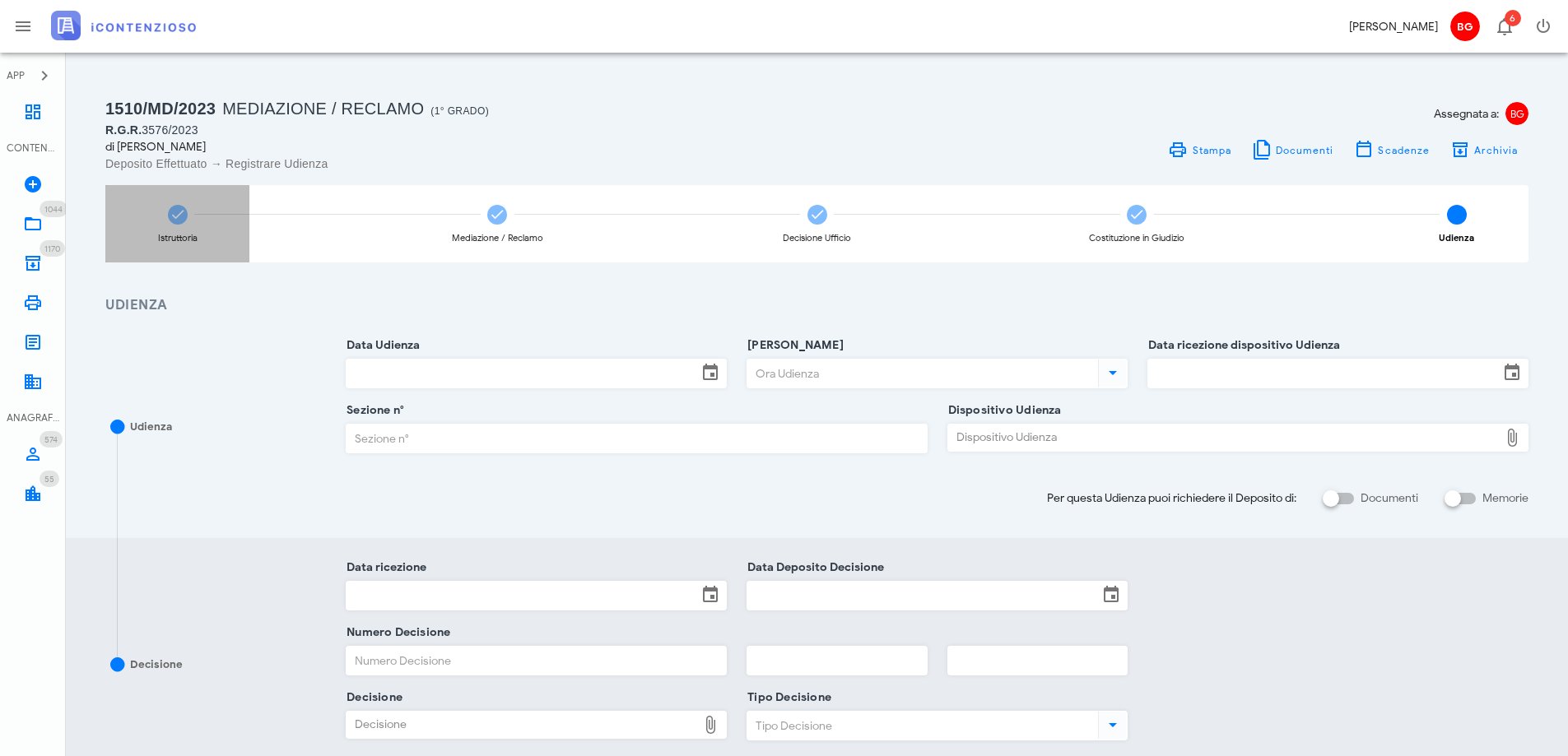
click at [190, 221] on div "Istruttoria" at bounding box center [177, 223] width 144 height 78
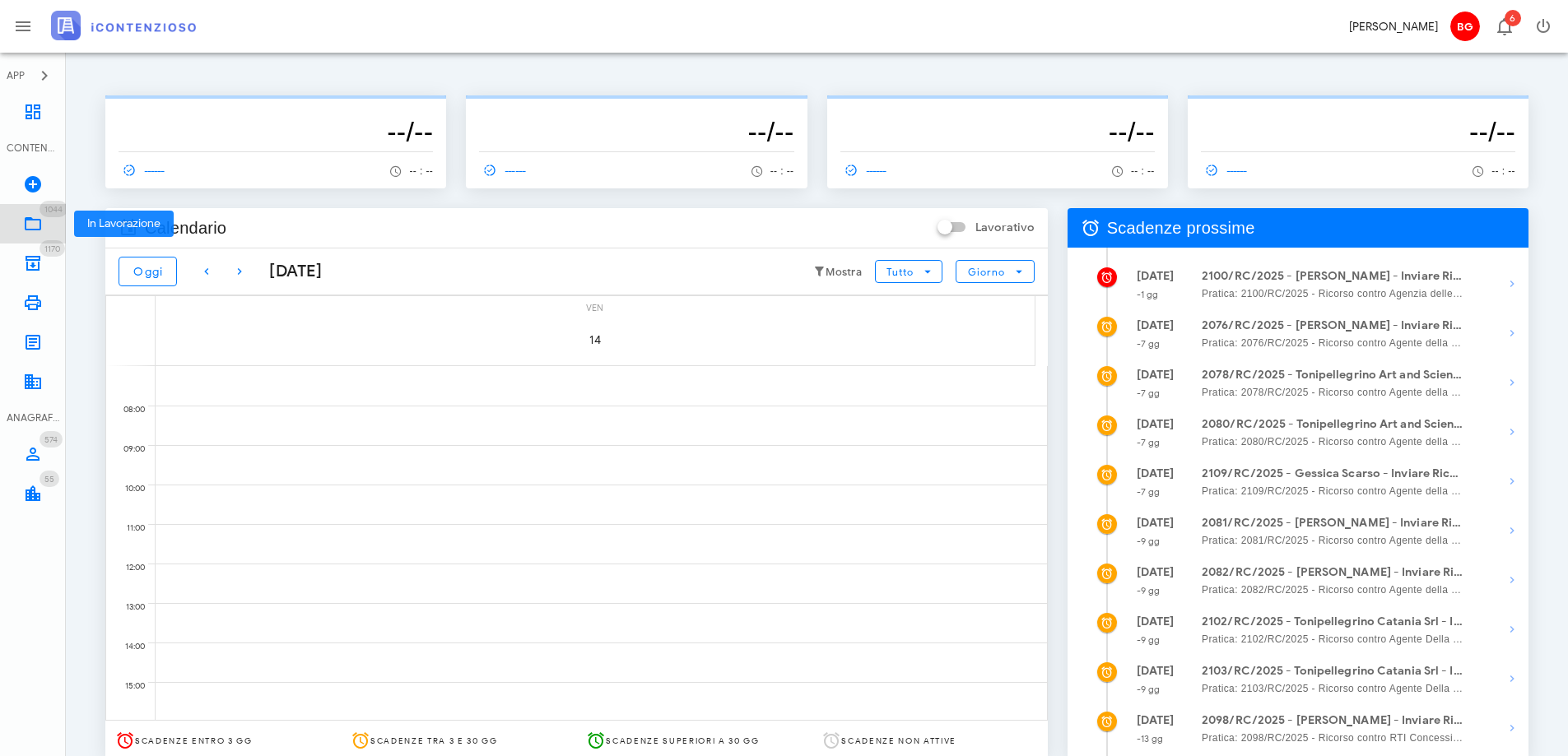
click at [24, 228] on icon at bounding box center [32, 223] width 20 height 20
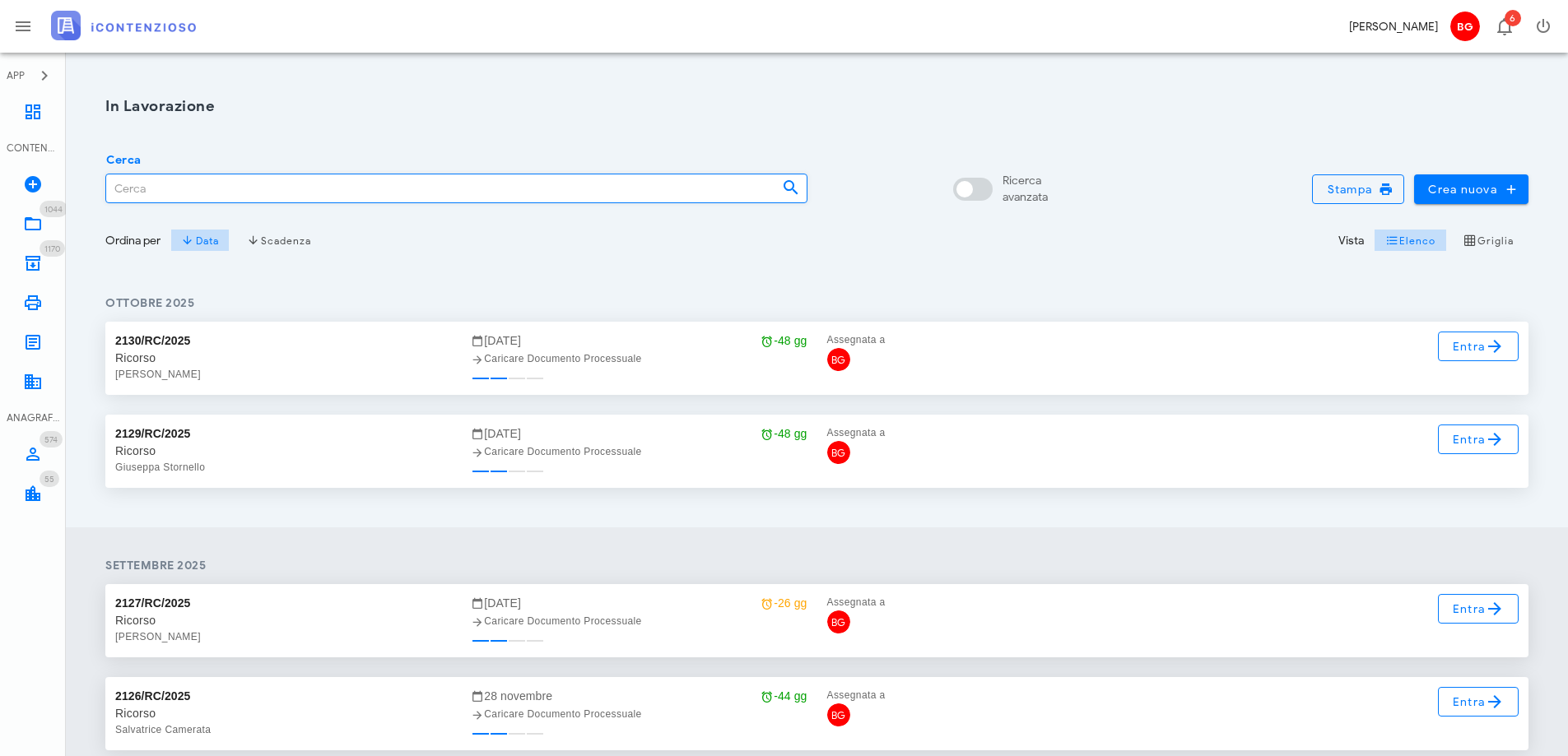
click at [323, 194] on input "Cerca" at bounding box center [437, 188] width 662 height 28
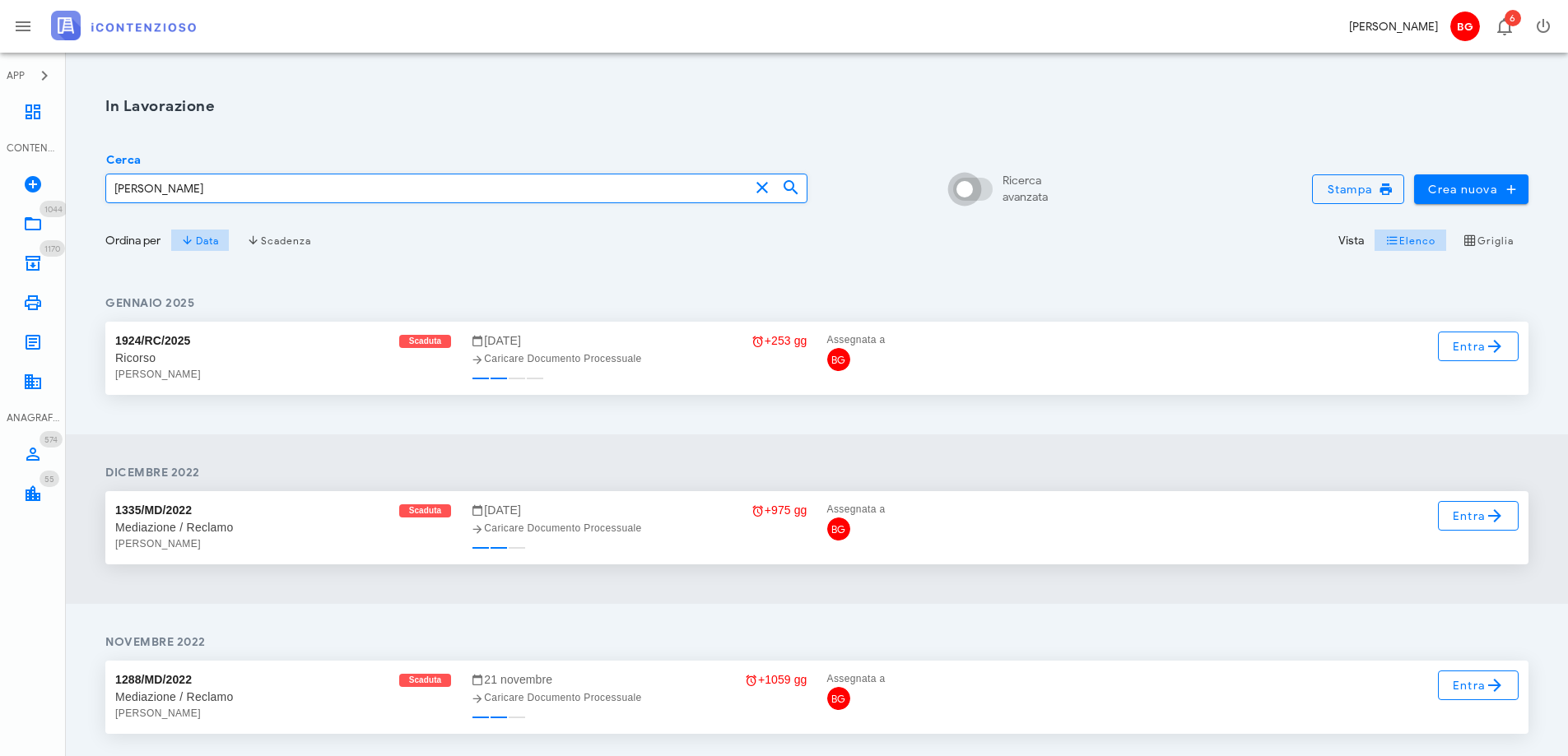
type input "[PERSON_NAME]"
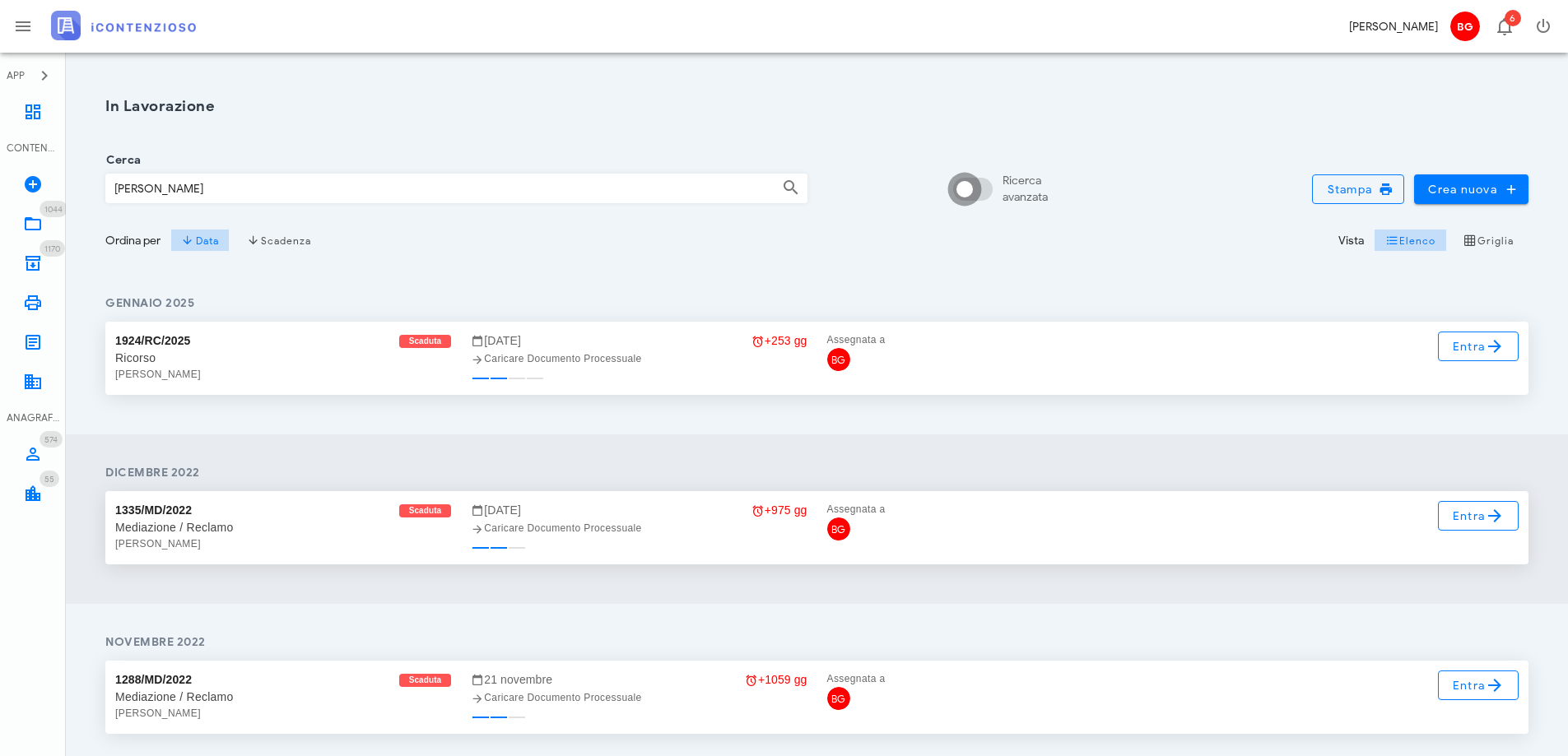
click at [958, 197] on div at bounding box center [964, 189] width 28 height 28
checkbox input "true"
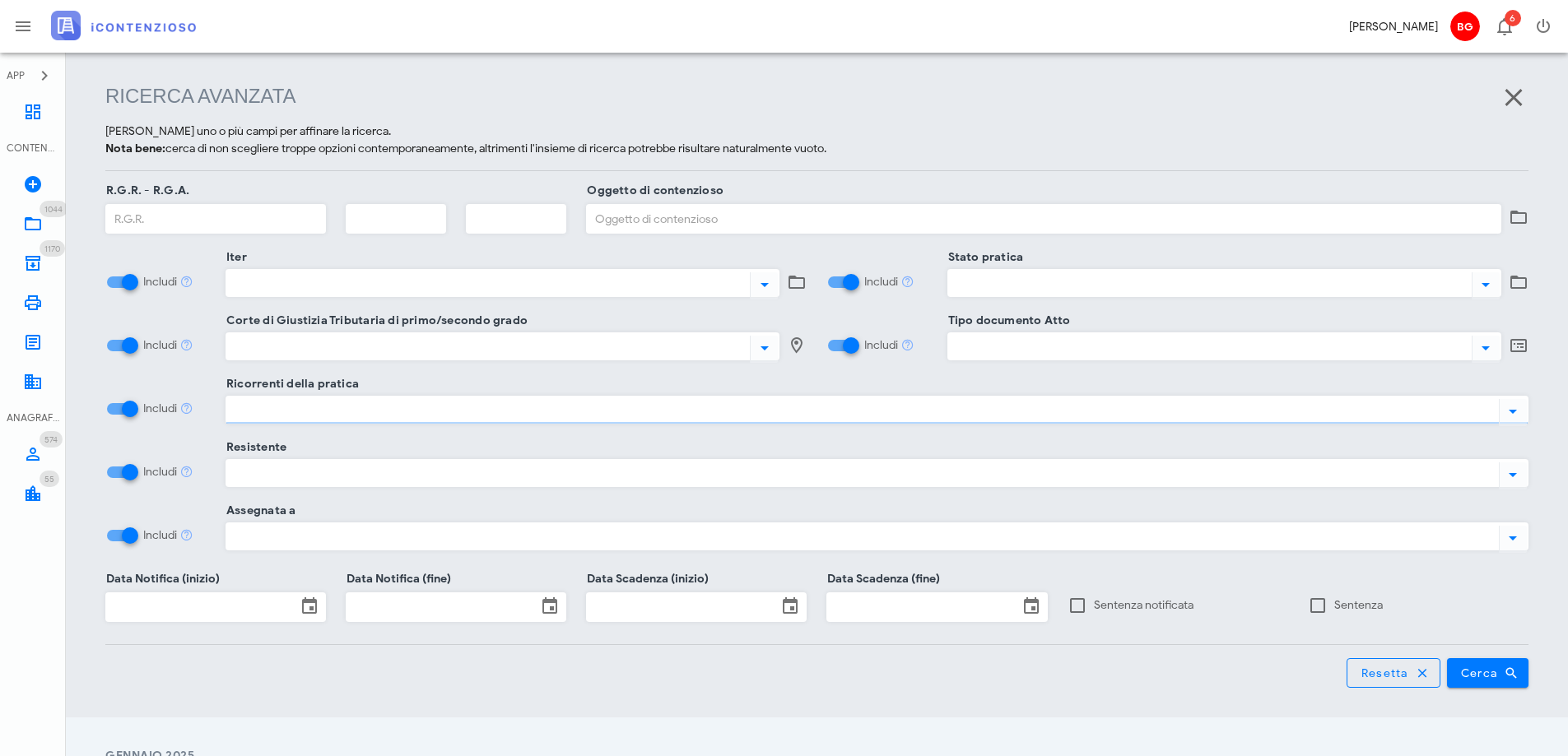
scroll to position [212, 0]
click at [1509, 660] on button "Cerca" at bounding box center [1488, 672] width 83 height 30
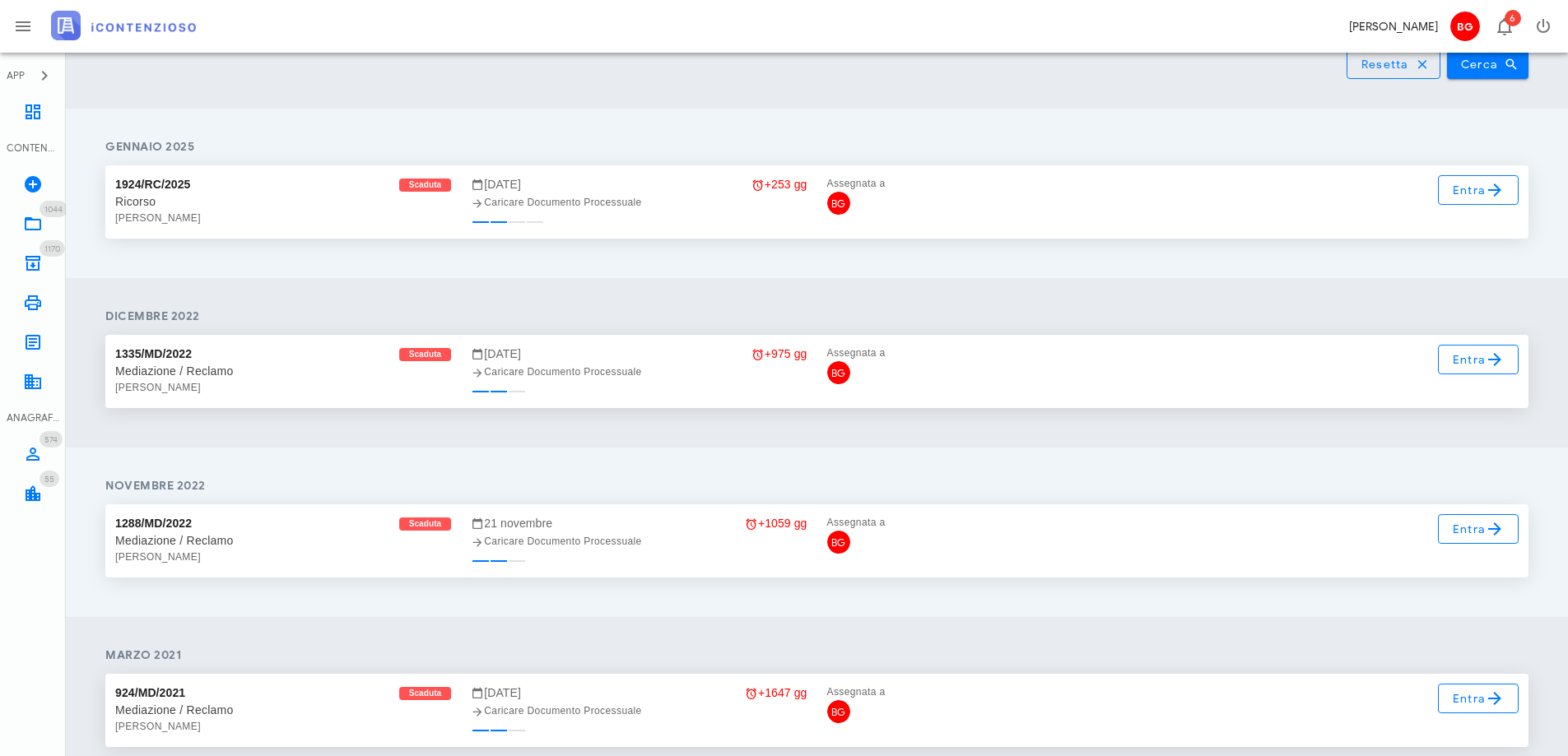
scroll to position [822, 0]
click at [1455, 191] on span "Entra" at bounding box center [1478, 187] width 54 height 20
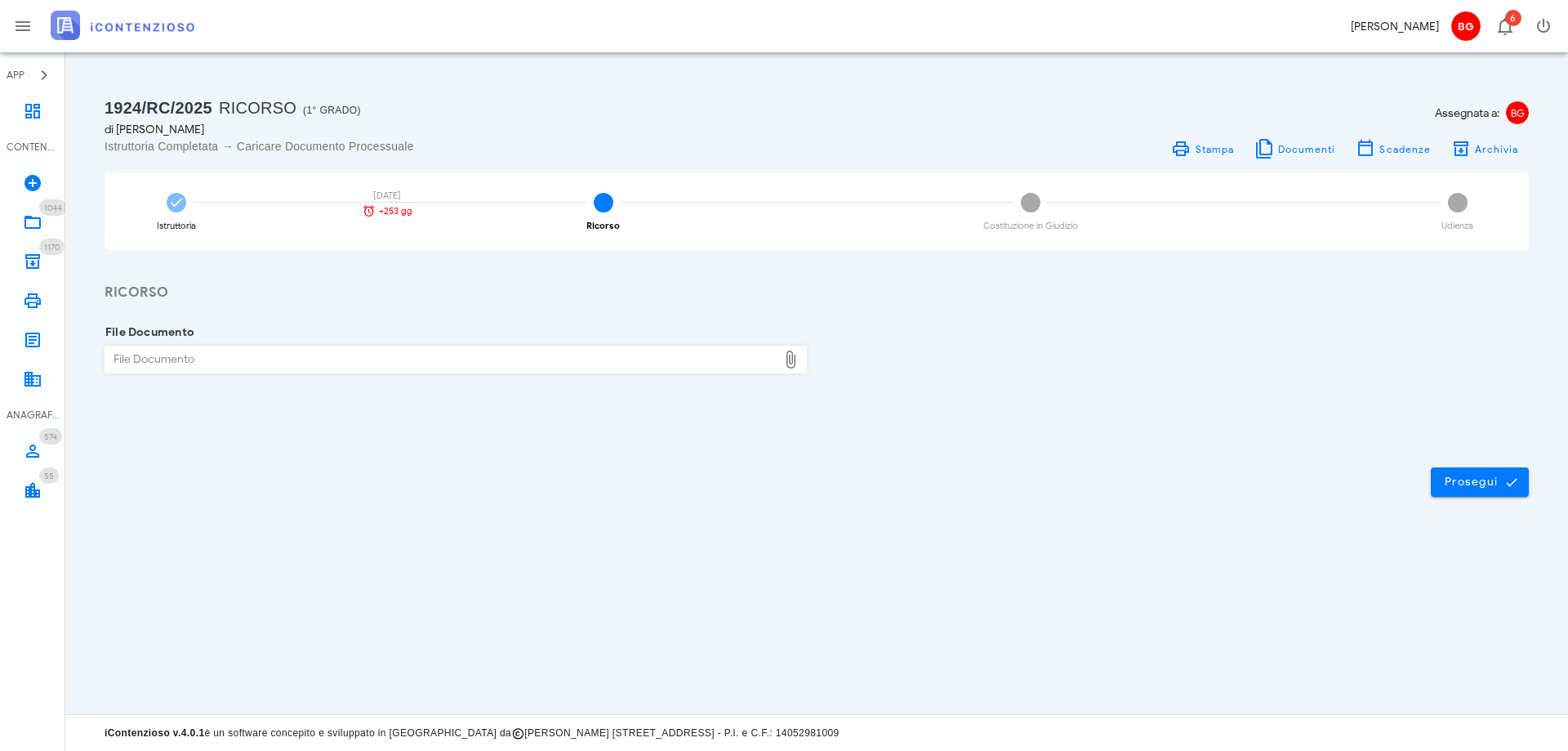
click at [524, 303] on div "File Documento File Documento Chiudi" at bounding box center [817, 370] width 1503 height 135
click at [28, 222] on icon at bounding box center [32, 222] width 19 height 19
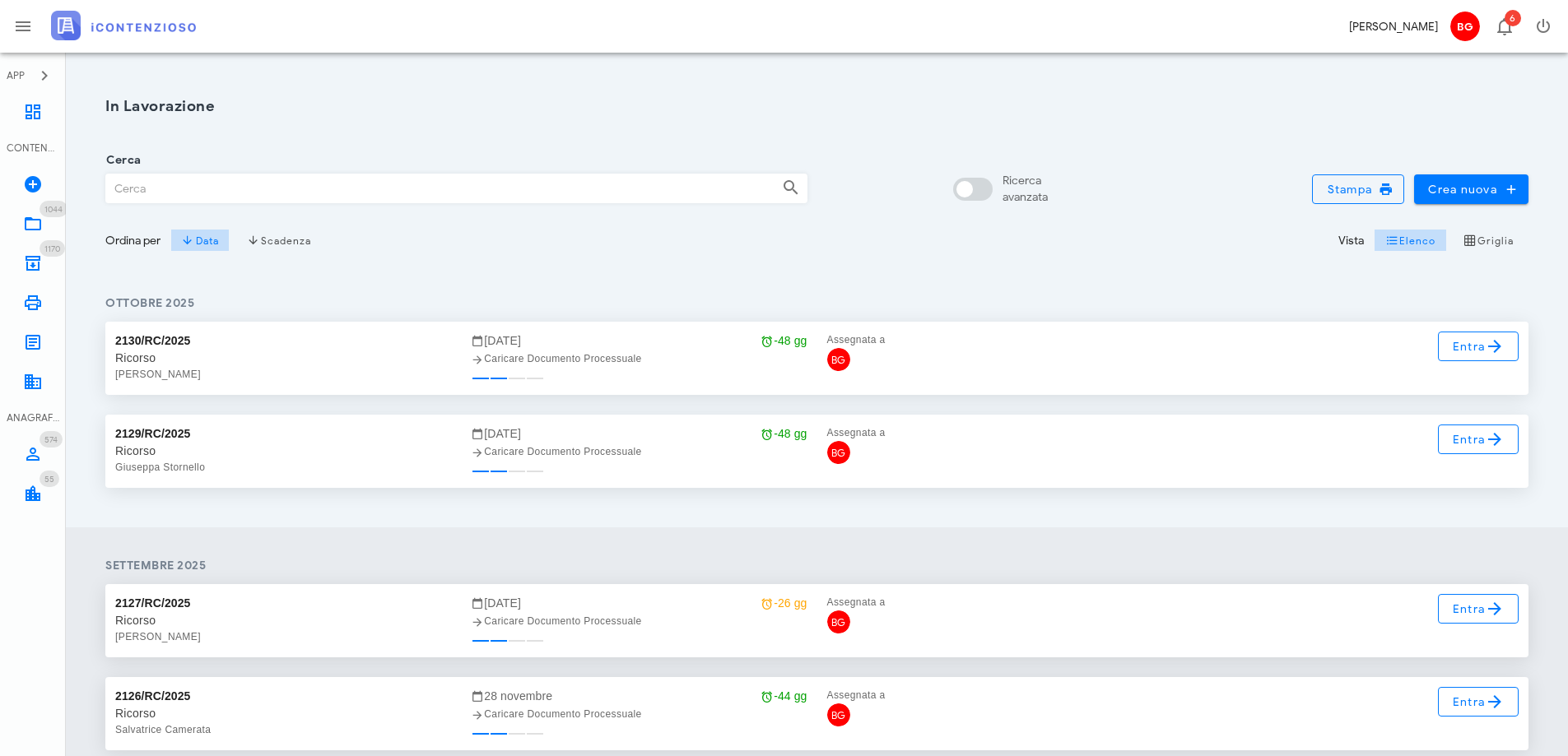
click at [474, 274] on div "[DATE] 2130/RC/2025 Ricorso [PERSON_NAME] Monaca [DATE] -48 gg Caricare Documen…" at bounding box center [817, 396] width 1502 height 263
click at [31, 263] on icon at bounding box center [32, 263] width 20 height 20
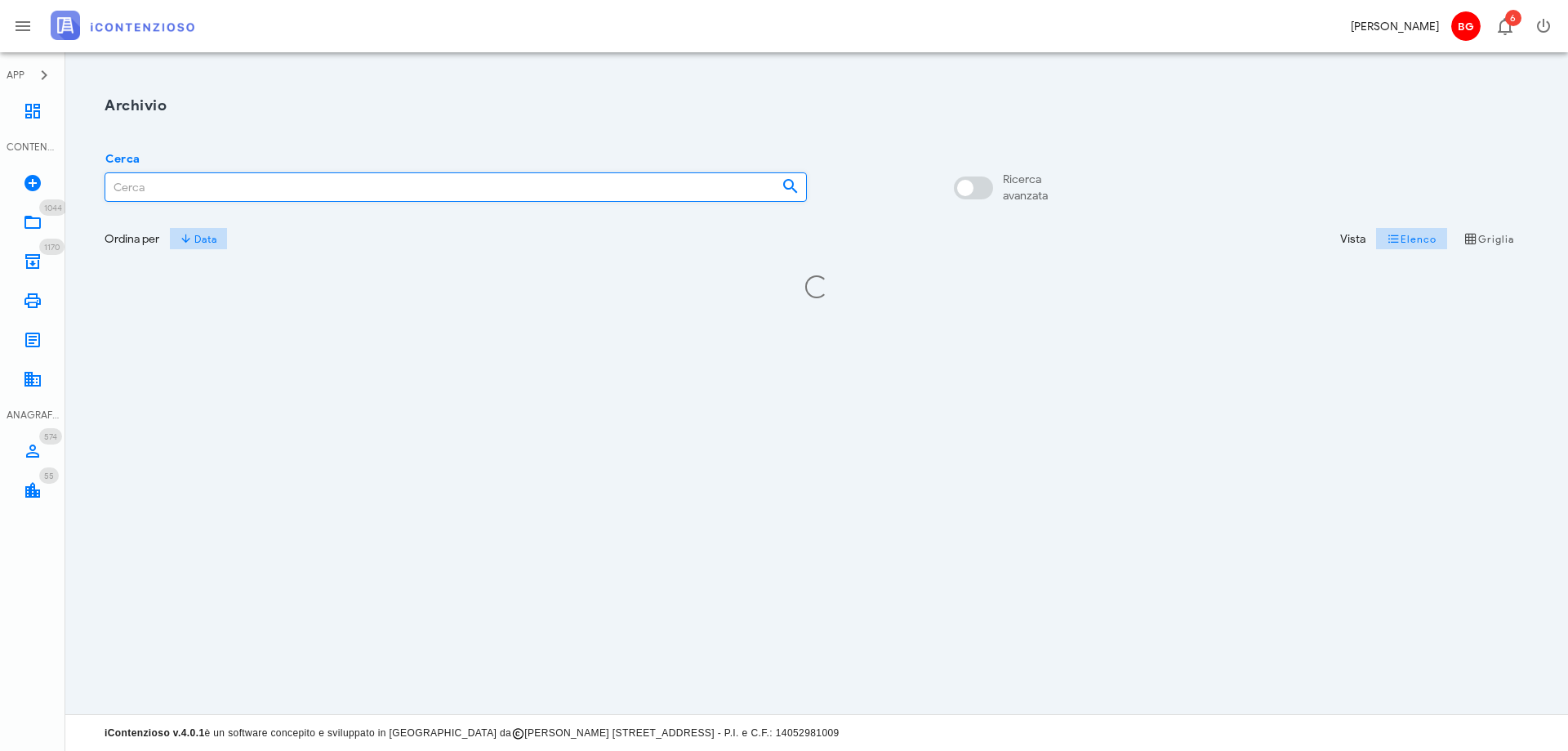
click at [278, 185] on input "Cerca" at bounding box center [437, 187] width 663 height 28
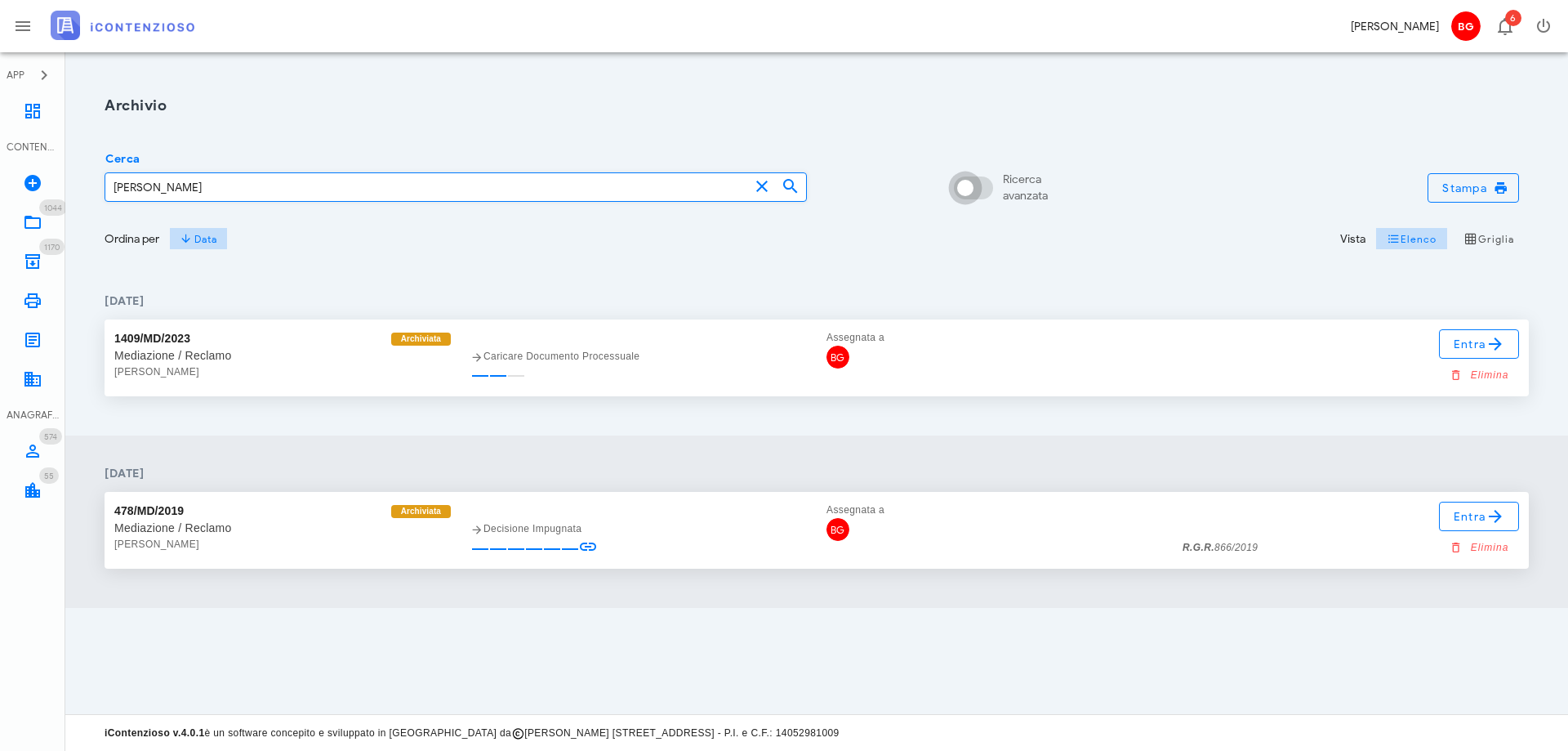
type input "[PERSON_NAME]"
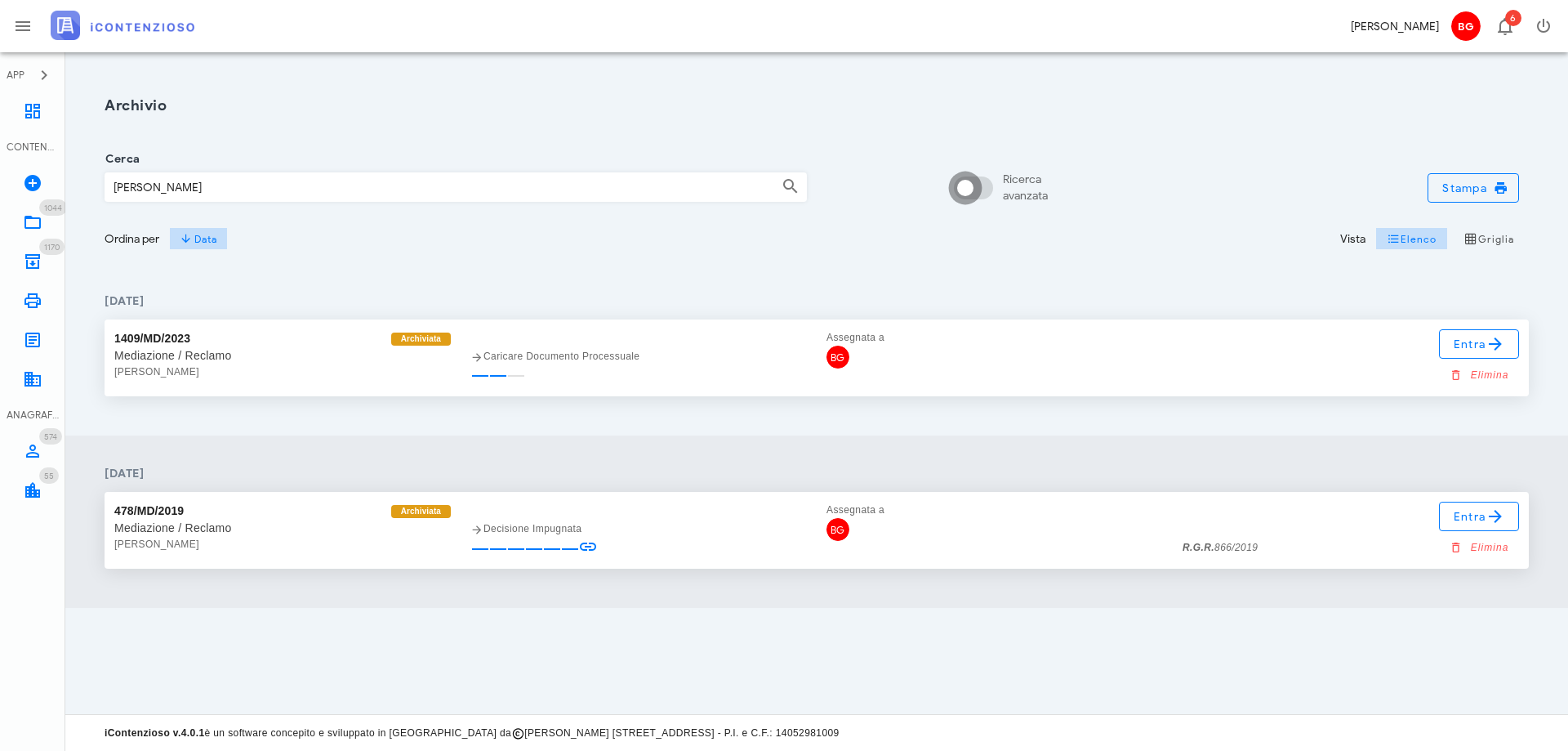
click at [979, 192] on div at bounding box center [965, 188] width 28 height 28
checkbox input "true"
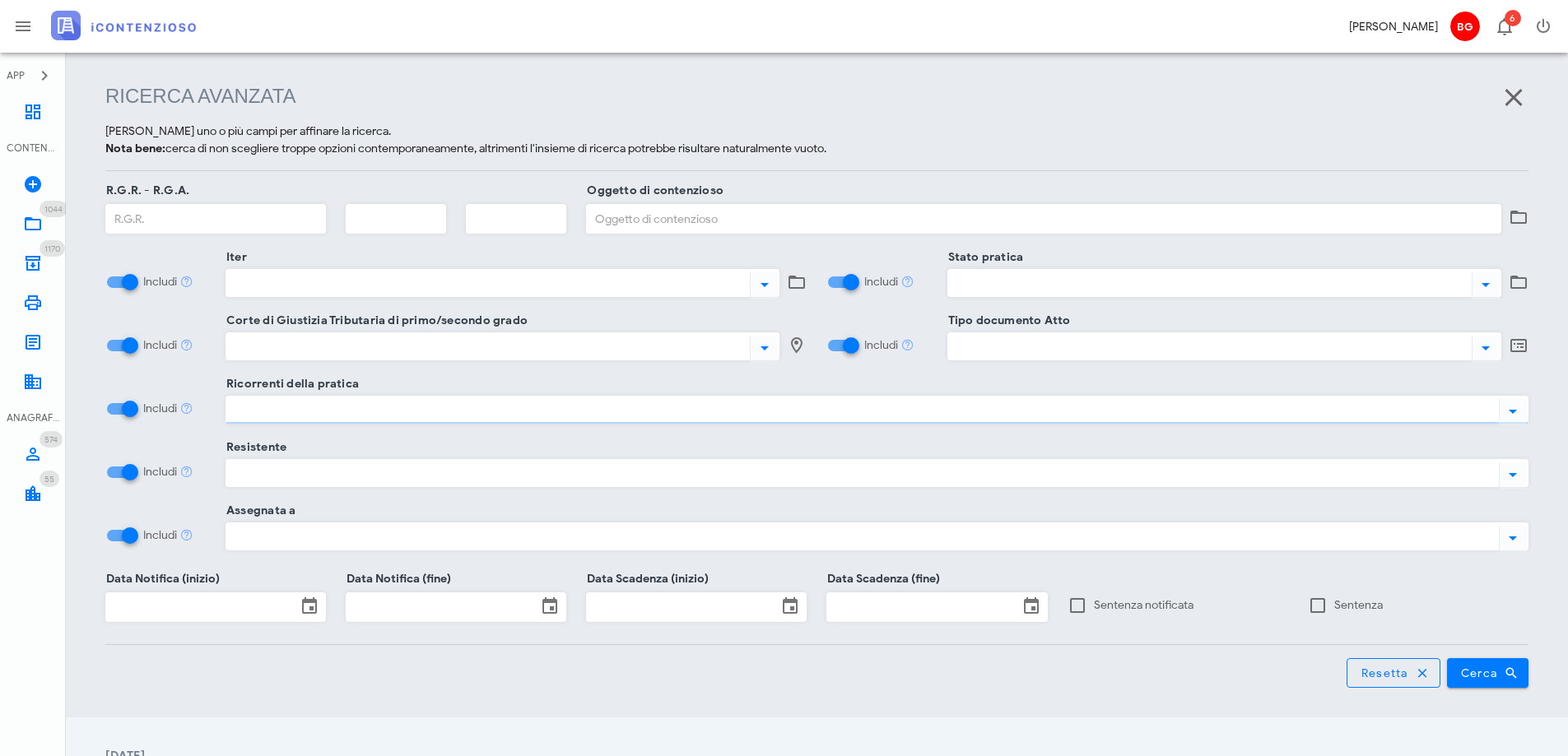
scroll to position [212, 0]
click at [1497, 670] on span "Cerca" at bounding box center [1488, 672] width 56 height 14
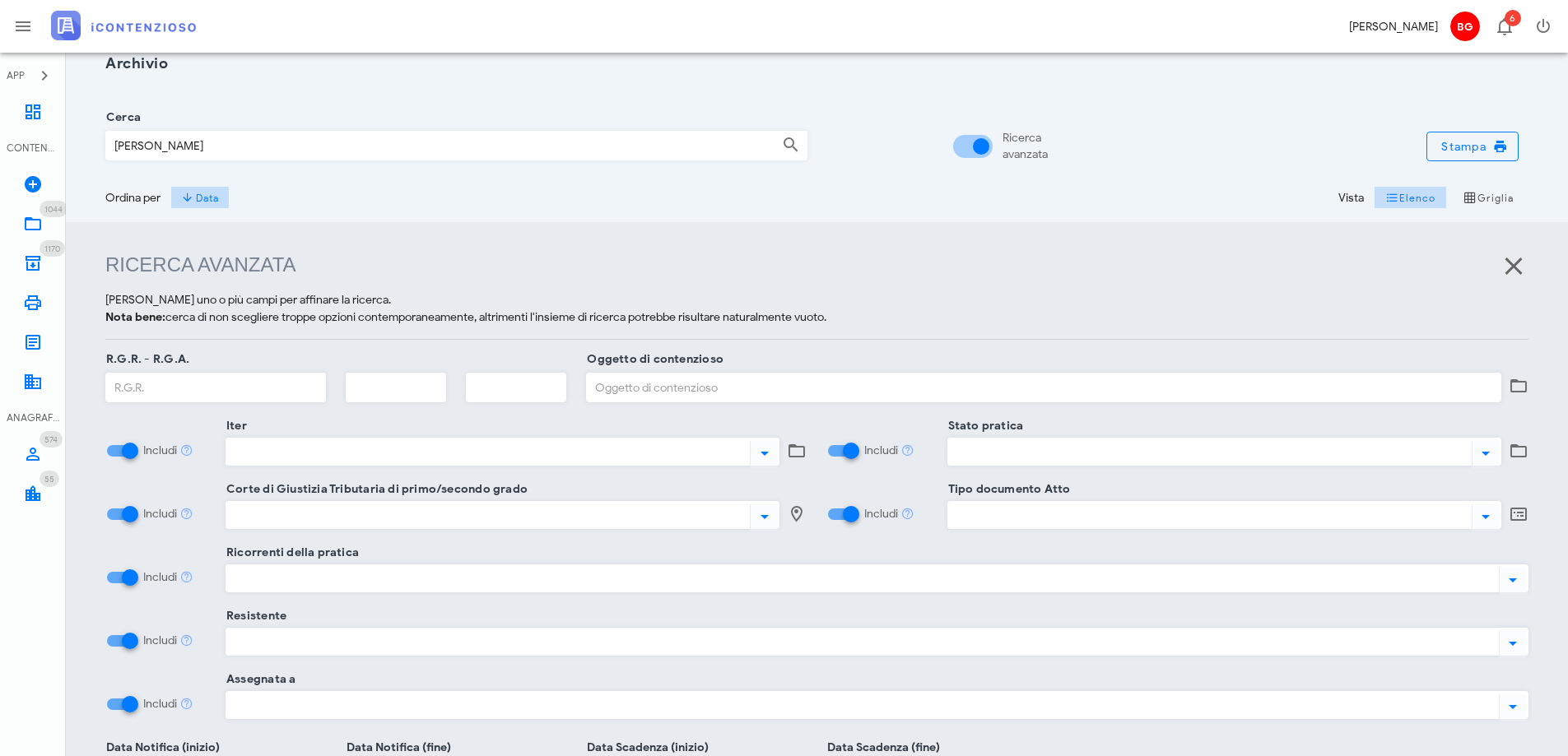
scroll to position [0, 0]
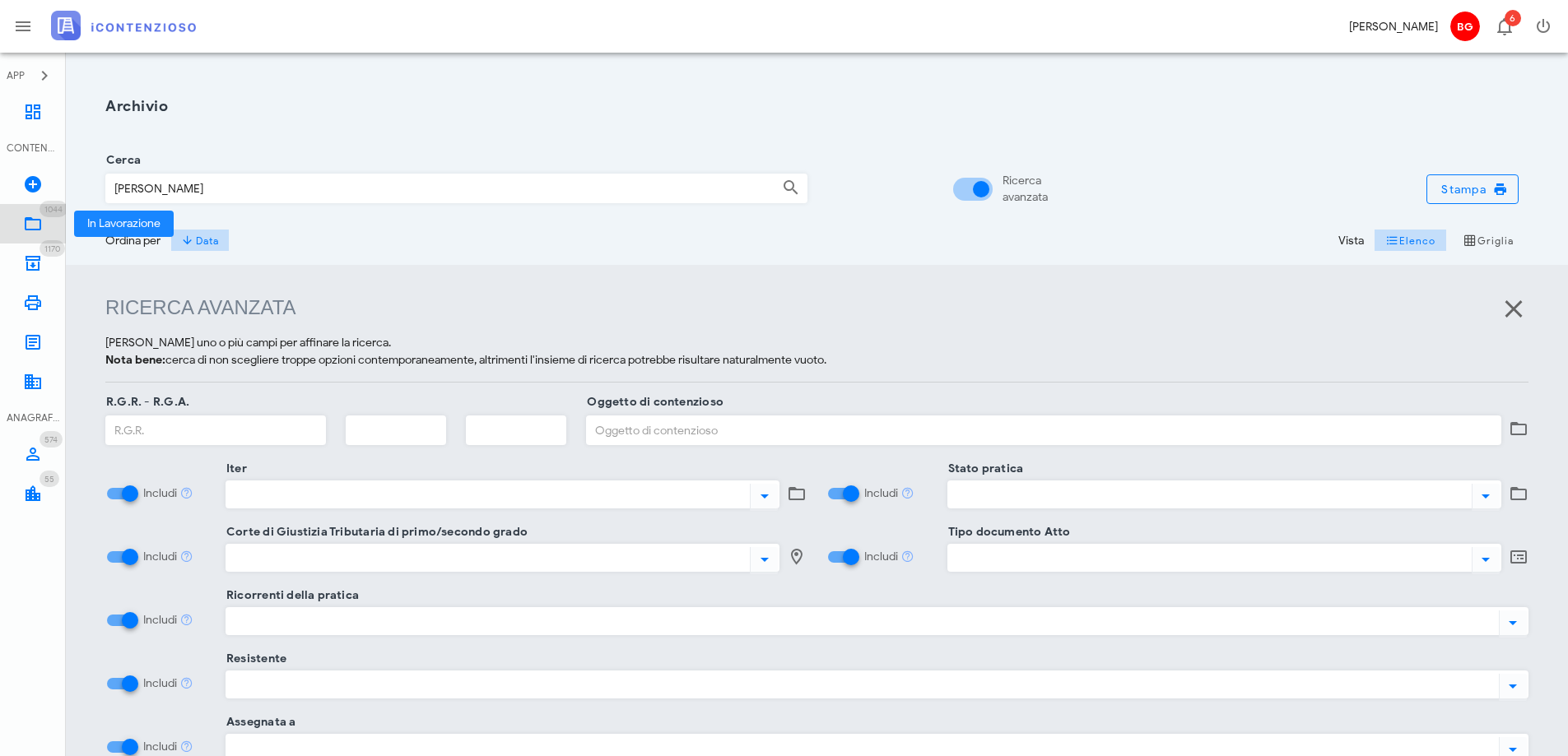
click at [38, 230] on icon at bounding box center [32, 223] width 20 height 20
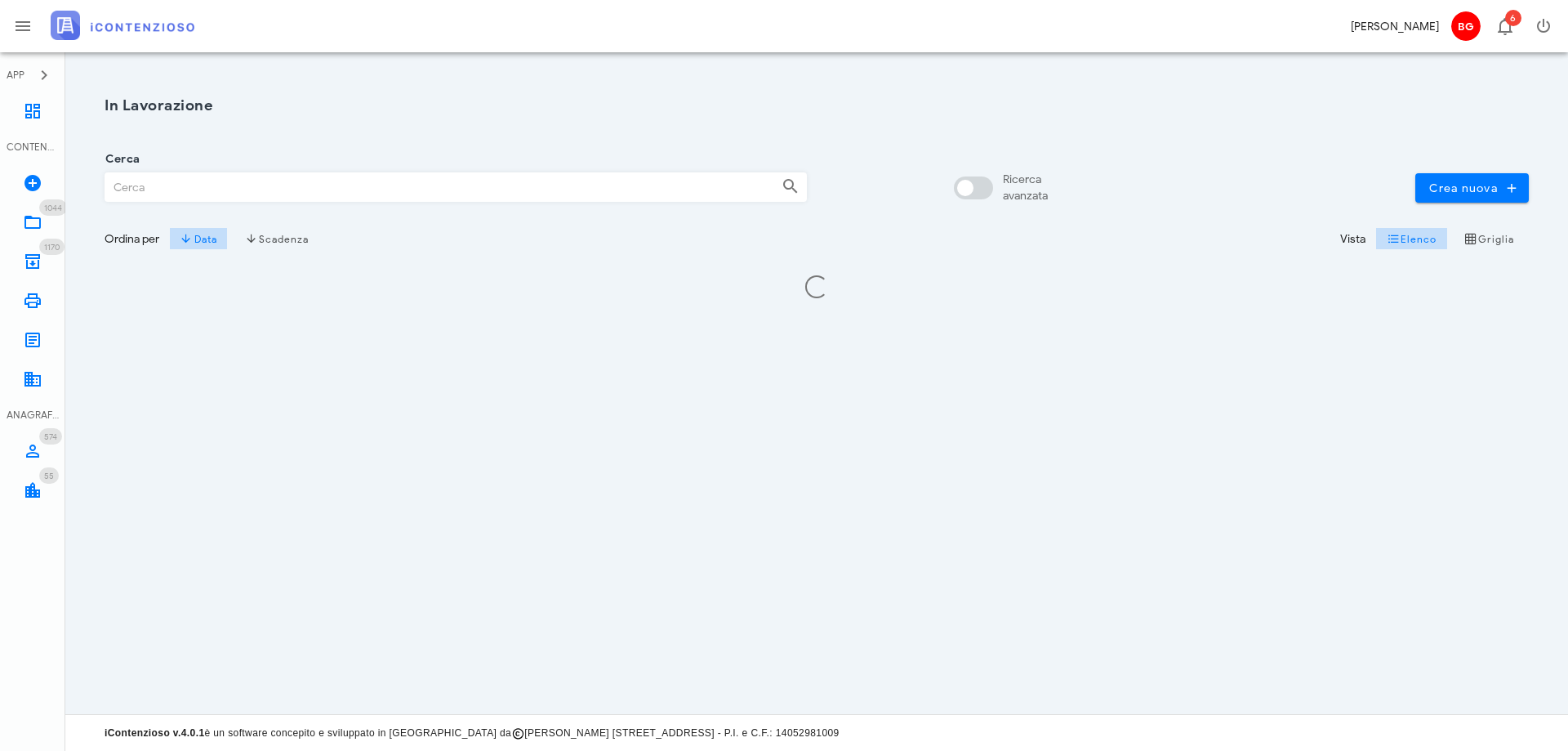
click at [901, 356] on div "In Lavorazione Cerca Ricerca avanzata Crea nuova Ordina per Data Scadenza Vista…" at bounding box center [817, 384] width 1503 height 662
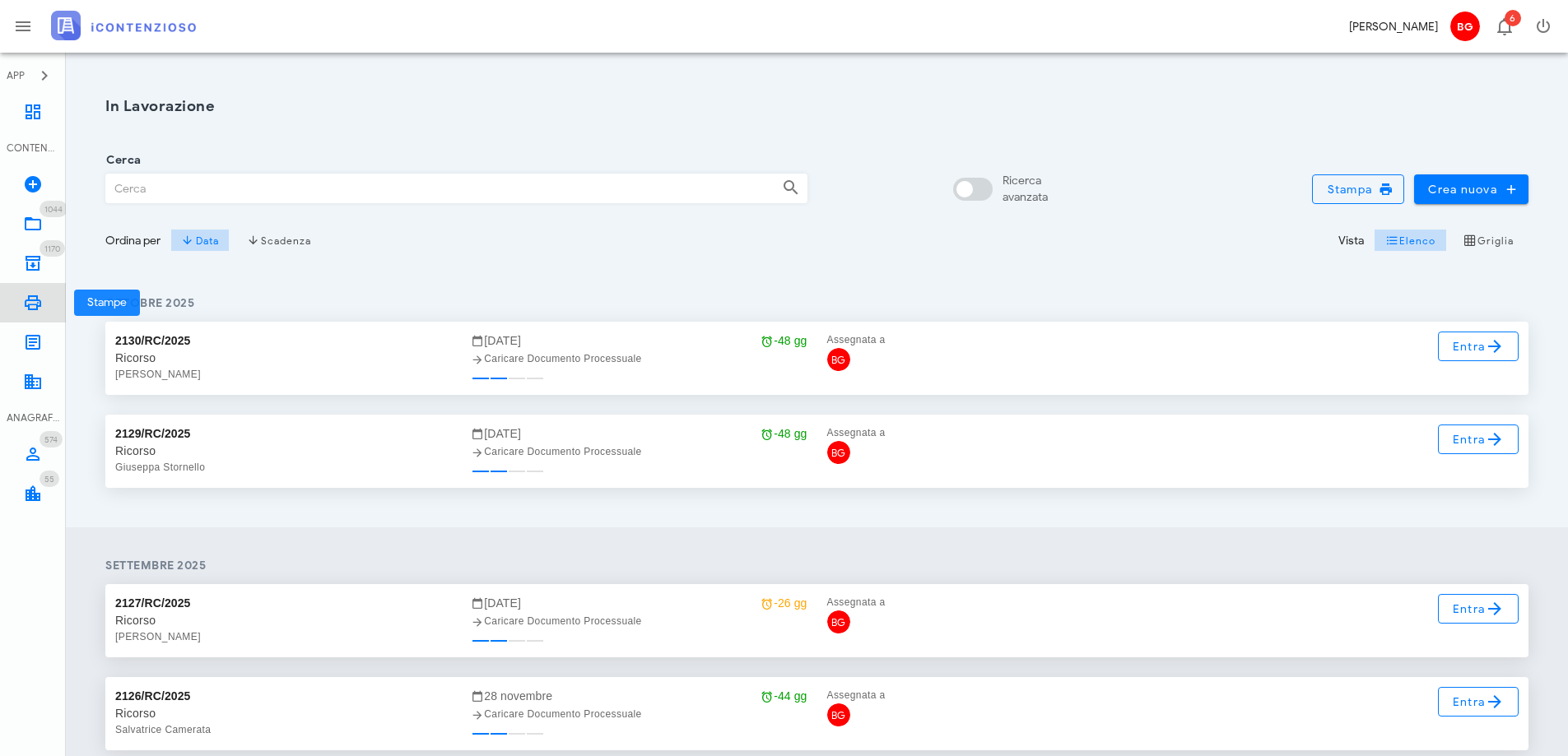
click at [36, 304] on icon at bounding box center [32, 303] width 20 height 20
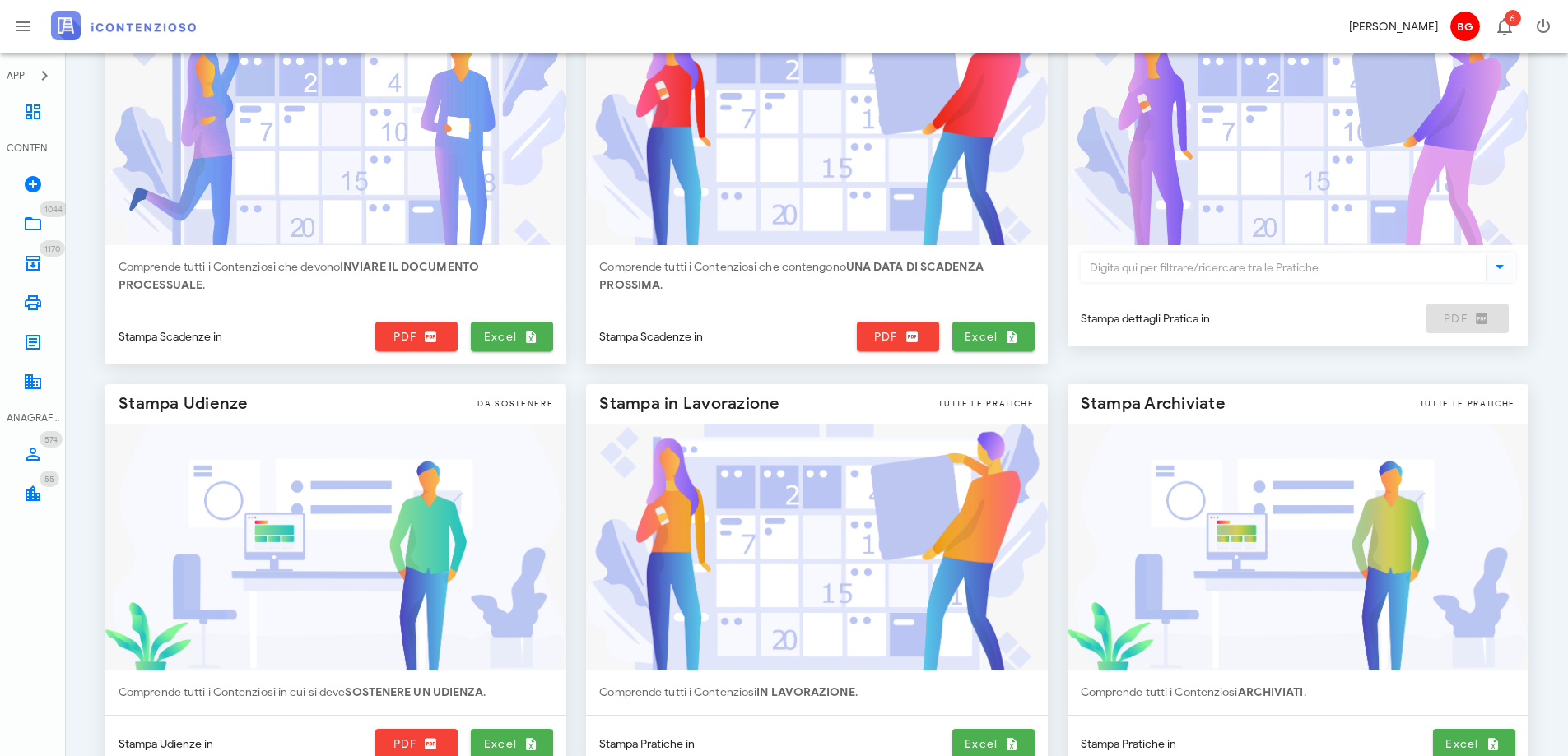
scroll to position [264, 0]
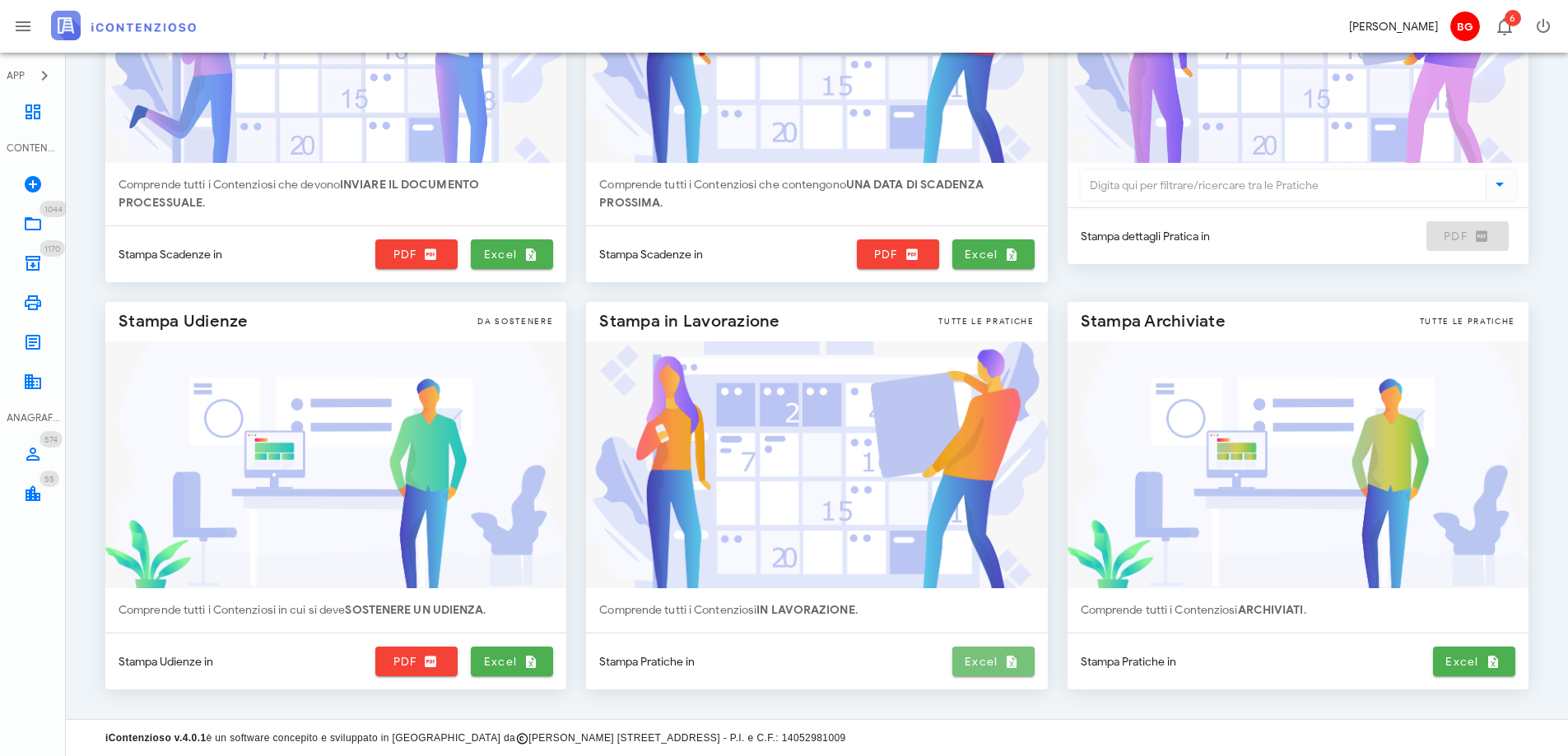
click at [981, 667] on span "Excel" at bounding box center [992, 661] width 69 height 14
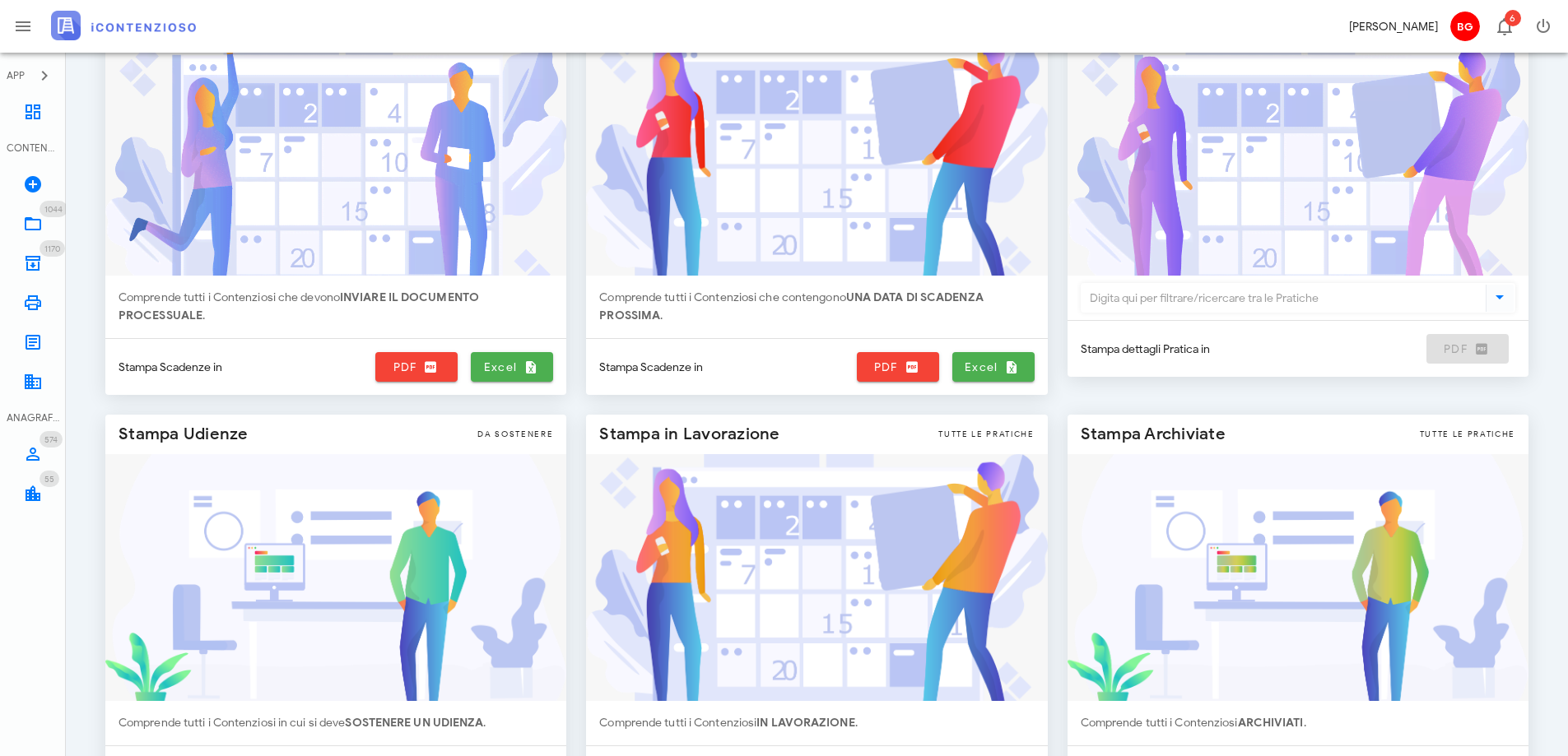
scroll to position [164, 0]
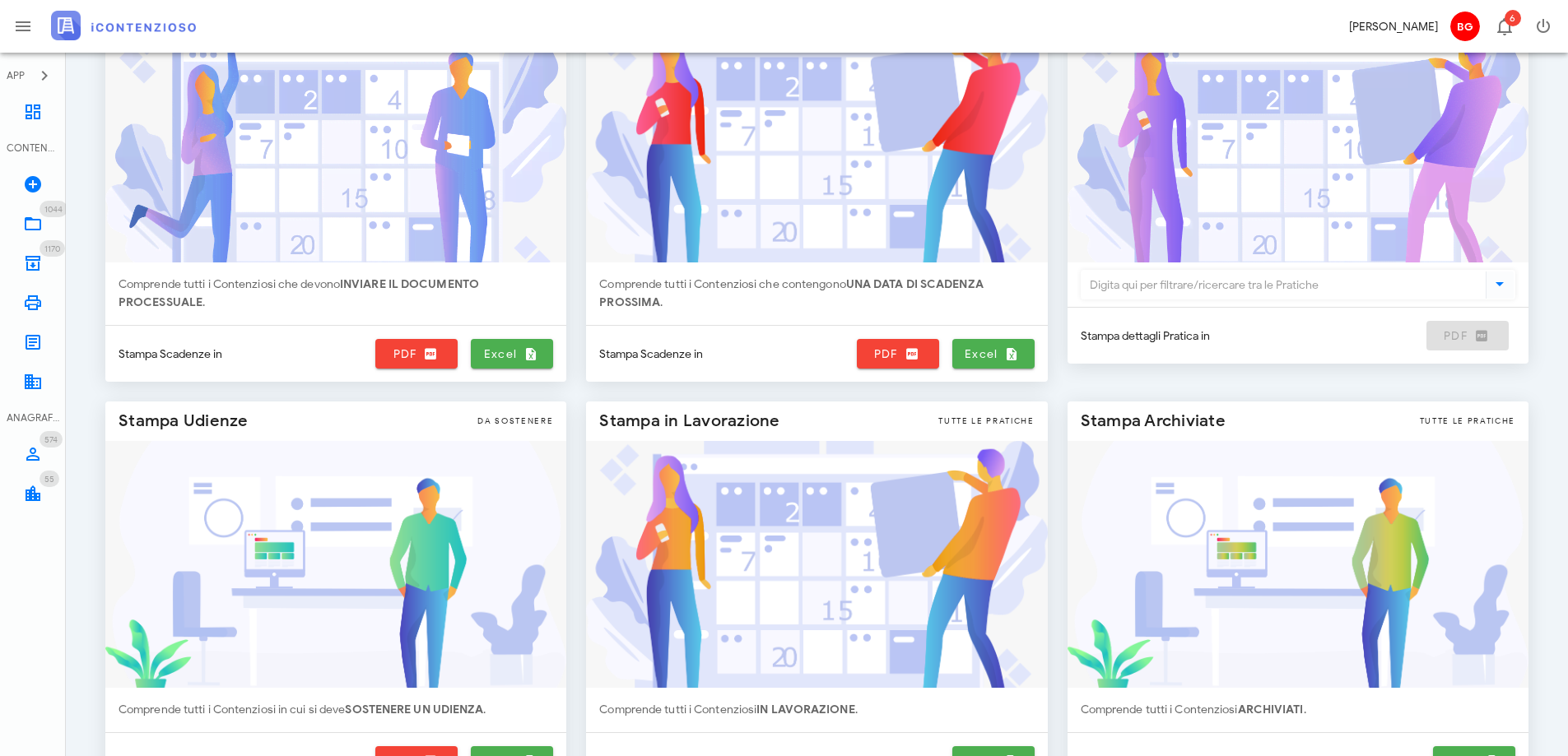
click at [1137, 337] on span "Stampa dettagli Pratica in" at bounding box center [1145, 336] width 130 height 17
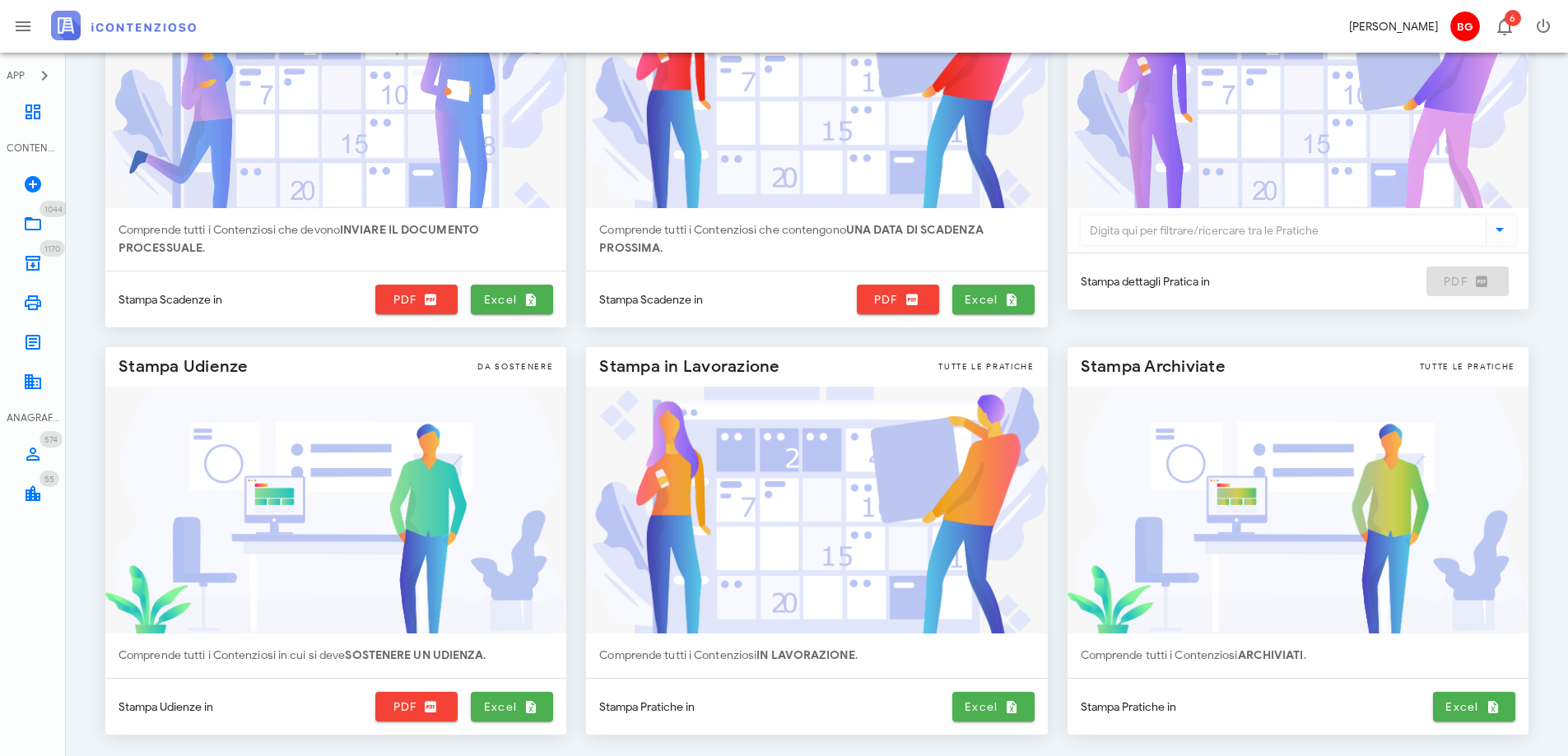
scroll to position [264, 0]
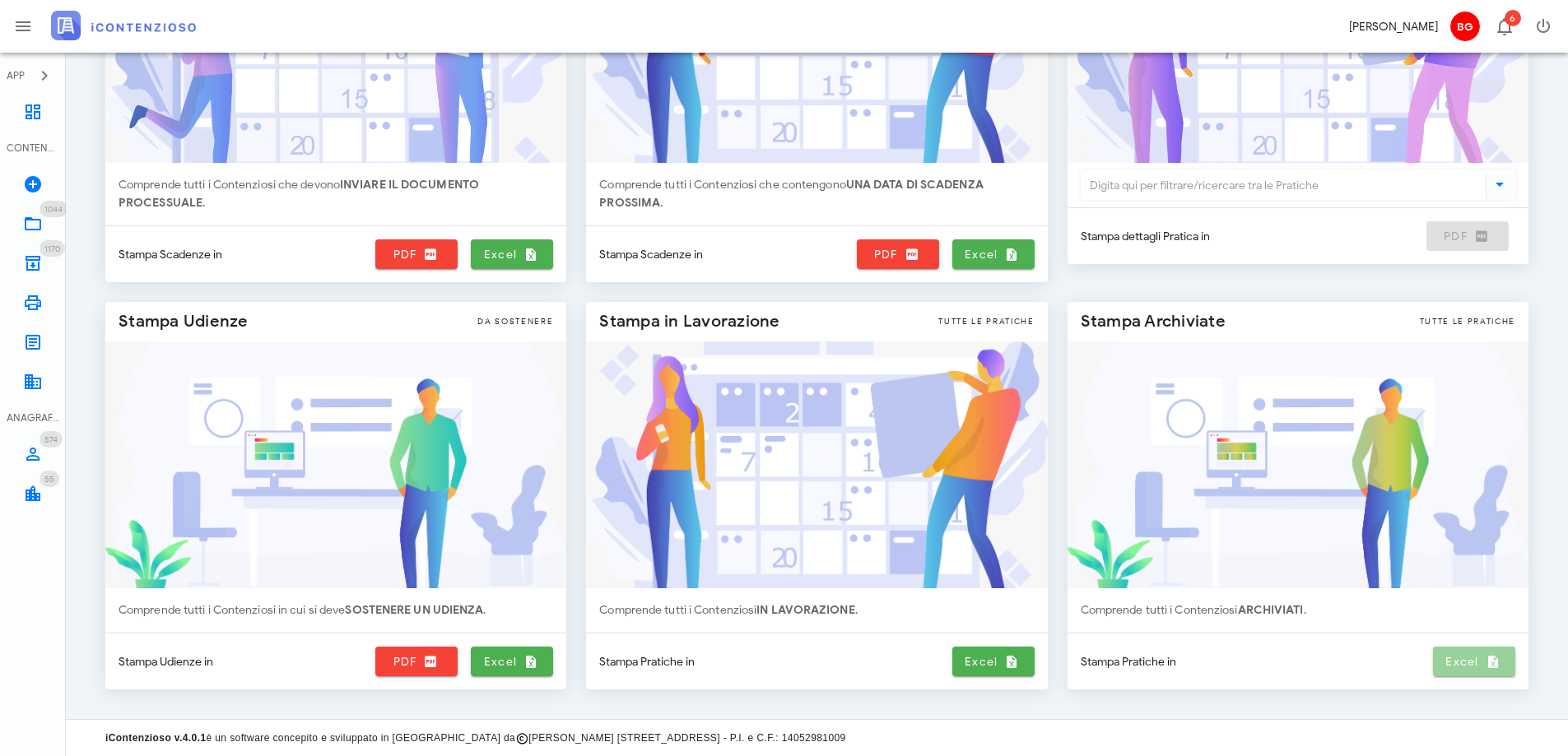
click at [1445, 665] on span "Excel" at bounding box center [1473, 661] width 69 height 14
